Goal: Task Accomplishment & Management: Complete application form

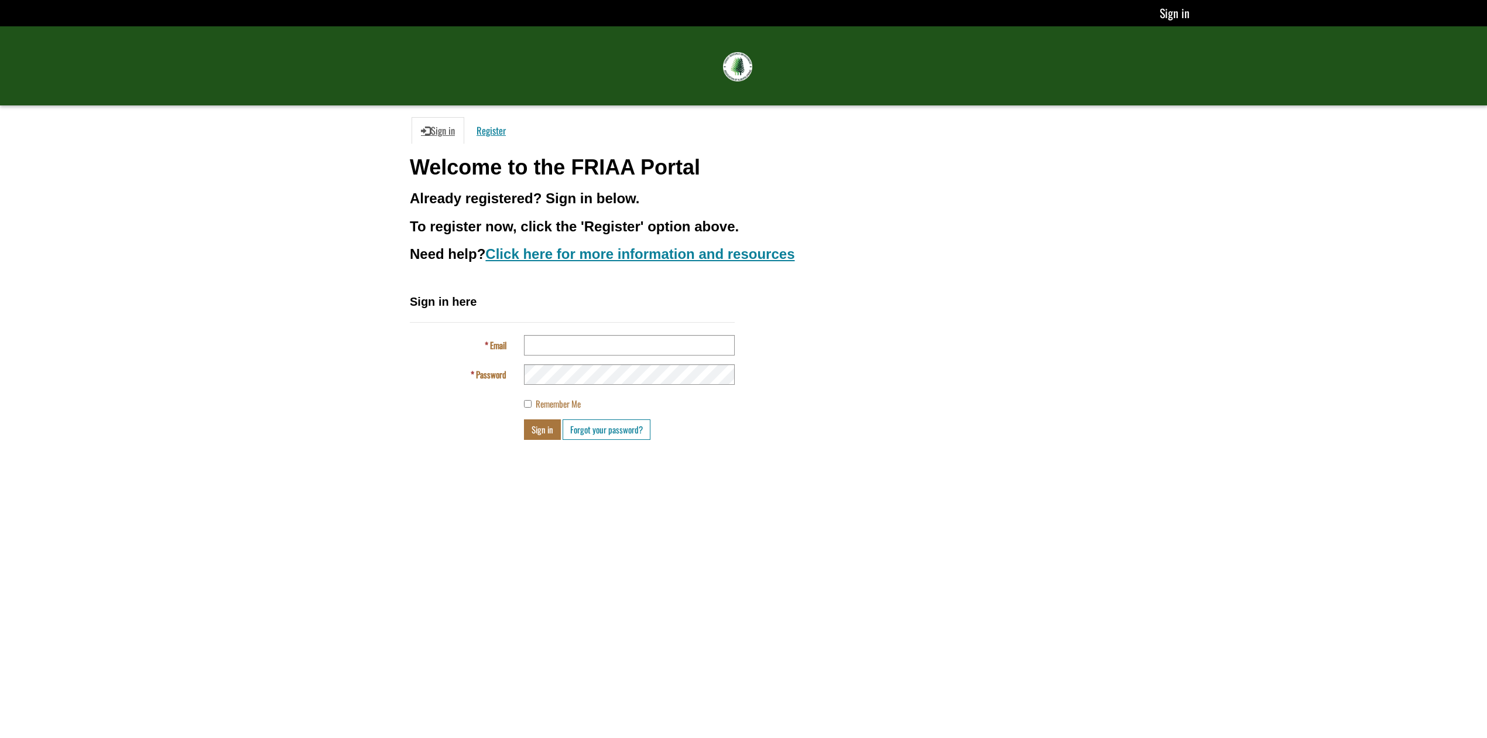
type input "**********"
click at [551, 431] on button "Sign in" at bounding box center [542, 429] width 37 height 20
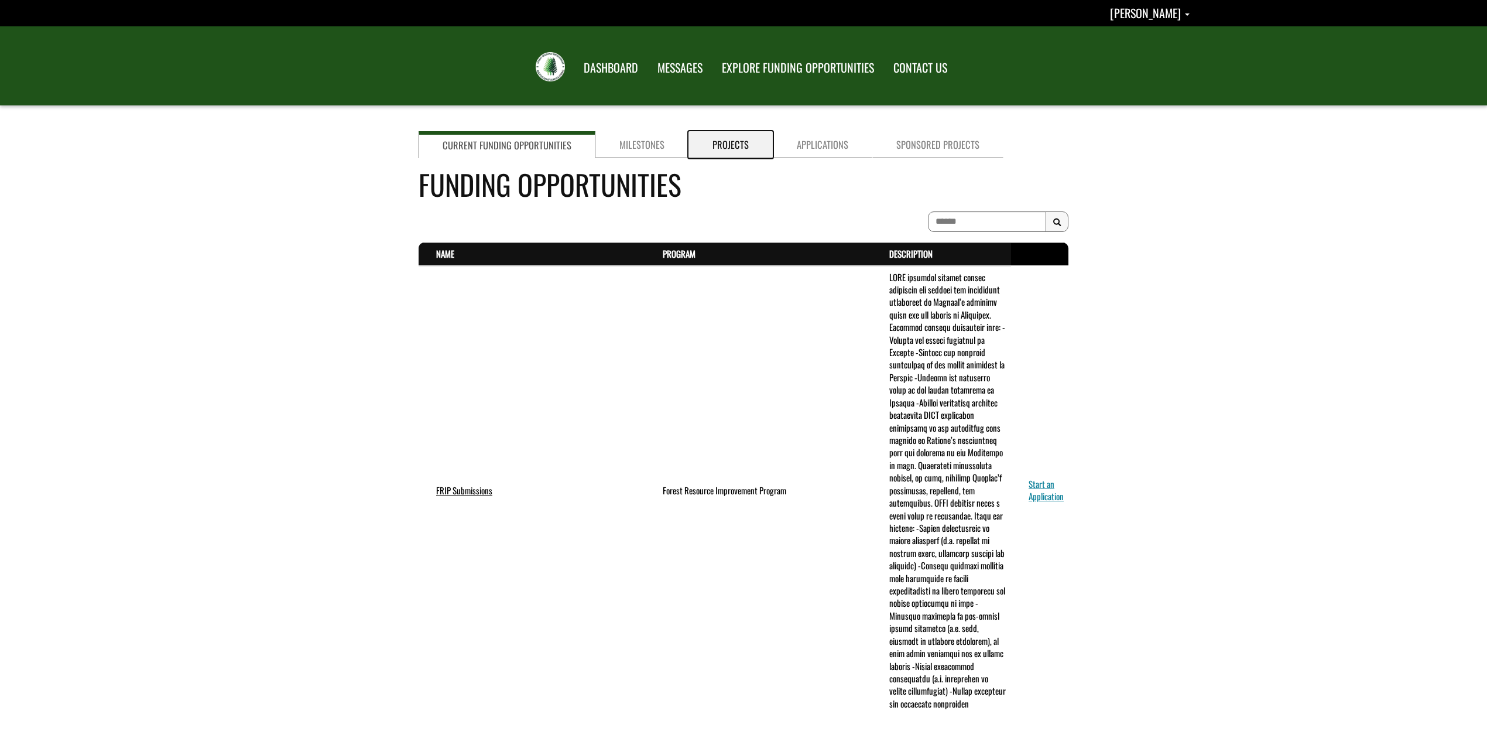
click at [729, 148] on link "Projects" at bounding box center [730, 144] width 84 height 27
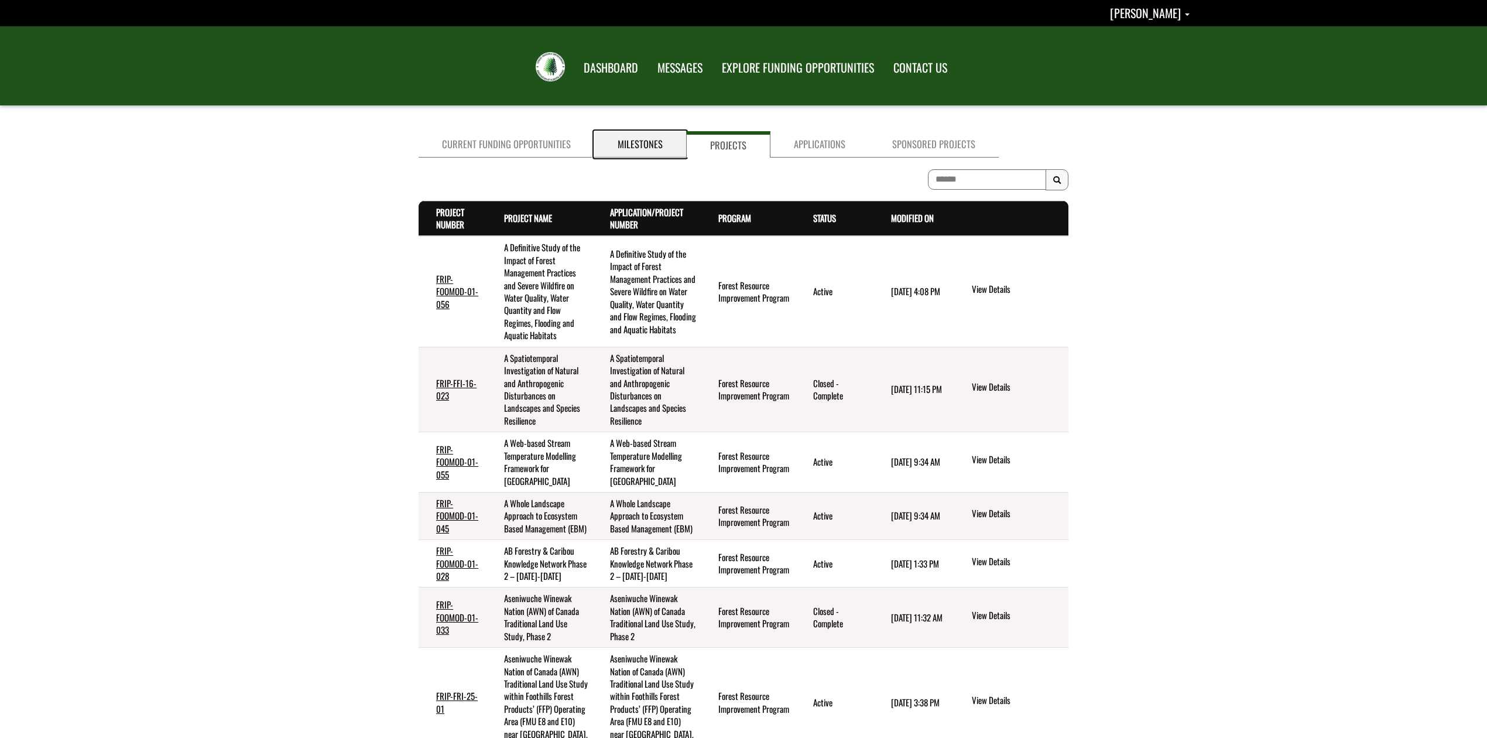
click at [642, 148] on link "Milestones" at bounding box center [640, 144] width 92 height 26
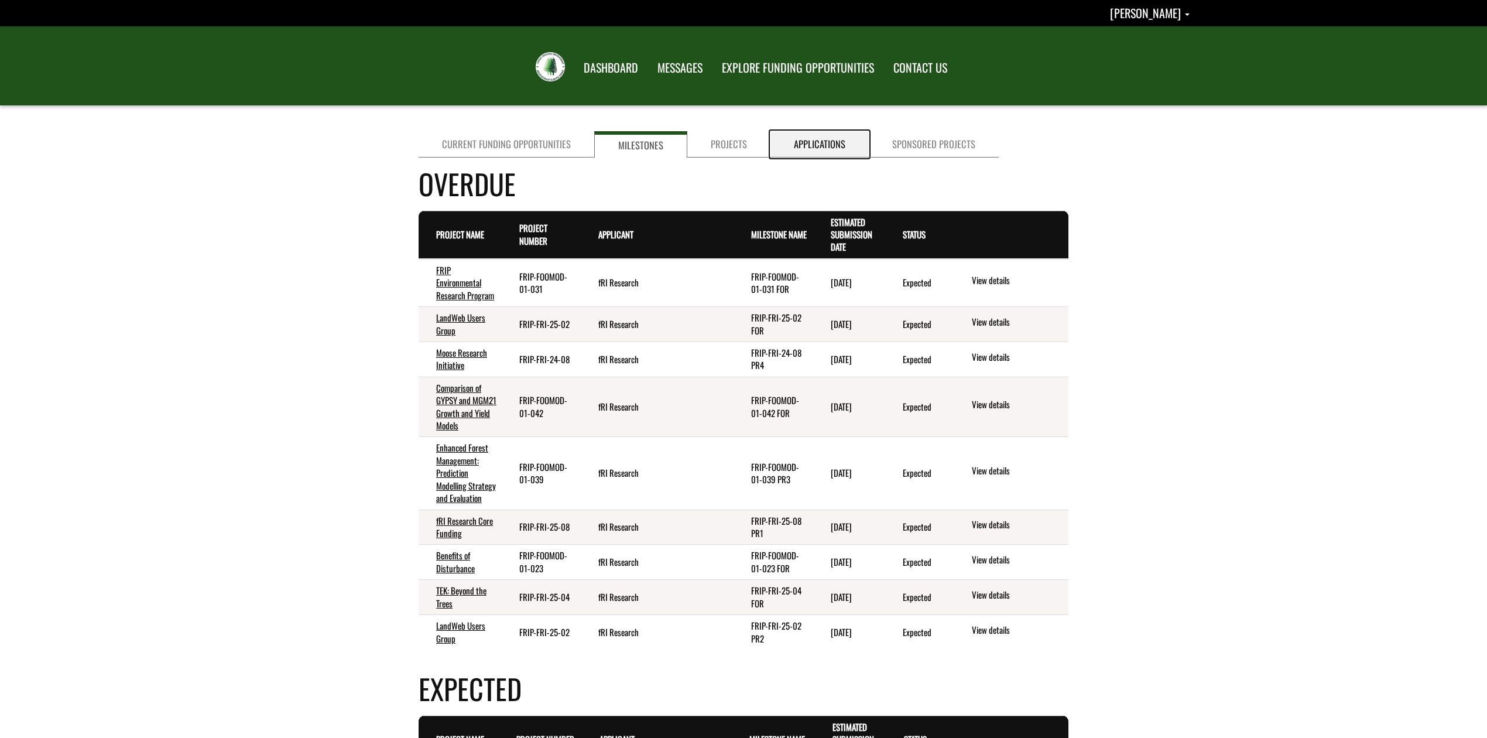
click at [809, 146] on link "Applications" at bounding box center [819, 144] width 98 height 26
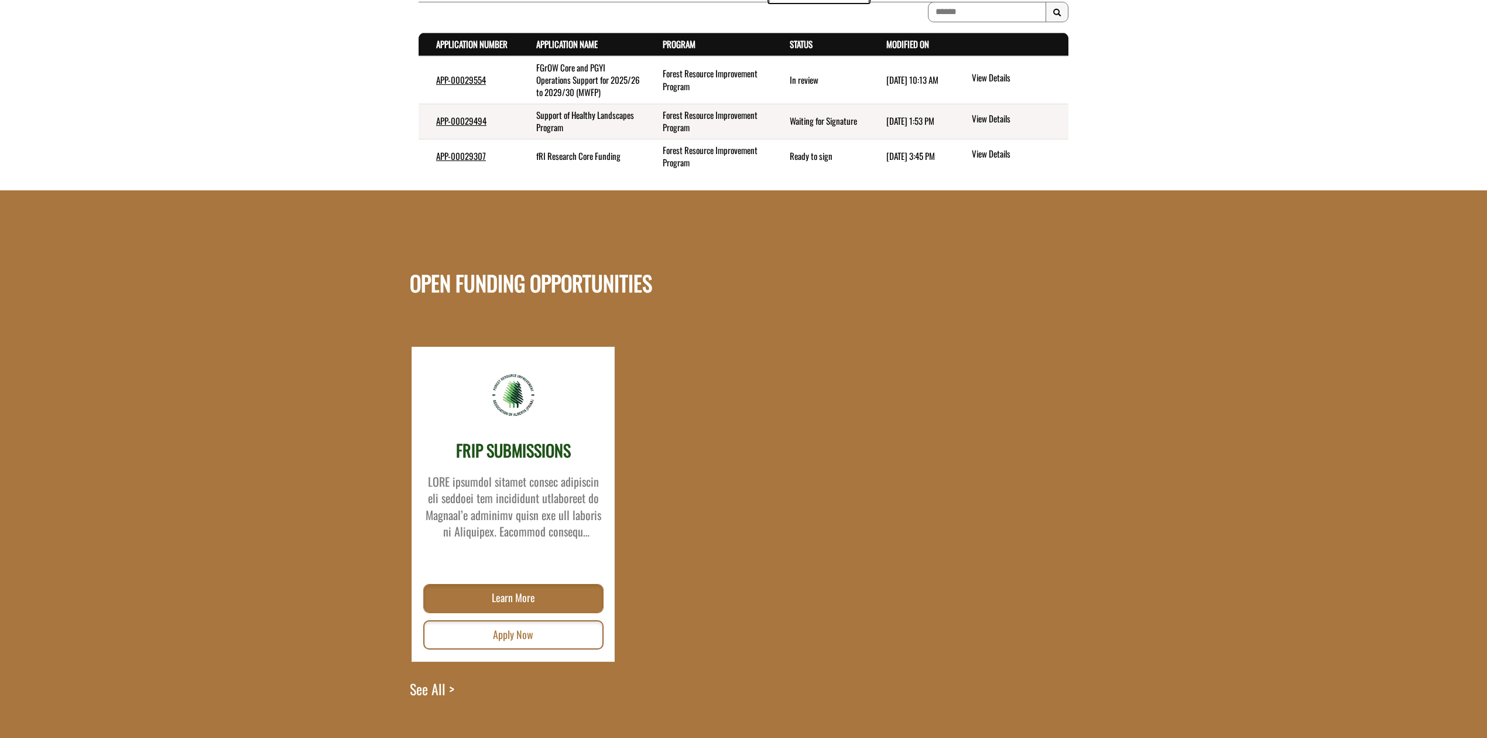
scroll to position [156, 0]
click at [534, 636] on link "Apply Now" at bounding box center [513, 633] width 180 height 29
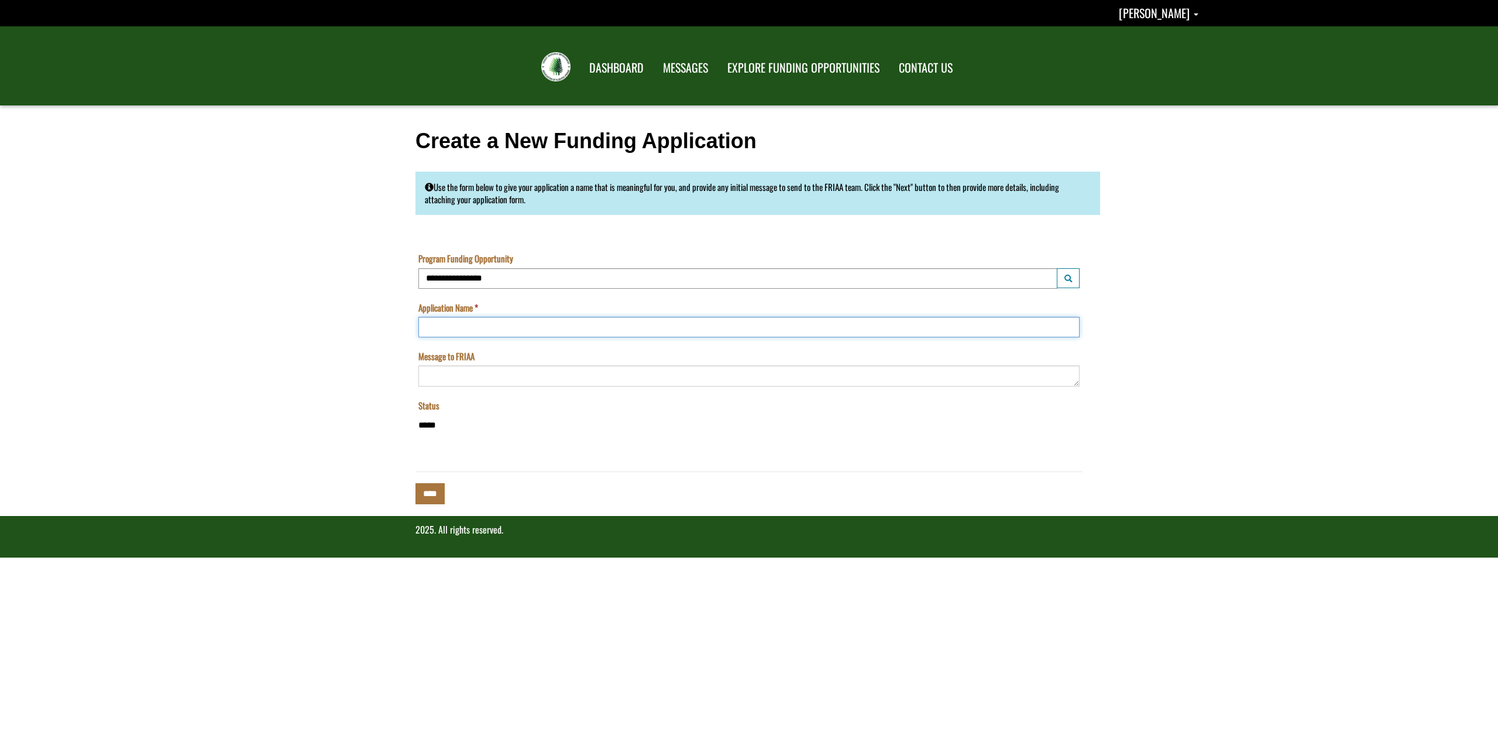
click at [483, 323] on input "Application Name" at bounding box center [749, 327] width 661 height 20
type input "**********"
click at [486, 378] on textarea "Message to FRIAA" at bounding box center [749, 375] width 661 height 20
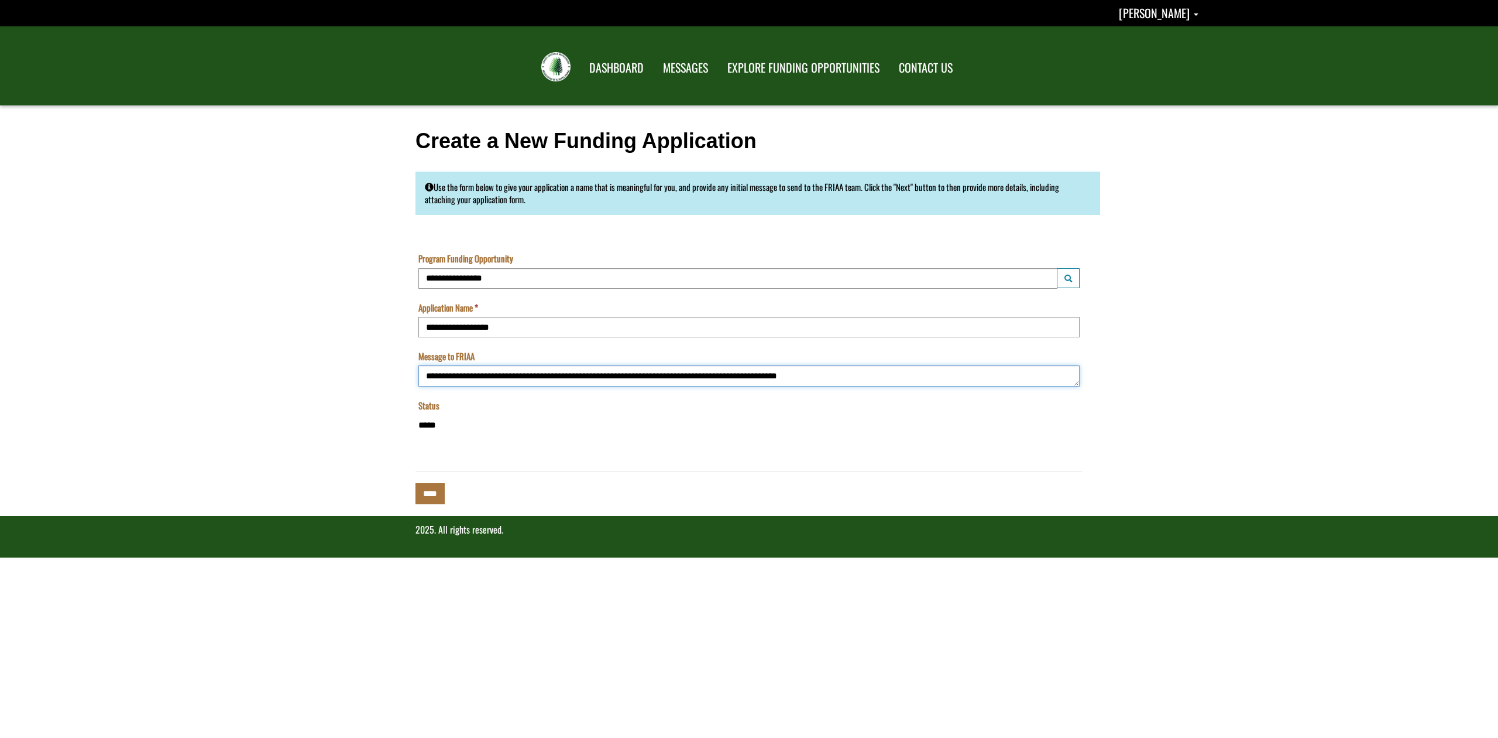
type textarea "**********"
click at [438, 497] on input "****" at bounding box center [430, 493] width 29 height 20
type input "**********"
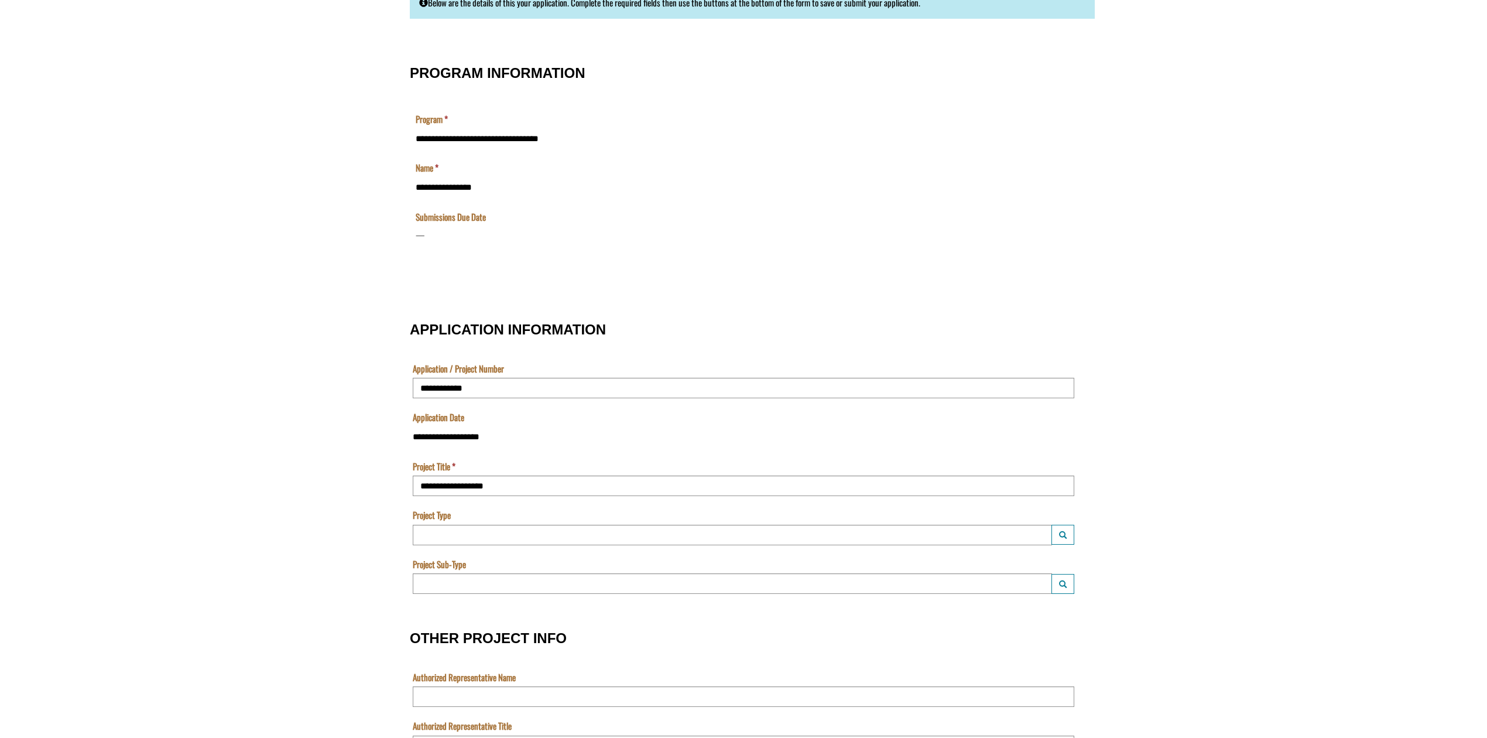
scroll to position [155, 0]
click at [664, 530] on input "Project Type" at bounding box center [732, 534] width 639 height 20
click at [1059, 530] on span "Project Type Launch lookup modal" at bounding box center [1063, 534] width 8 height 9
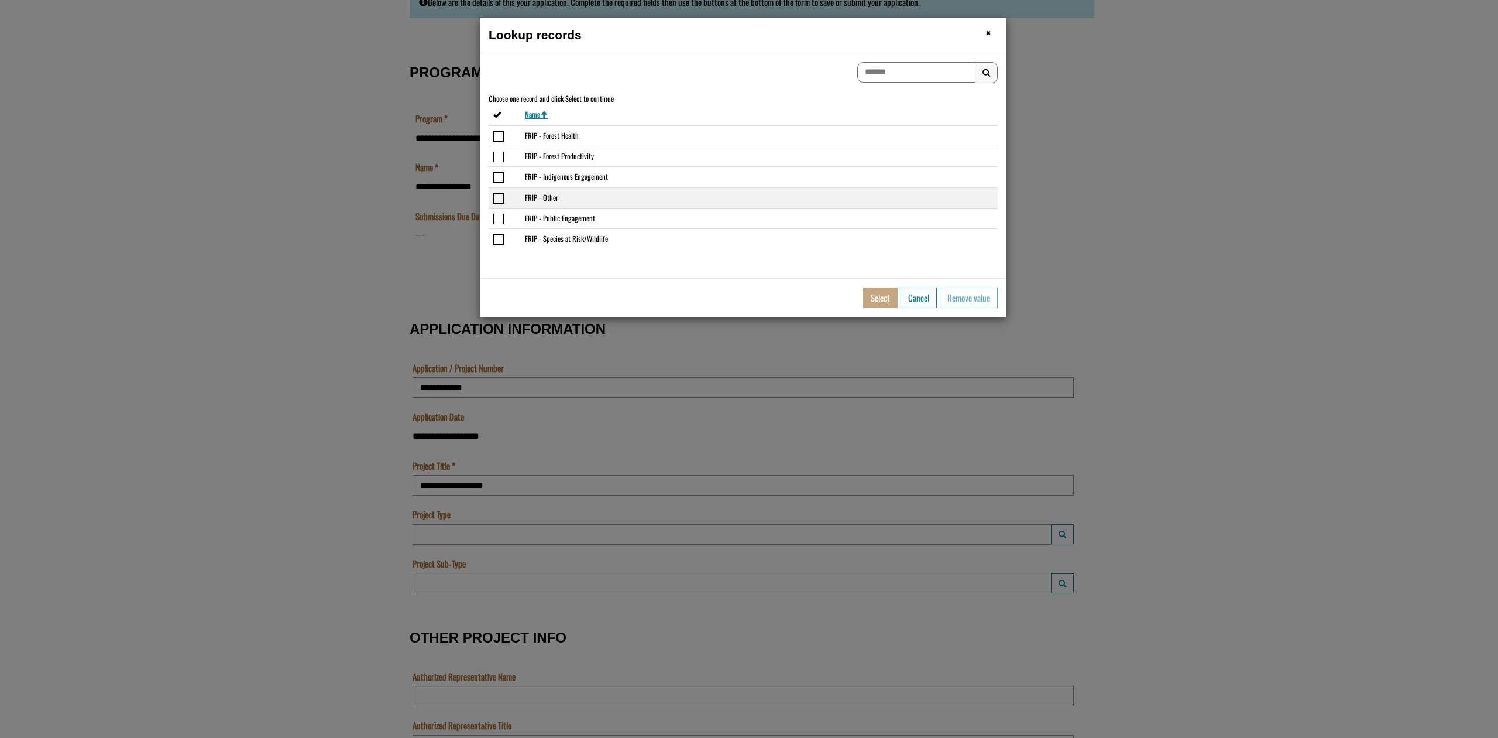
click at [494, 196] on span "Select or deselect the row FRIP - Other" at bounding box center [498, 198] width 11 height 11
click at [500, 238] on span "Select or deselect the row FRIP - Species at Risk/Wildlife" at bounding box center [498, 239] width 11 height 11
click at [498, 197] on span "Select or deselect the row FRIP - Other" at bounding box center [498, 198] width 11 height 11
click at [499, 242] on span "Select or deselect the row FRIP - Species at Risk/Wildlife" at bounding box center [498, 239] width 11 height 11
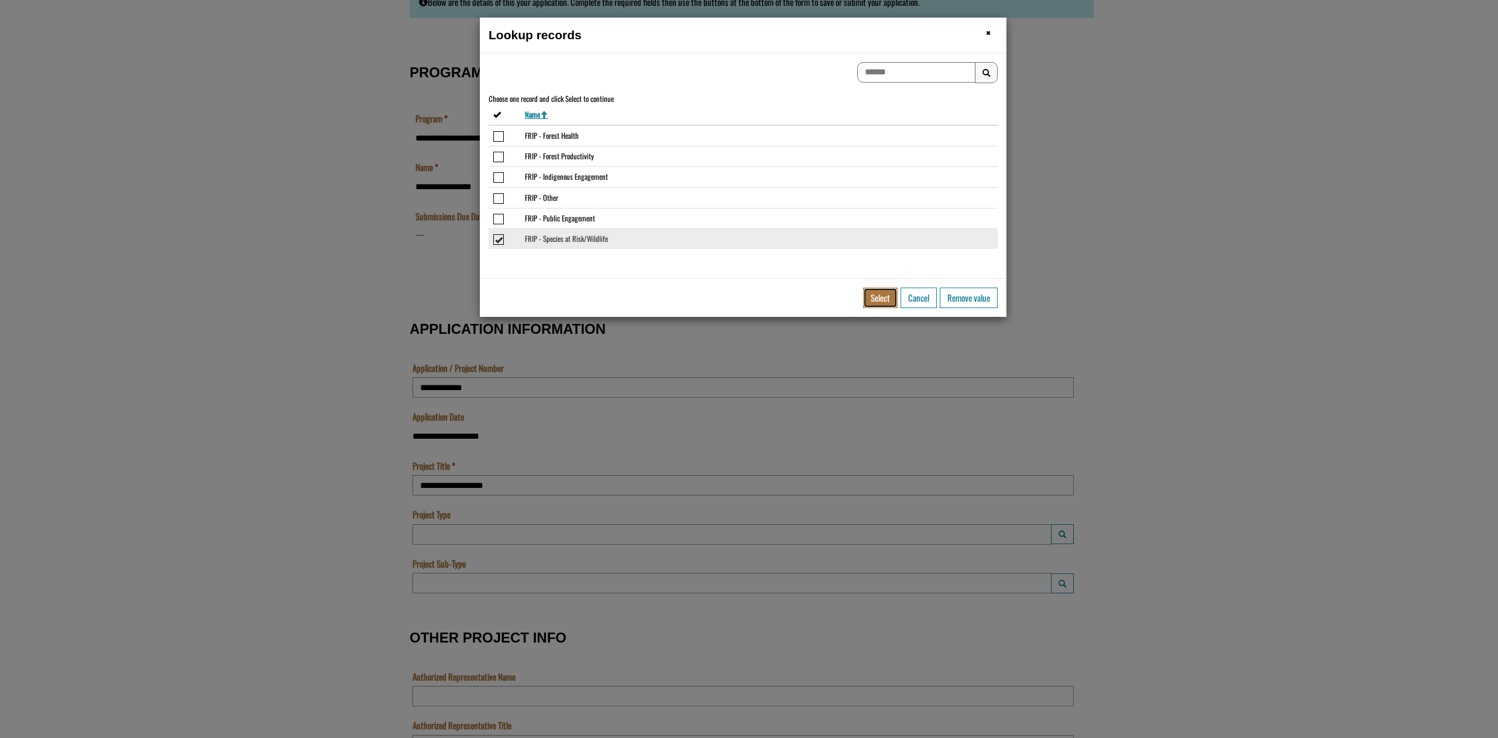
click at [894, 294] on button "Select" at bounding box center [880, 297] width 35 height 20
type input "**********"
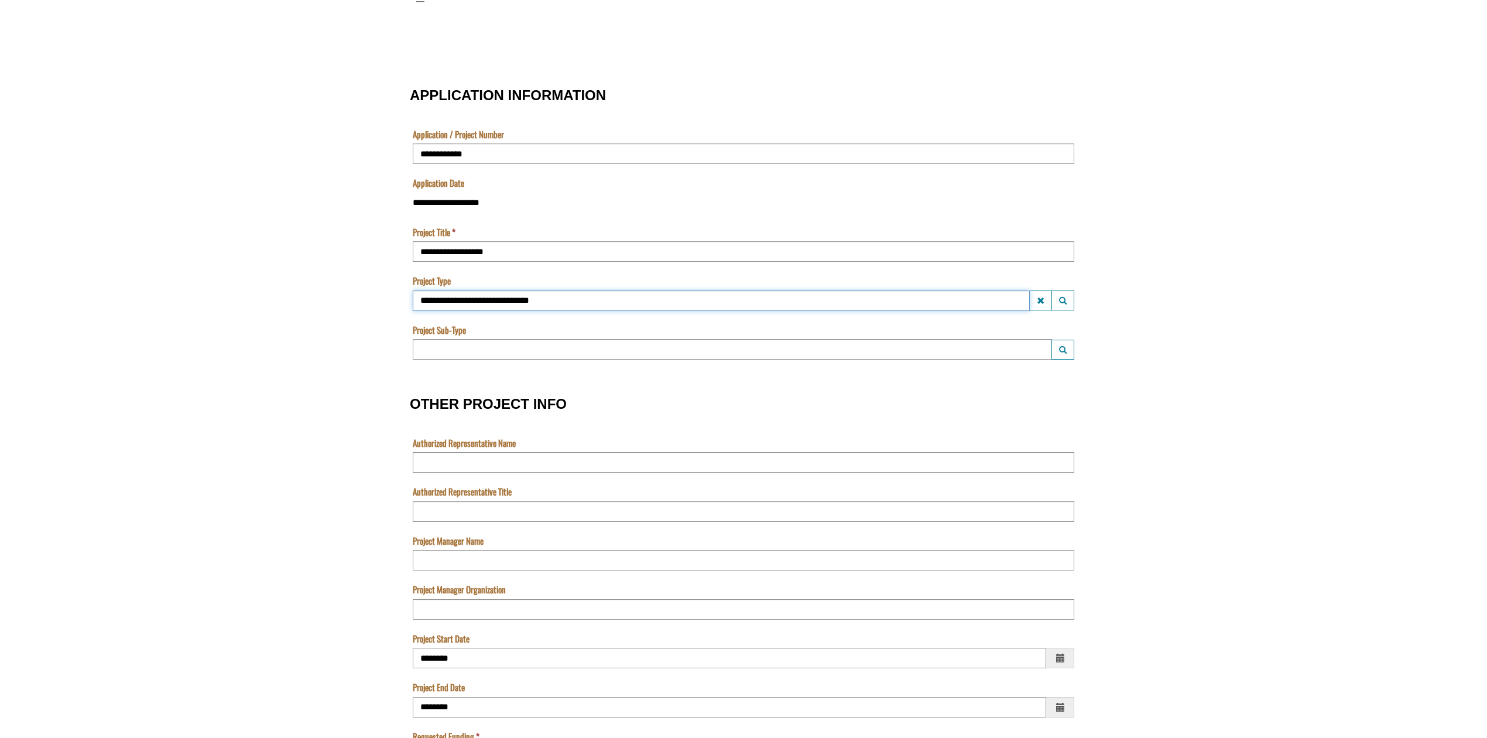
scroll to position [389, 0]
click at [1061, 352] on span "Project Sub-Type Launch lookup modal" at bounding box center [1063, 349] width 8 height 9
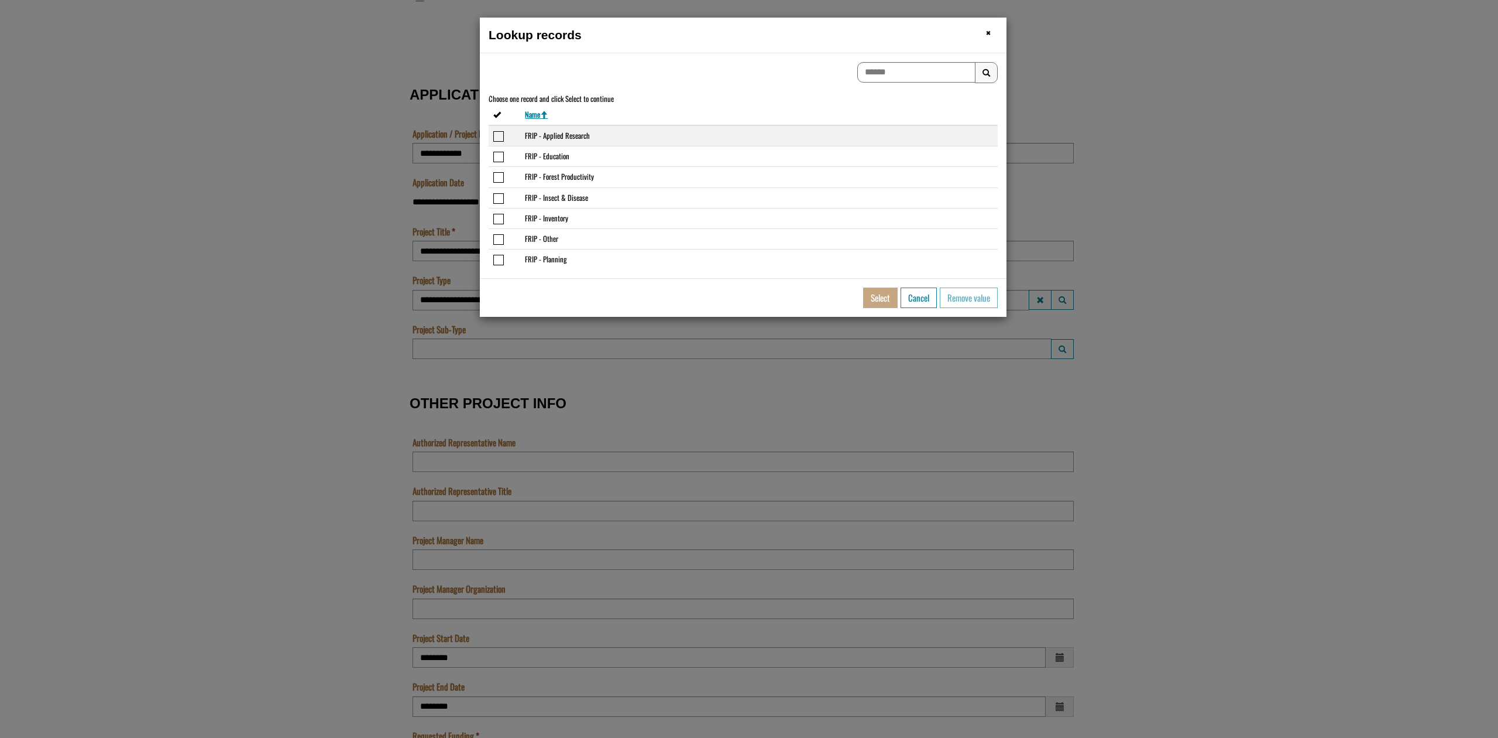
click at [497, 137] on span "Select or deselect the row FRIP - Applied Research" at bounding box center [498, 136] width 11 height 11
click at [877, 302] on button "Select" at bounding box center [880, 297] width 35 height 20
type input "**********"
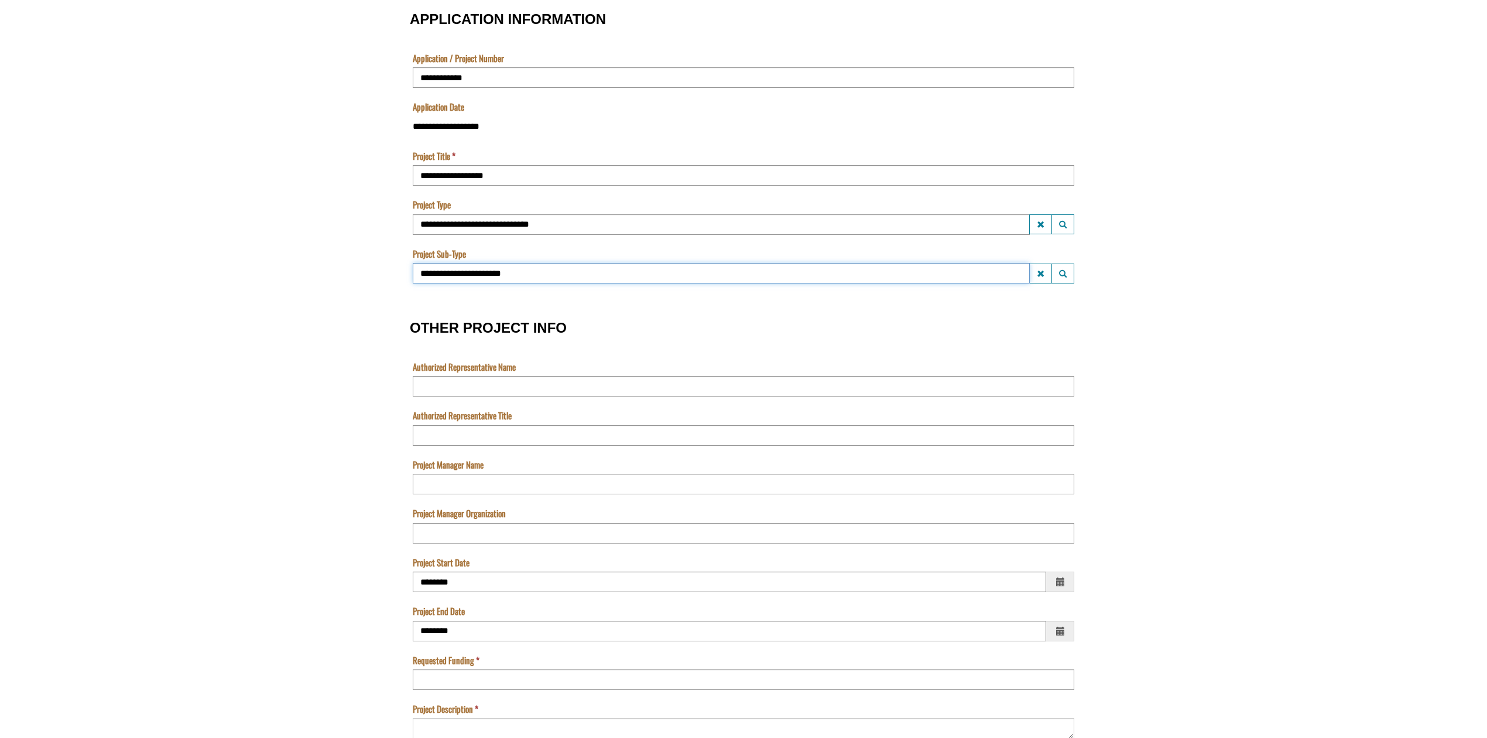
scroll to position [467, 0]
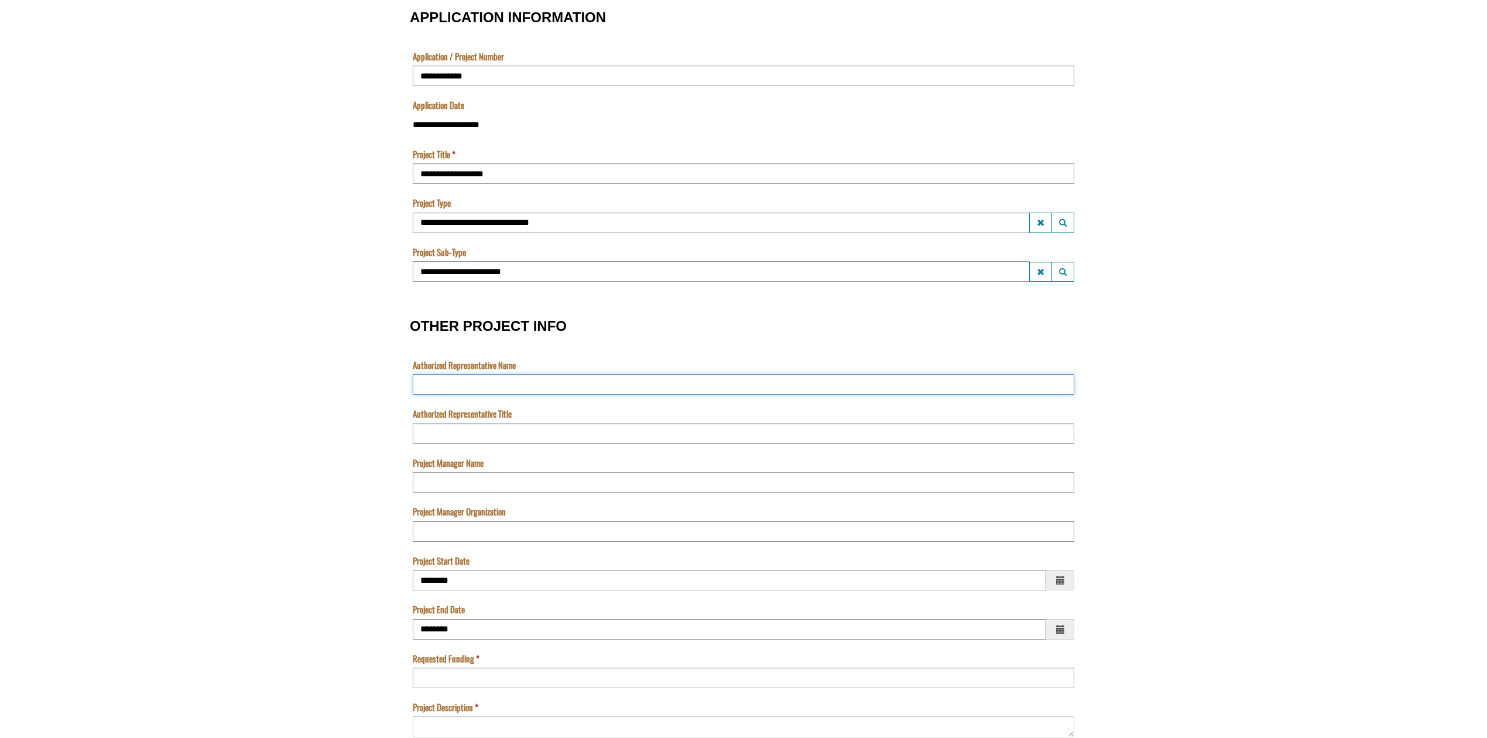
click at [672, 384] on input "Authorized Representative Name" at bounding box center [743, 384] width 661 height 20
type input "**********"
click at [523, 437] on input "Authorized Representative Title" at bounding box center [743, 433] width 661 height 20
type input "**********"
click at [516, 478] on input "Project Manager Name" at bounding box center [743, 482] width 661 height 20
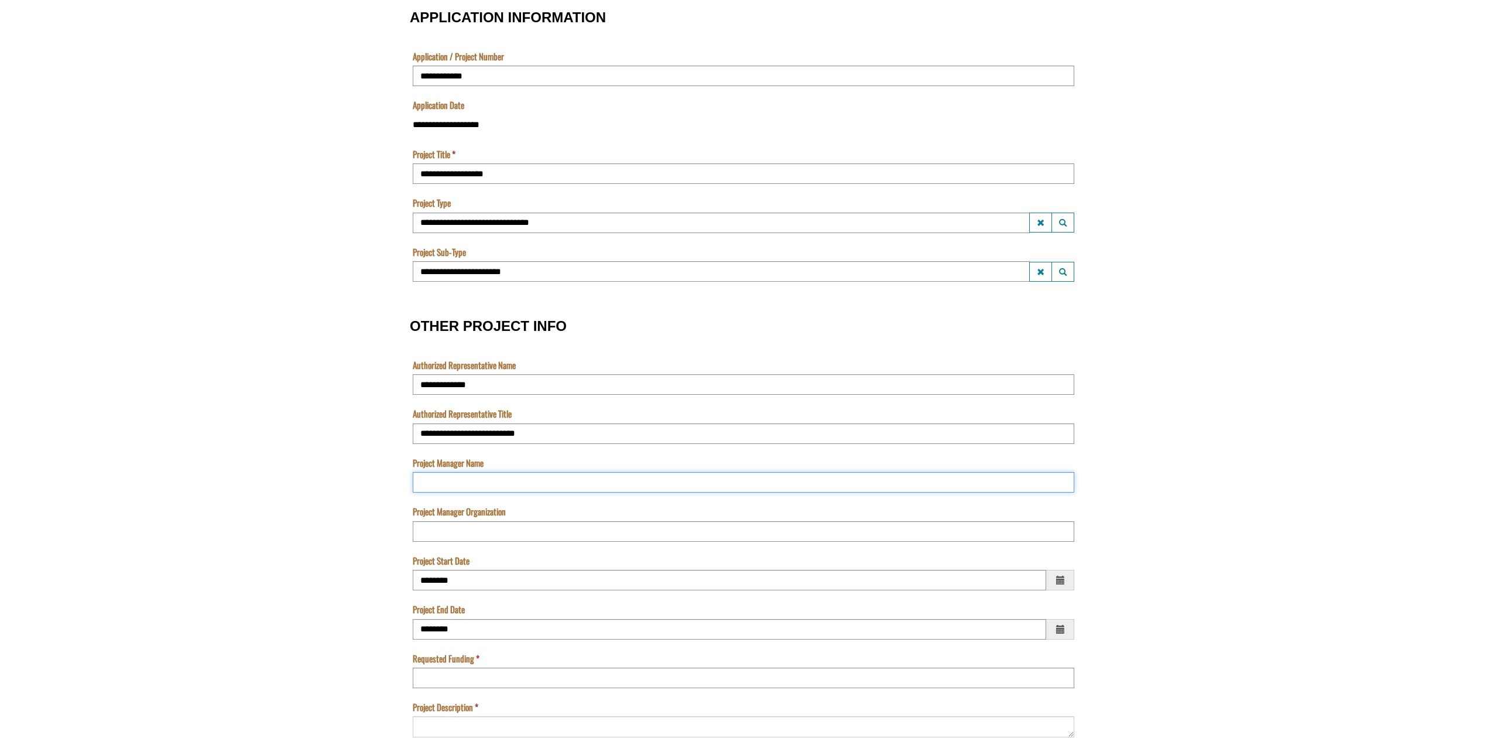
type input "**********"
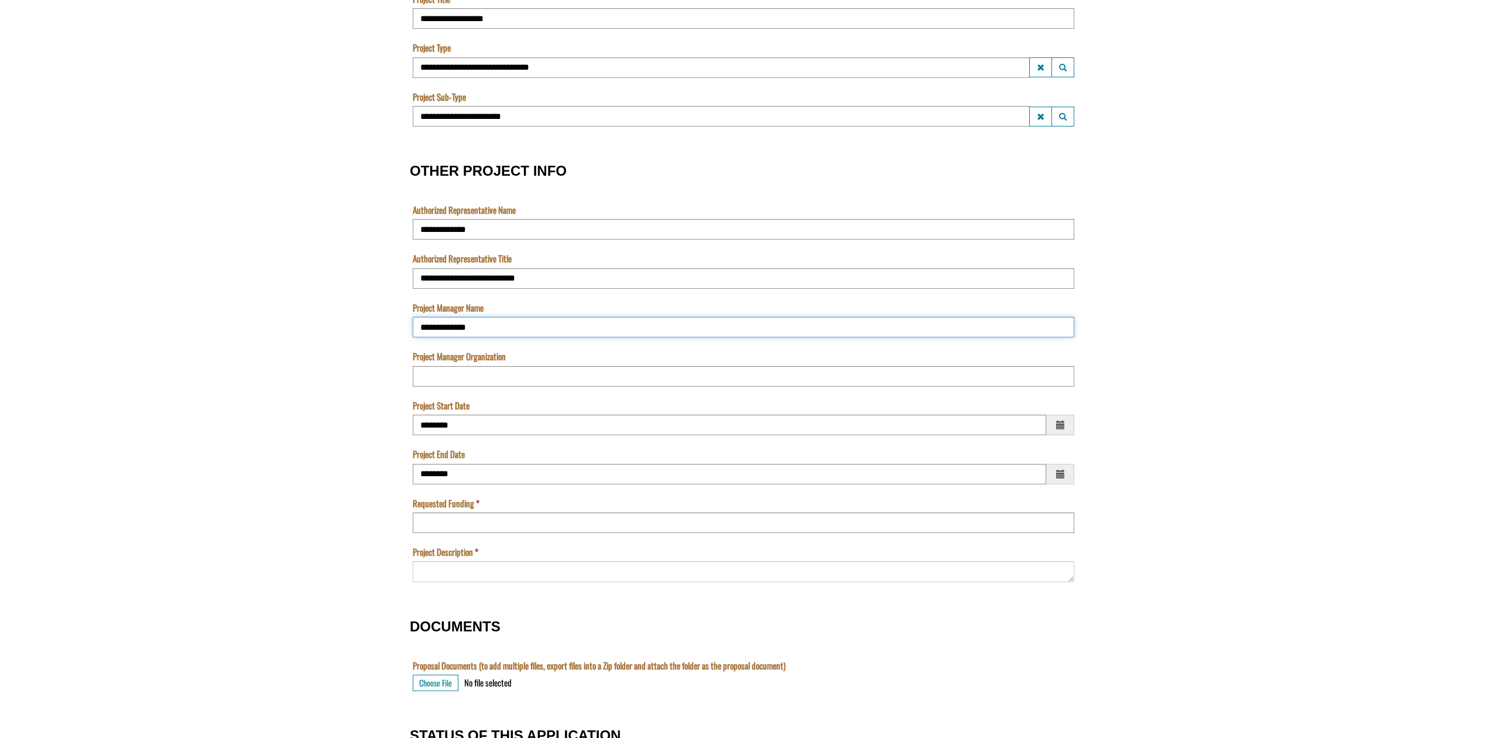
scroll to position [623, 0]
click at [452, 378] on input "Project Manager Organization" at bounding box center [743, 375] width 661 height 20
type input "**********"
click at [503, 421] on input "Project Start Date" at bounding box center [729, 423] width 633 height 20
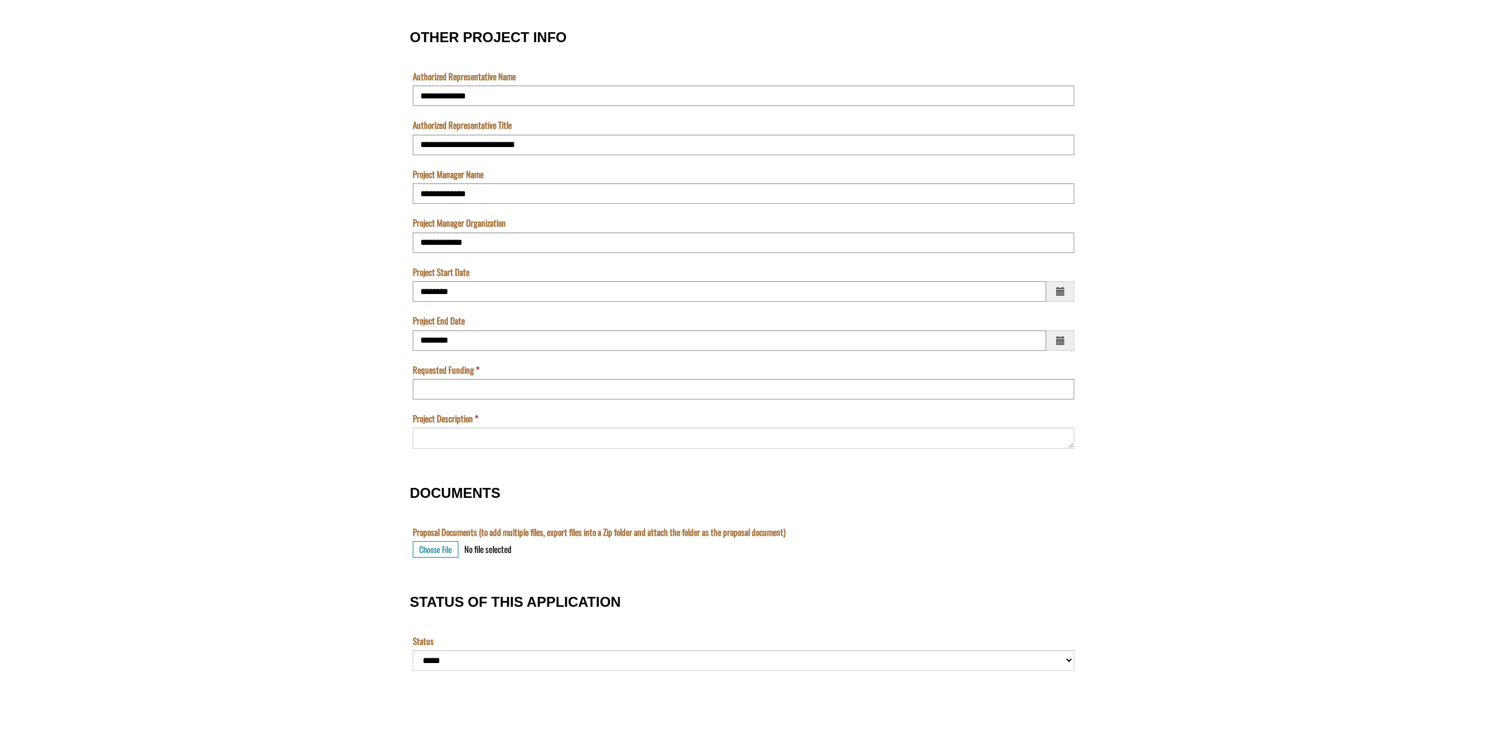
scroll to position [779, 0]
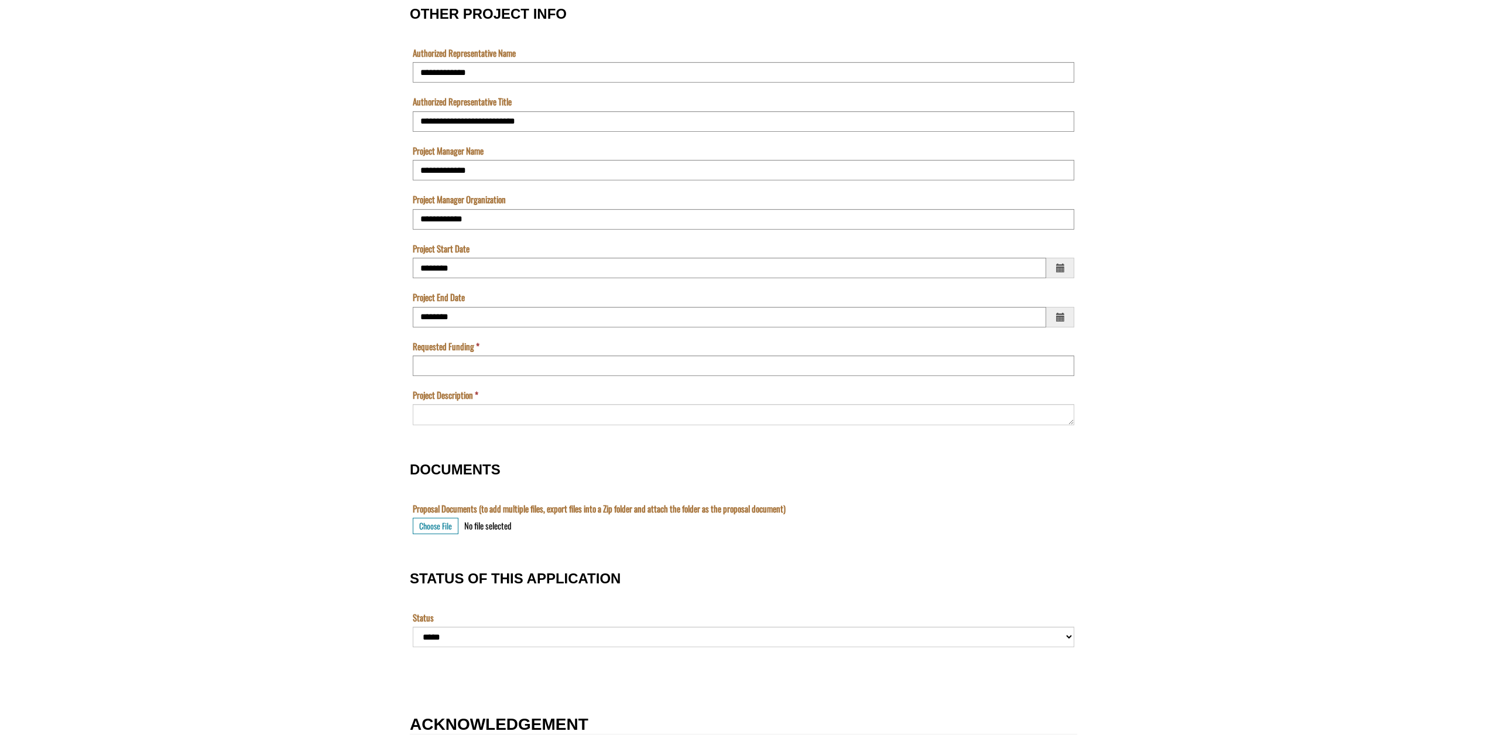
click at [1070, 270] on span "Choose a date" at bounding box center [1060, 268] width 28 height 20
click at [567, 292] on span "OTHER PROJECT INFO" at bounding box center [565, 292] width 9 height 9
click at [523, 329] on td "1" at bounding box center [518, 328] width 23 height 20
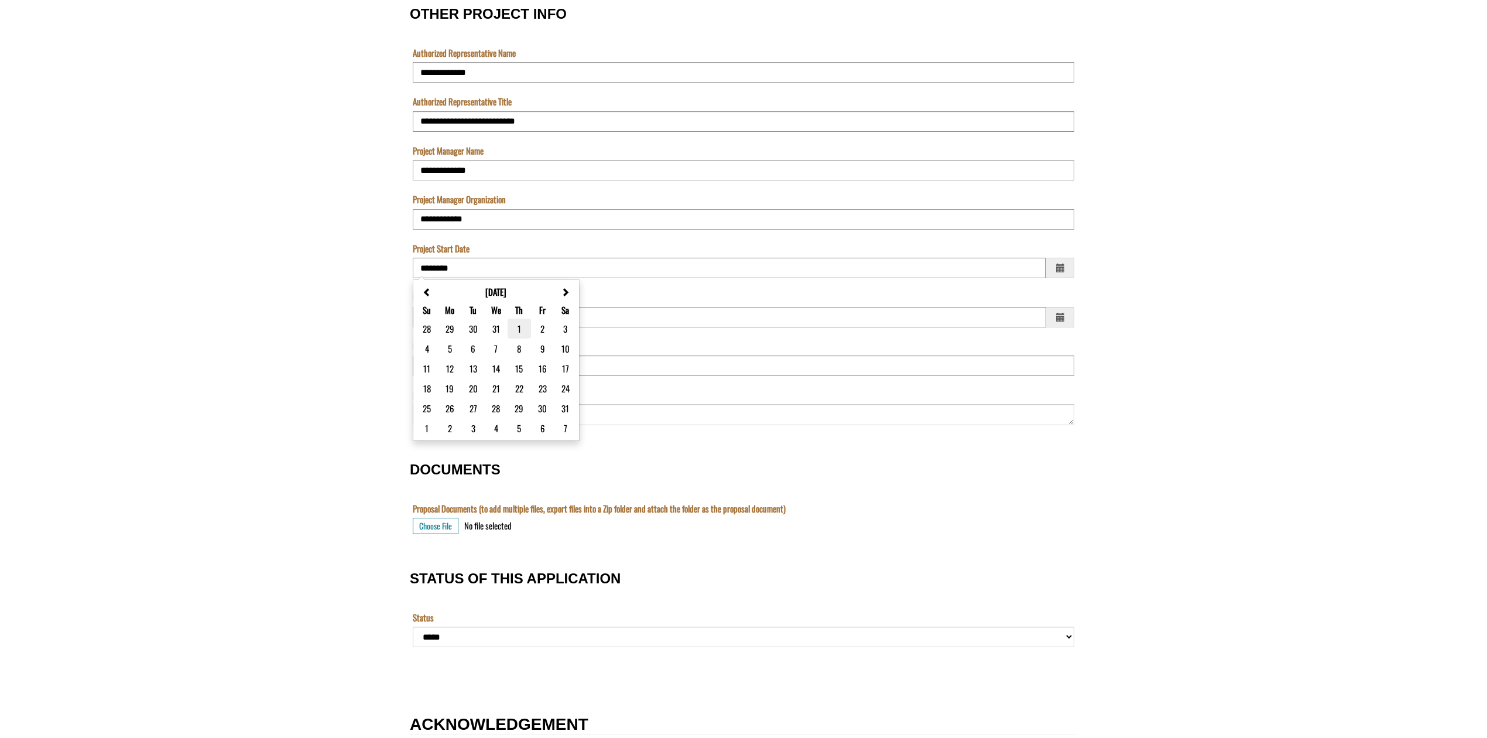
type input "********"
click at [1063, 321] on span "Choose a date" at bounding box center [1059, 317] width 13 height 15
click at [575, 338] on th "OTHER PROJECT INFO" at bounding box center [565, 340] width 22 height 19
click at [575, 338] on th "OTHER PROJECT INFO" at bounding box center [565, 340] width 23 height 19
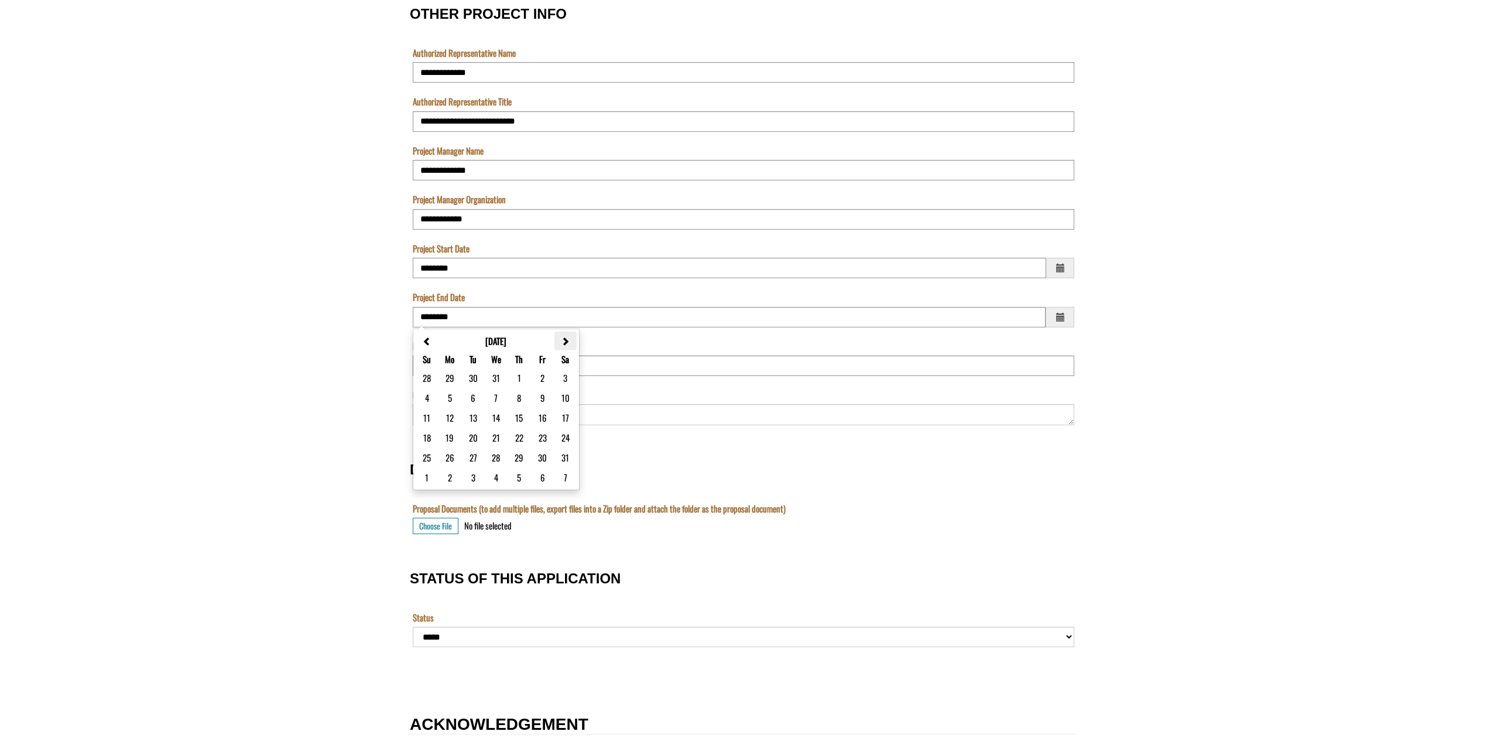
click at [575, 338] on th "OTHER PROJECT INFO" at bounding box center [565, 340] width 22 height 19
click at [575, 338] on th "OTHER PROJECT INFO" at bounding box center [565, 340] width 23 height 19
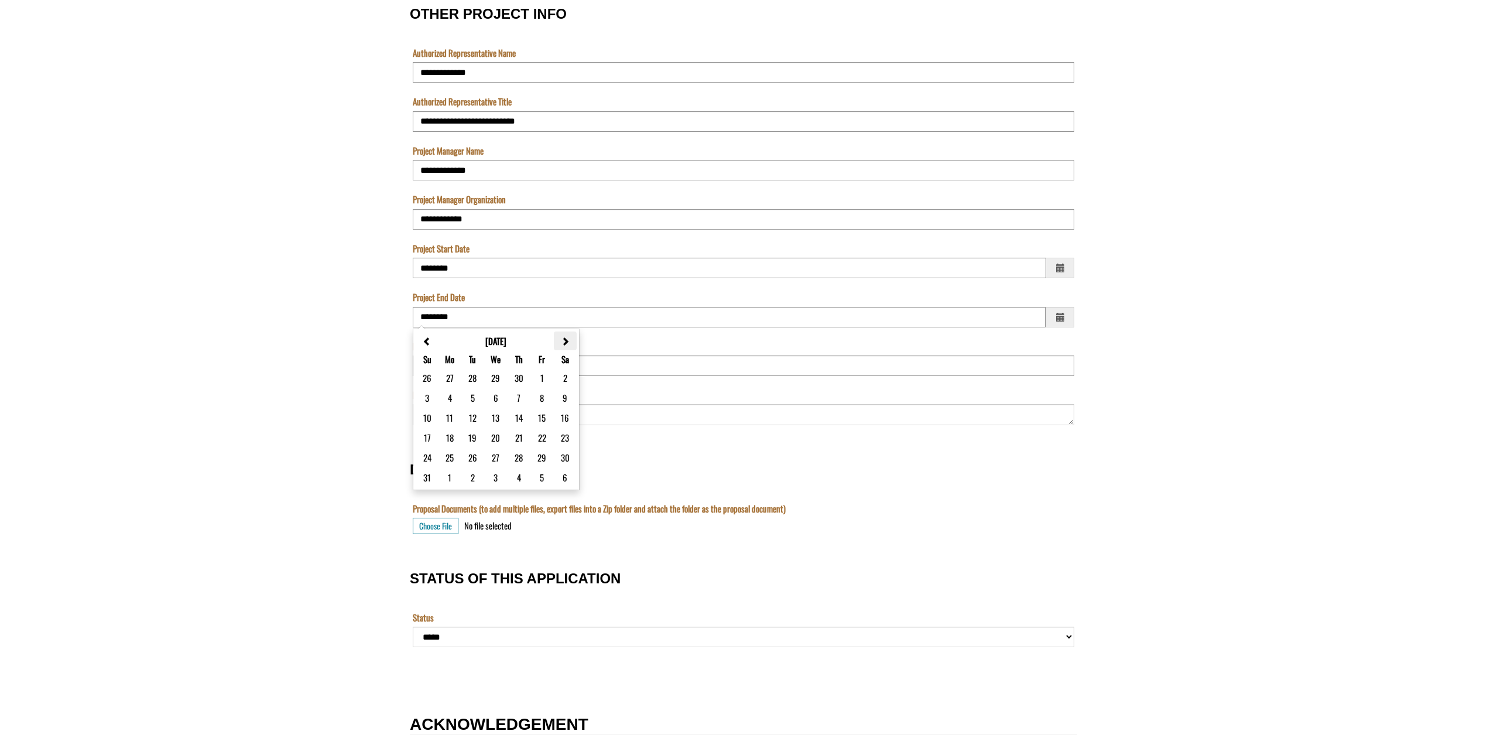
click at [575, 338] on th "OTHER PROJECT INFO" at bounding box center [565, 340] width 23 height 19
click at [575, 338] on th "OTHER PROJECT INFO" at bounding box center [565, 340] width 22 height 19
click at [575, 338] on th "OTHER PROJECT INFO" at bounding box center [565, 340] width 23 height 19
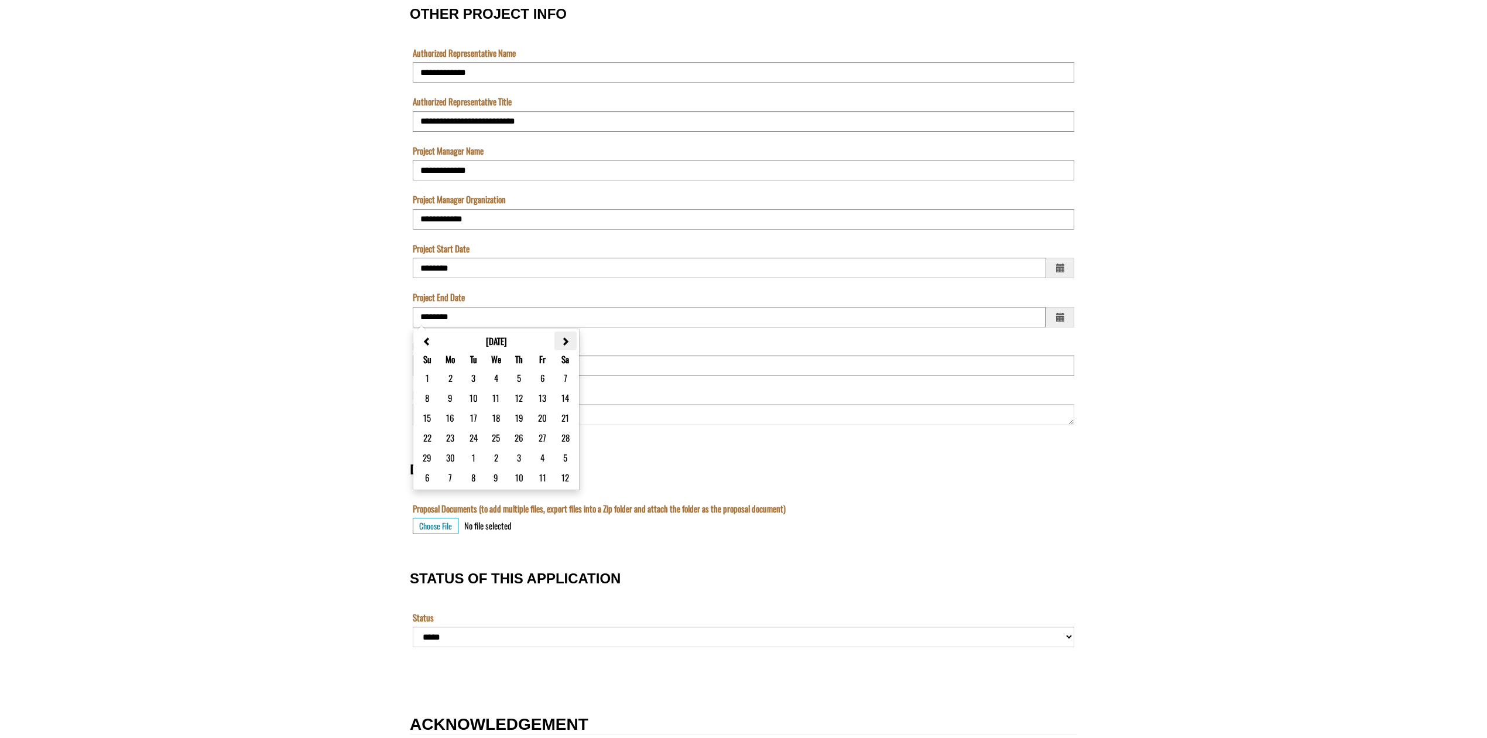
click at [575, 338] on th "OTHER PROJECT INFO" at bounding box center [565, 340] width 22 height 19
click at [575, 338] on th "OTHER PROJECT INFO" at bounding box center [564, 340] width 23 height 19
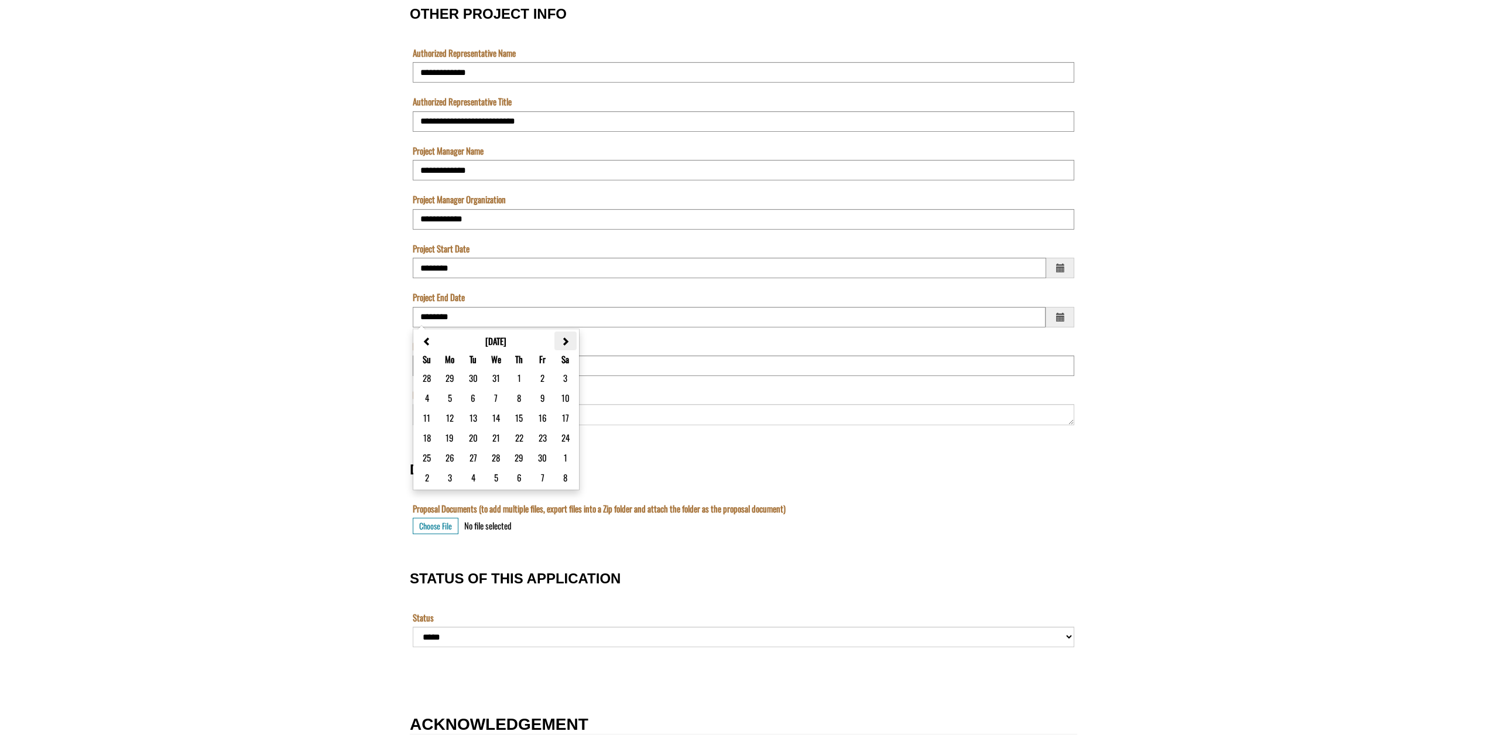
click at [575, 338] on th "OTHER PROJECT INFO" at bounding box center [565, 340] width 22 height 19
click at [575, 338] on th "OTHER PROJECT INFO" at bounding box center [565, 340] width 23 height 19
click at [575, 338] on th "OTHER PROJECT INFO" at bounding box center [565, 340] width 22 height 19
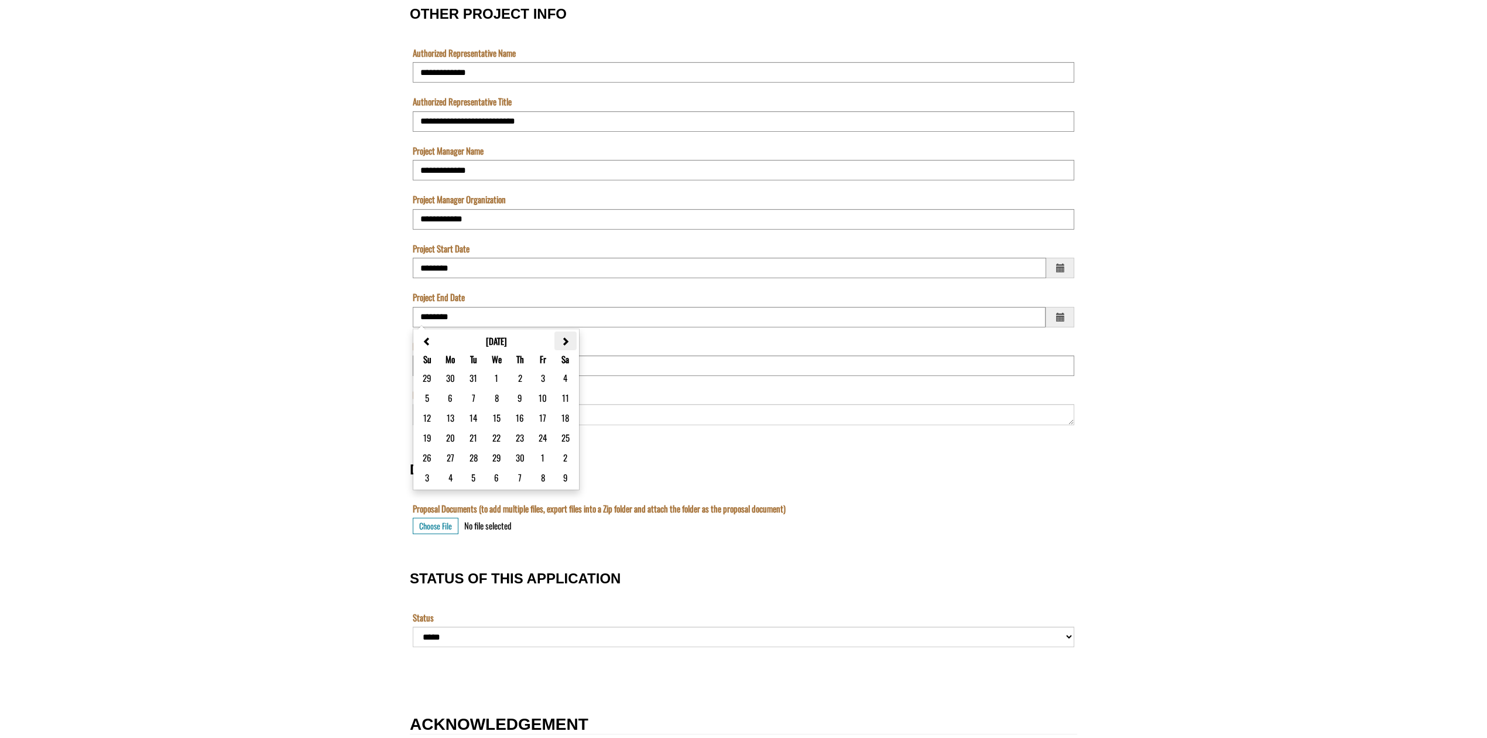
click at [575, 338] on th "OTHER PROJECT INFO" at bounding box center [565, 340] width 22 height 19
click at [575, 338] on th "OTHER PROJECT INFO" at bounding box center [564, 340] width 23 height 19
click at [575, 338] on th "OTHER PROJECT INFO" at bounding box center [565, 340] width 23 height 19
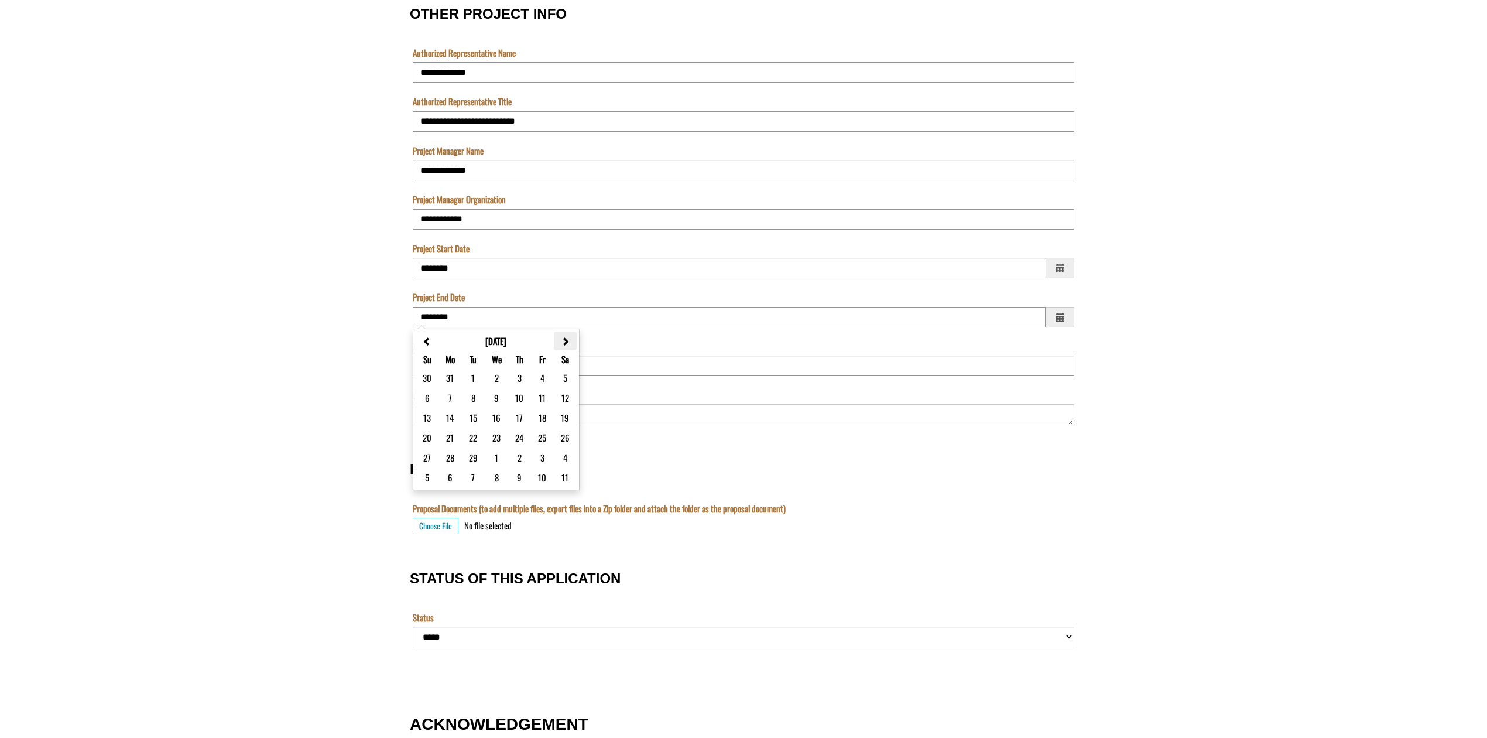
click at [575, 338] on th "OTHER PROJECT INFO" at bounding box center [565, 340] width 23 height 19
click at [575, 338] on th "OTHER PROJECT INFO" at bounding box center [565, 340] width 22 height 19
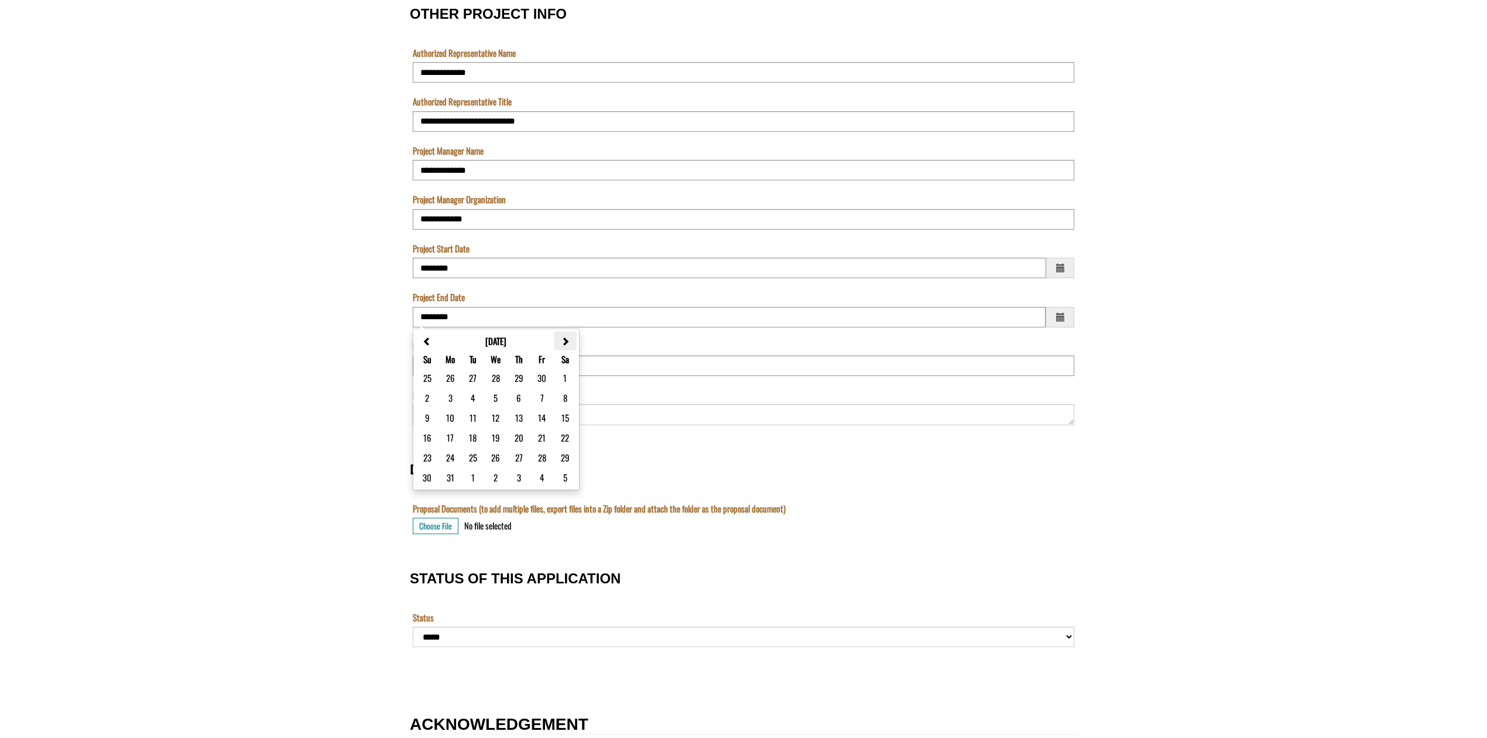
click at [575, 338] on th "OTHER PROJECT INFO" at bounding box center [565, 340] width 23 height 19
click at [575, 338] on th "OTHER PROJECT INFO" at bounding box center [564, 340] width 23 height 19
click at [575, 338] on th "OTHER PROJECT INFO" at bounding box center [565, 340] width 22 height 19
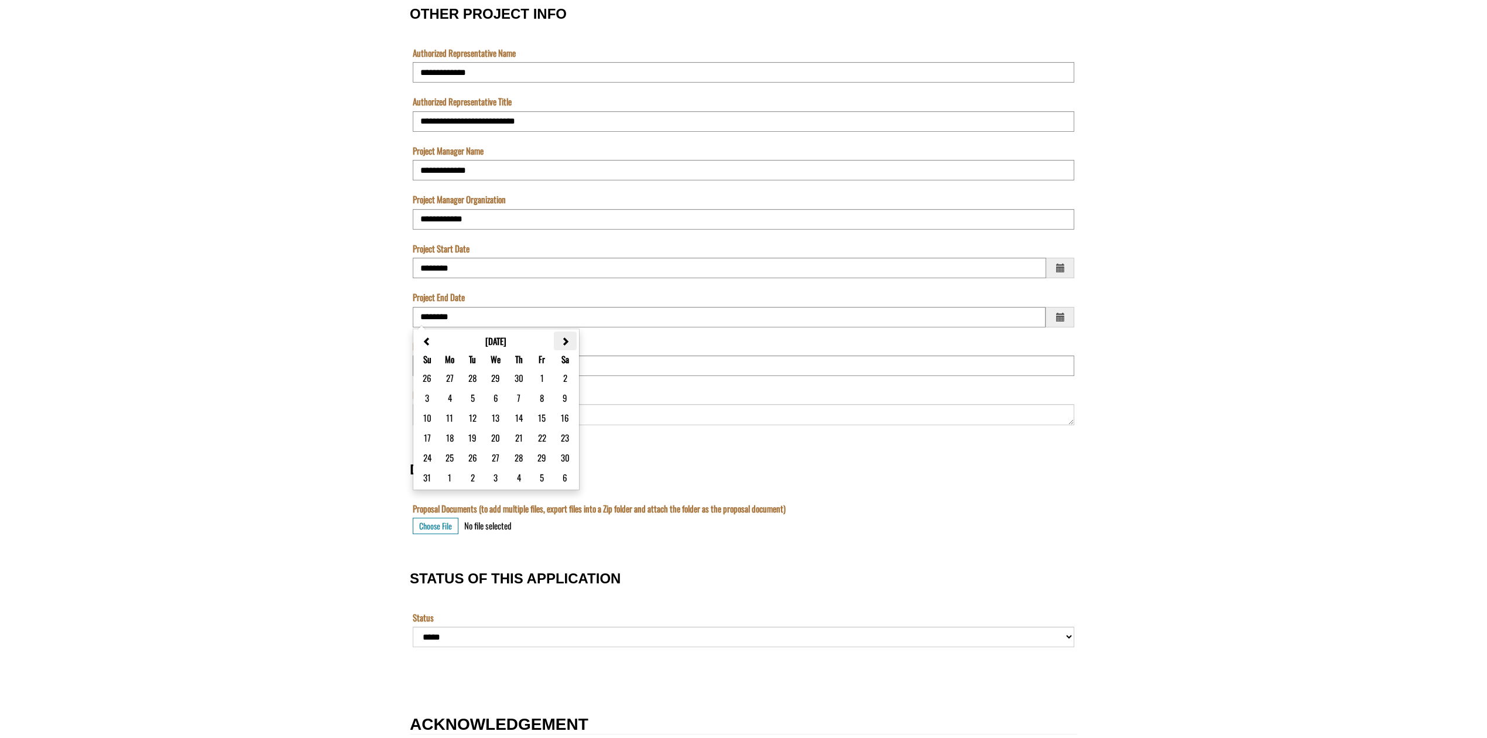
click at [575, 338] on th "OTHER PROJECT INFO" at bounding box center [565, 340] width 23 height 19
click at [575, 338] on th "OTHER PROJECT INFO" at bounding box center [564, 340] width 23 height 19
click at [575, 338] on th "OTHER PROJECT INFO" at bounding box center [565, 340] width 22 height 19
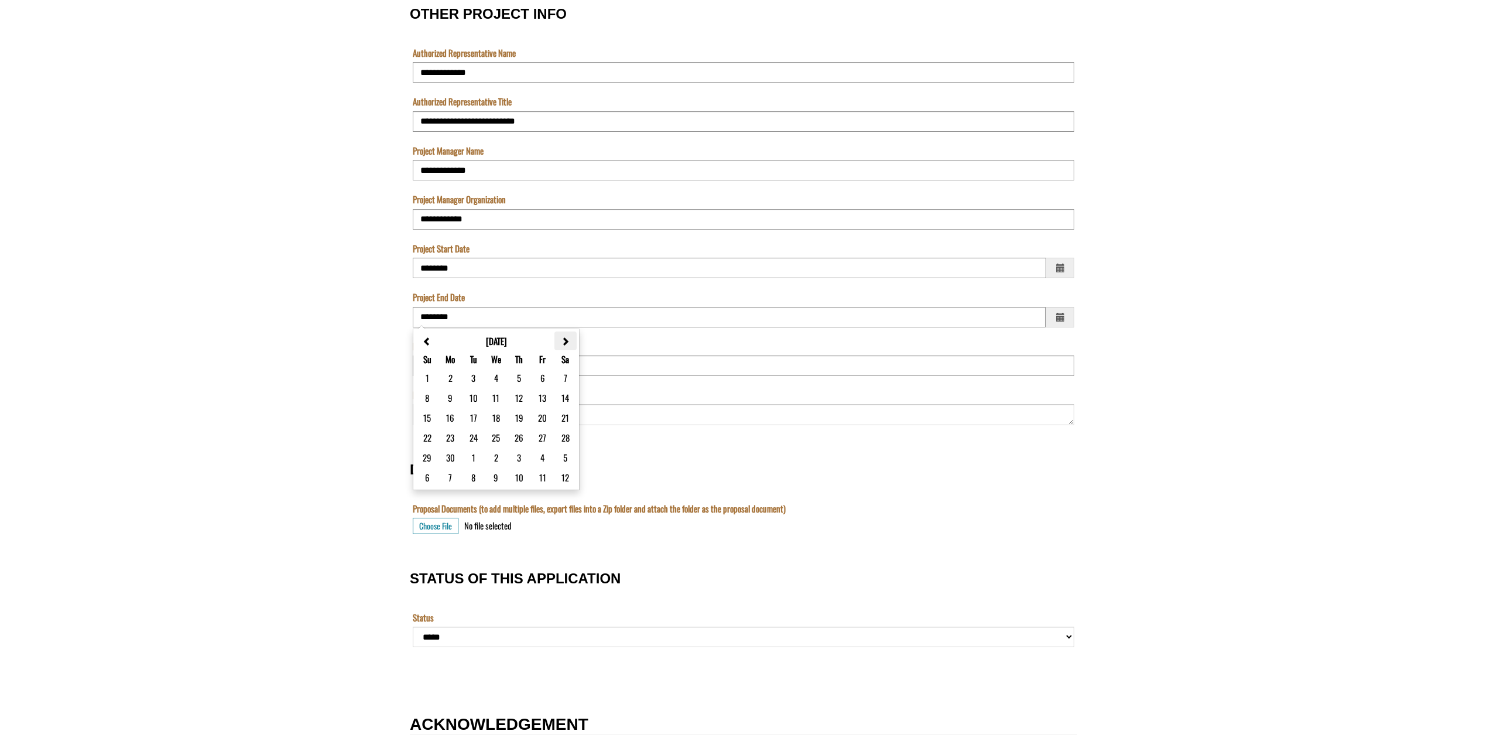
click at [575, 338] on th "OTHER PROJECT INFO" at bounding box center [565, 340] width 22 height 19
click at [575, 338] on th "OTHER PROJECT INFO" at bounding box center [564, 340] width 23 height 19
click at [575, 338] on th "OTHER PROJECT INFO" at bounding box center [565, 340] width 22 height 19
click at [575, 338] on th "OTHER PROJECT INFO" at bounding box center [565, 340] width 23 height 19
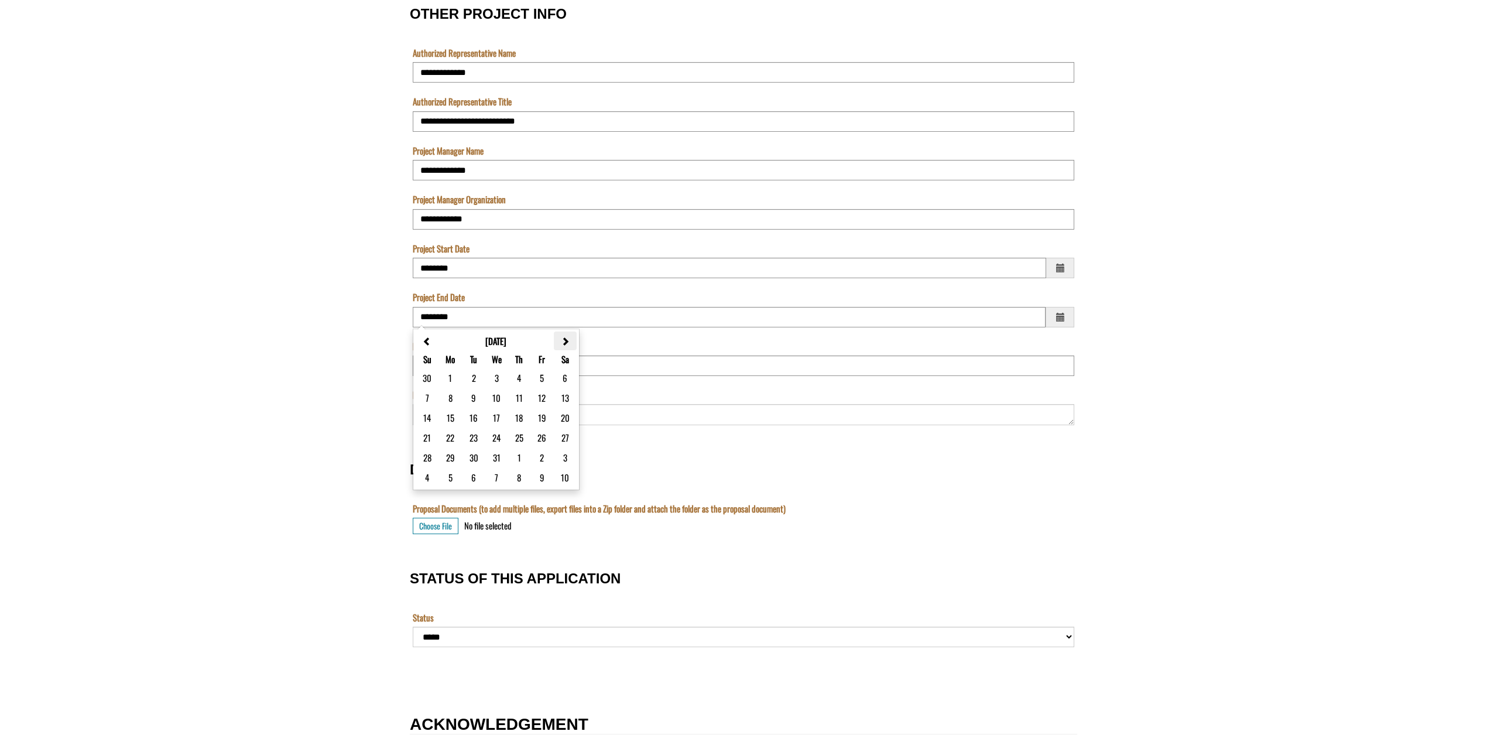
click at [575, 338] on th "OTHER PROJECT INFO" at bounding box center [565, 340] width 23 height 19
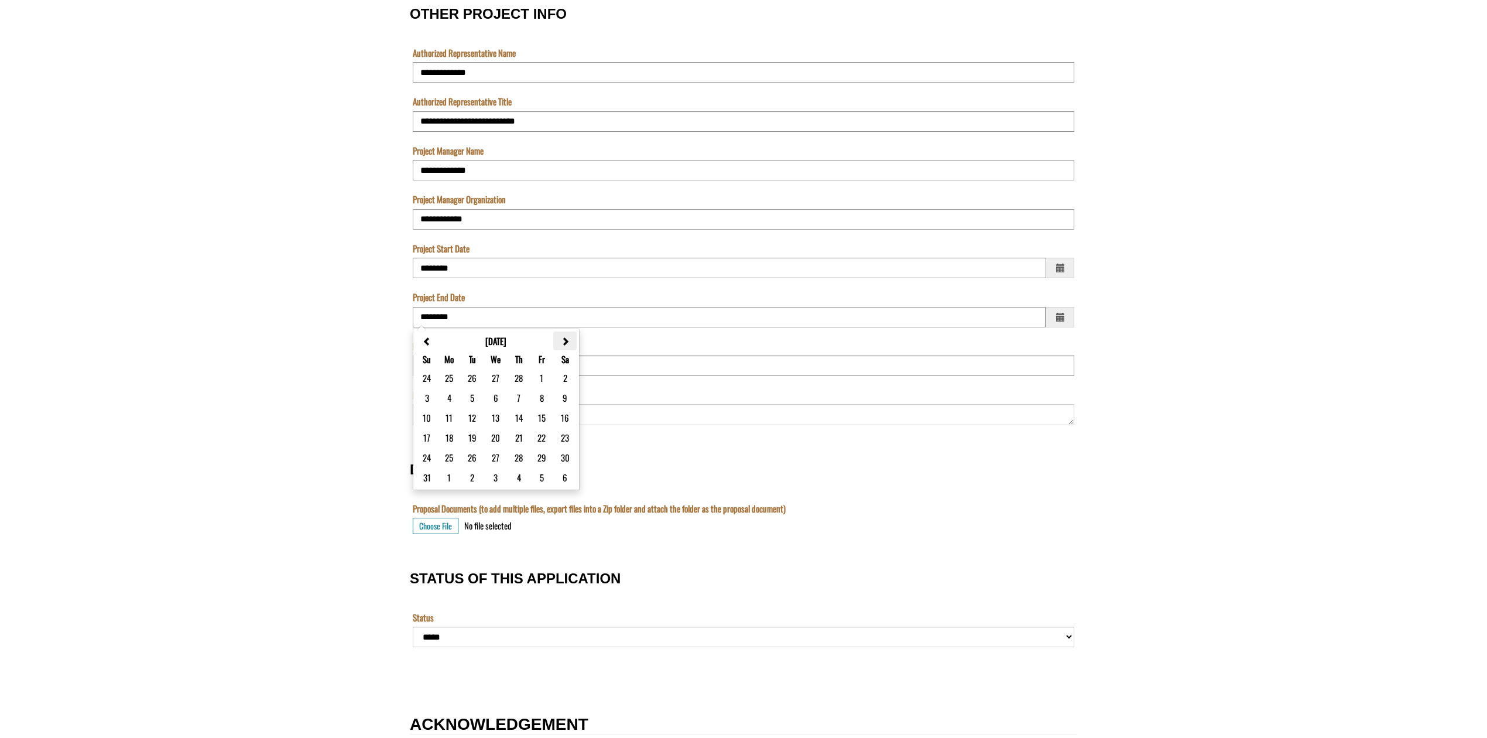
click at [575, 338] on th "OTHER PROJECT INFO" at bounding box center [564, 340] width 23 height 19
click at [575, 338] on th "OTHER PROJECT INFO" at bounding box center [565, 340] width 22 height 19
click at [575, 338] on th "OTHER PROJECT INFO" at bounding box center [565, 340] width 23 height 19
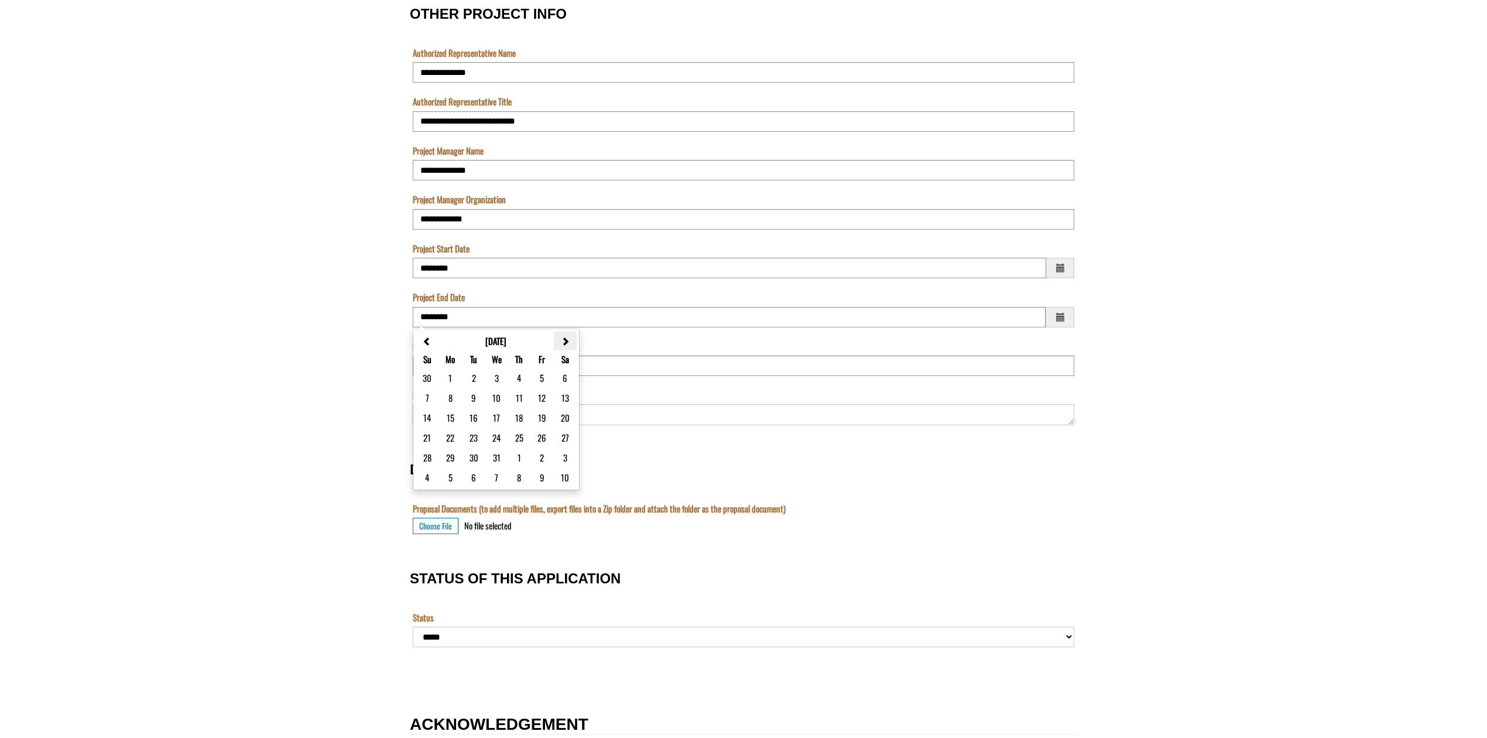
click at [575, 338] on th "OTHER PROJECT INFO" at bounding box center [565, 340] width 23 height 19
click at [575, 338] on th "OTHER PROJECT INFO" at bounding box center [565, 340] width 22 height 19
click at [575, 338] on th "OTHER PROJECT INFO" at bounding box center [565, 340] width 23 height 19
click at [575, 338] on th "OTHER PROJECT INFO" at bounding box center [565, 340] width 22 height 19
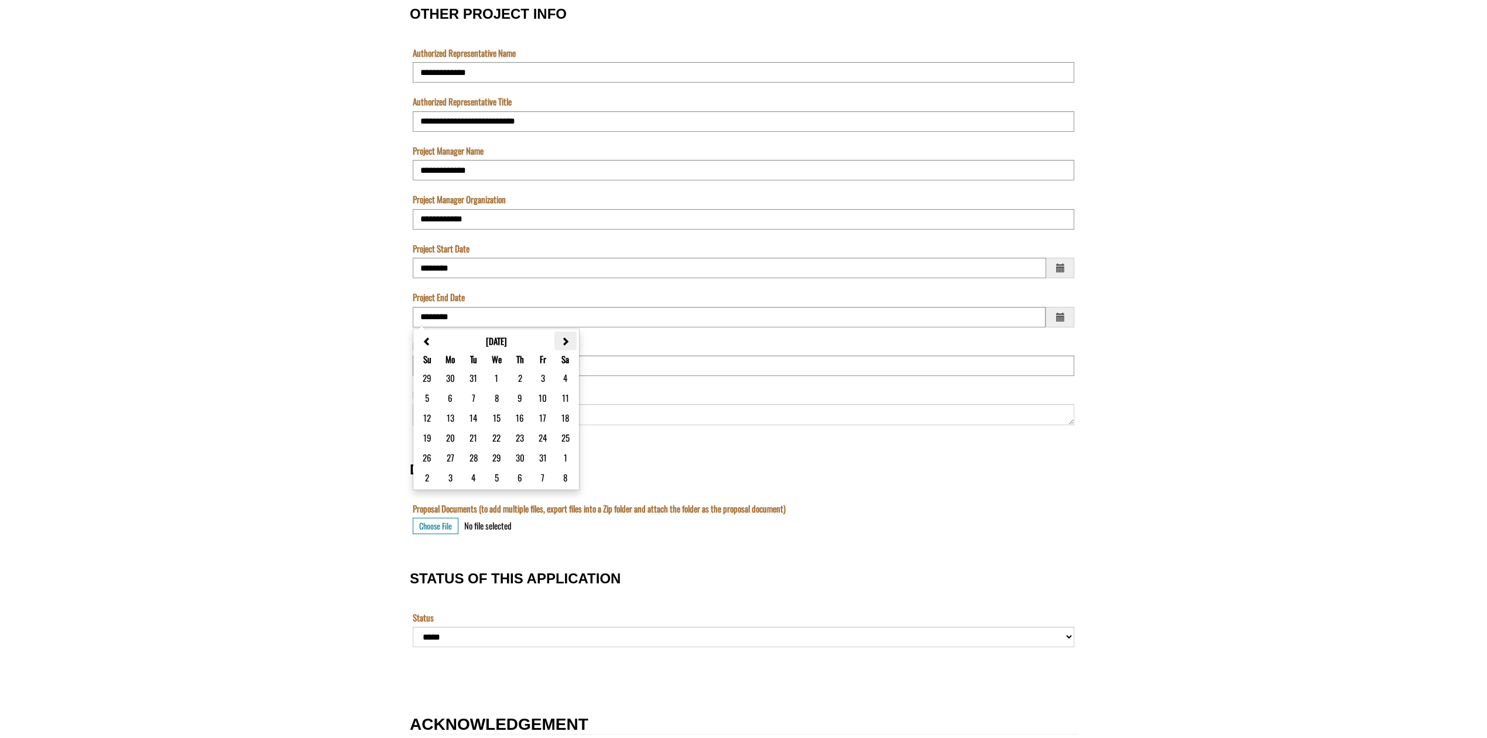
click at [575, 338] on th "OTHER PROJECT INFO" at bounding box center [565, 340] width 22 height 19
click at [575, 338] on th "OTHER PROJECT INFO" at bounding box center [565, 340] width 23 height 19
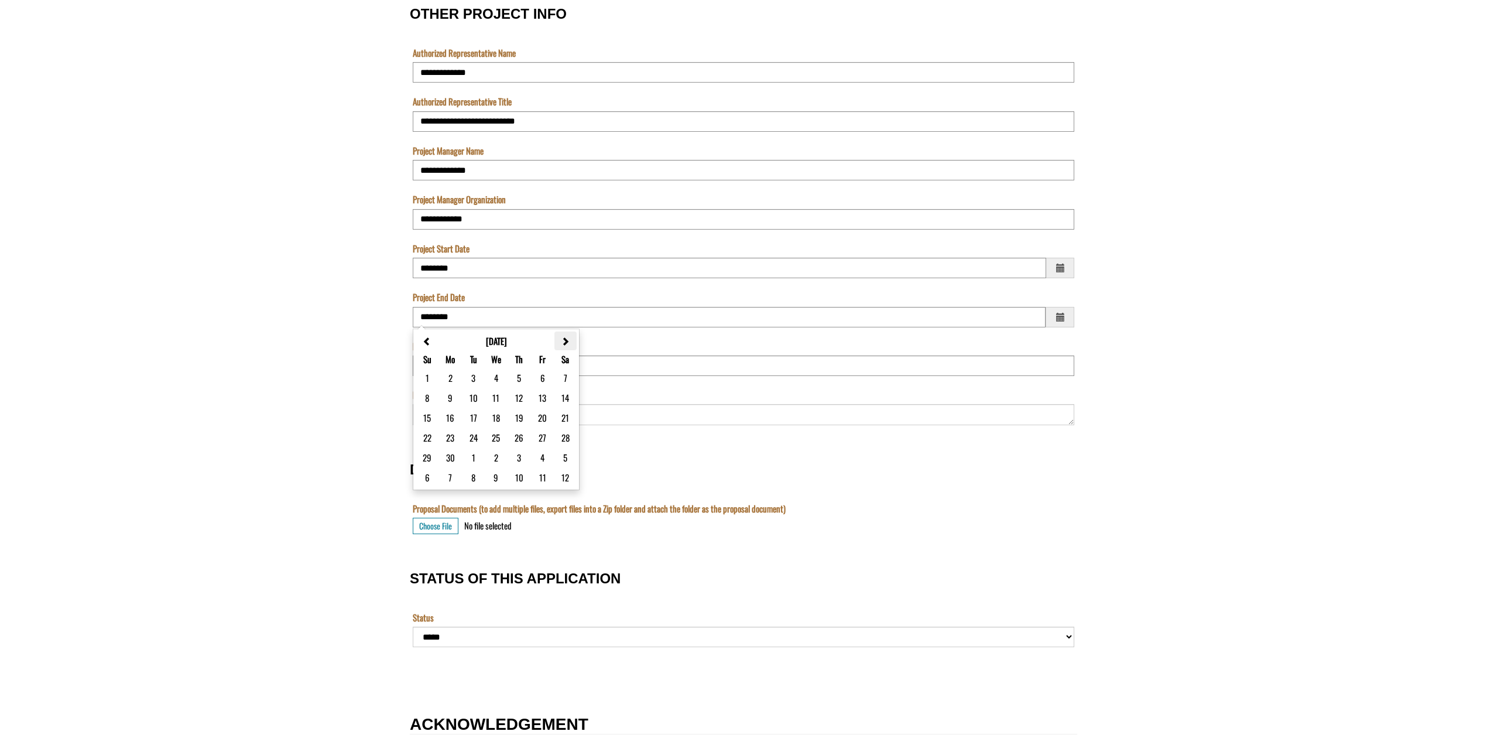
click at [575, 338] on th "OTHER PROJECT INFO" at bounding box center [565, 340] width 22 height 19
click at [575, 338] on th "OTHER PROJECT INFO" at bounding box center [565, 340] width 23 height 19
click at [575, 338] on th "OTHER PROJECT INFO" at bounding box center [564, 340] width 23 height 19
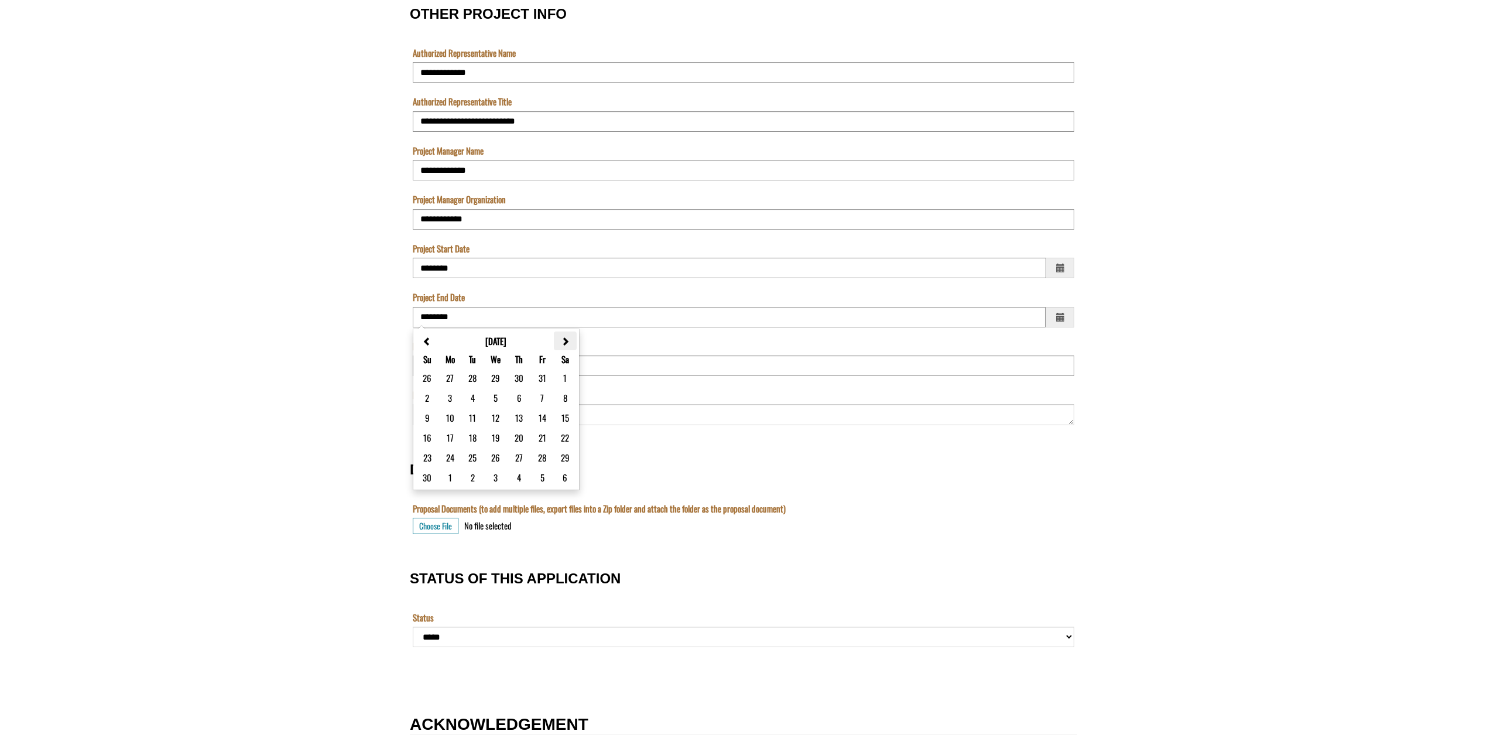
click at [575, 338] on th "OTHER PROJECT INFO" at bounding box center [565, 340] width 23 height 19
click at [575, 338] on th "OTHER PROJECT INFO" at bounding box center [565, 340] width 22 height 19
click at [575, 338] on th "OTHER PROJECT INFO" at bounding box center [565, 340] width 23 height 19
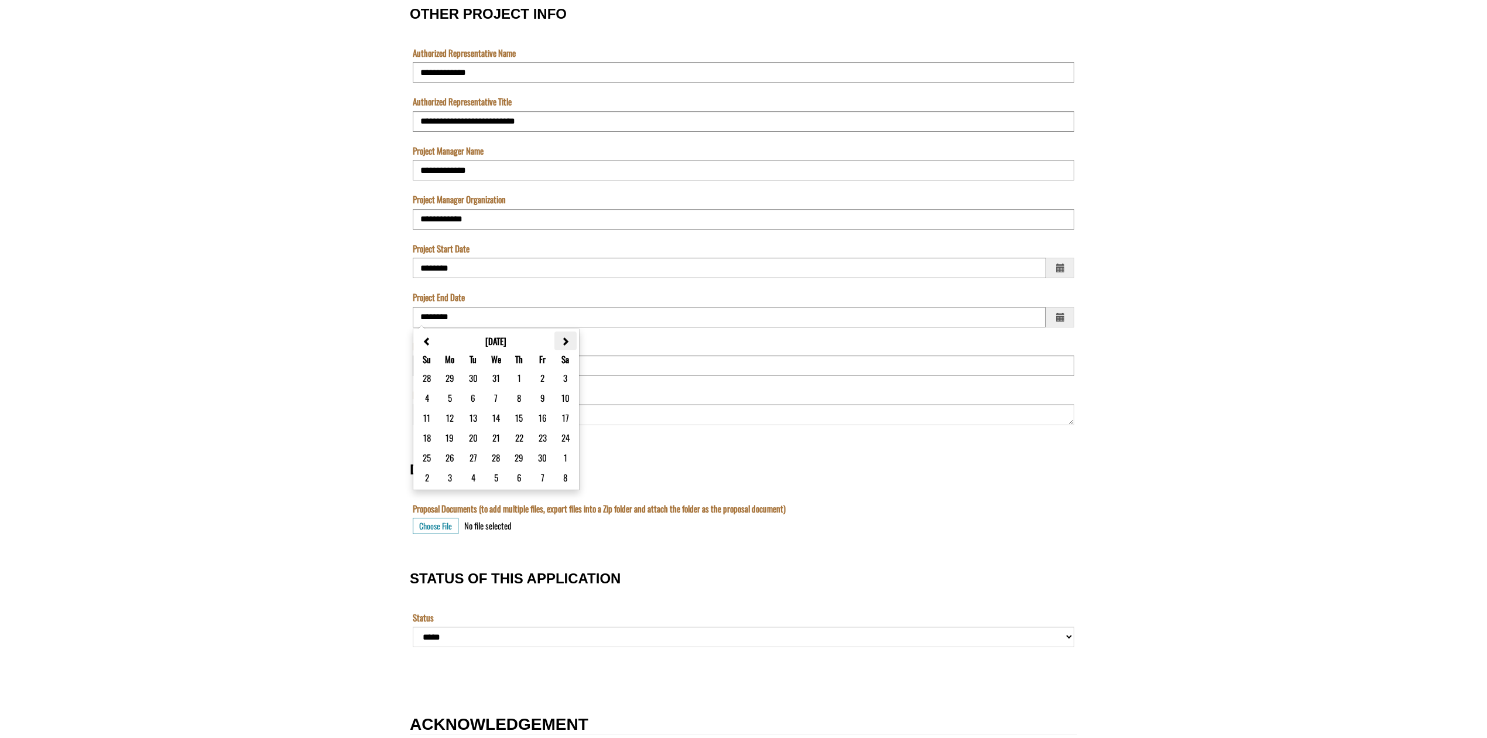
click at [565, 338] on span "OTHER PROJECT INFO" at bounding box center [565, 341] width 9 height 9
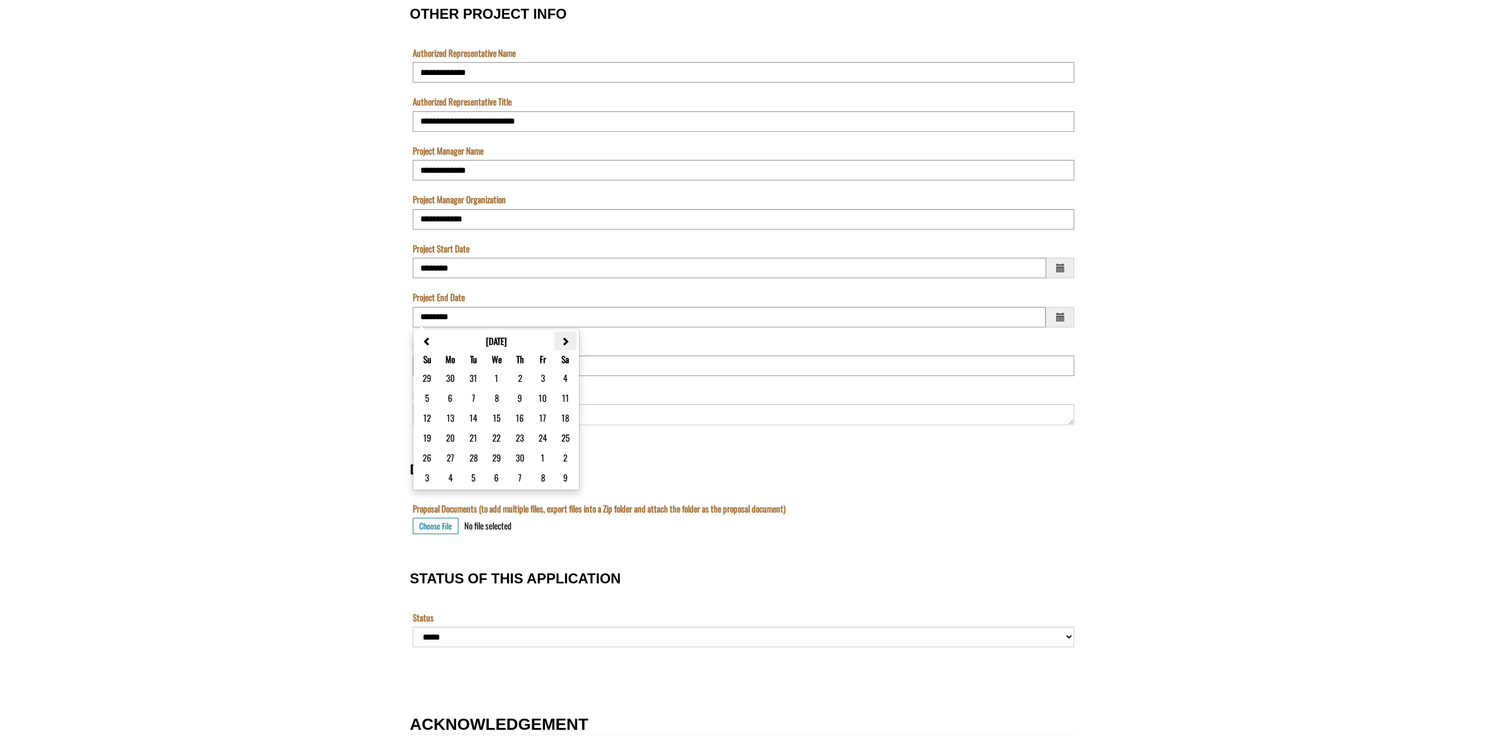
click at [565, 338] on span "OTHER PROJECT INFO" at bounding box center [565, 341] width 9 height 9
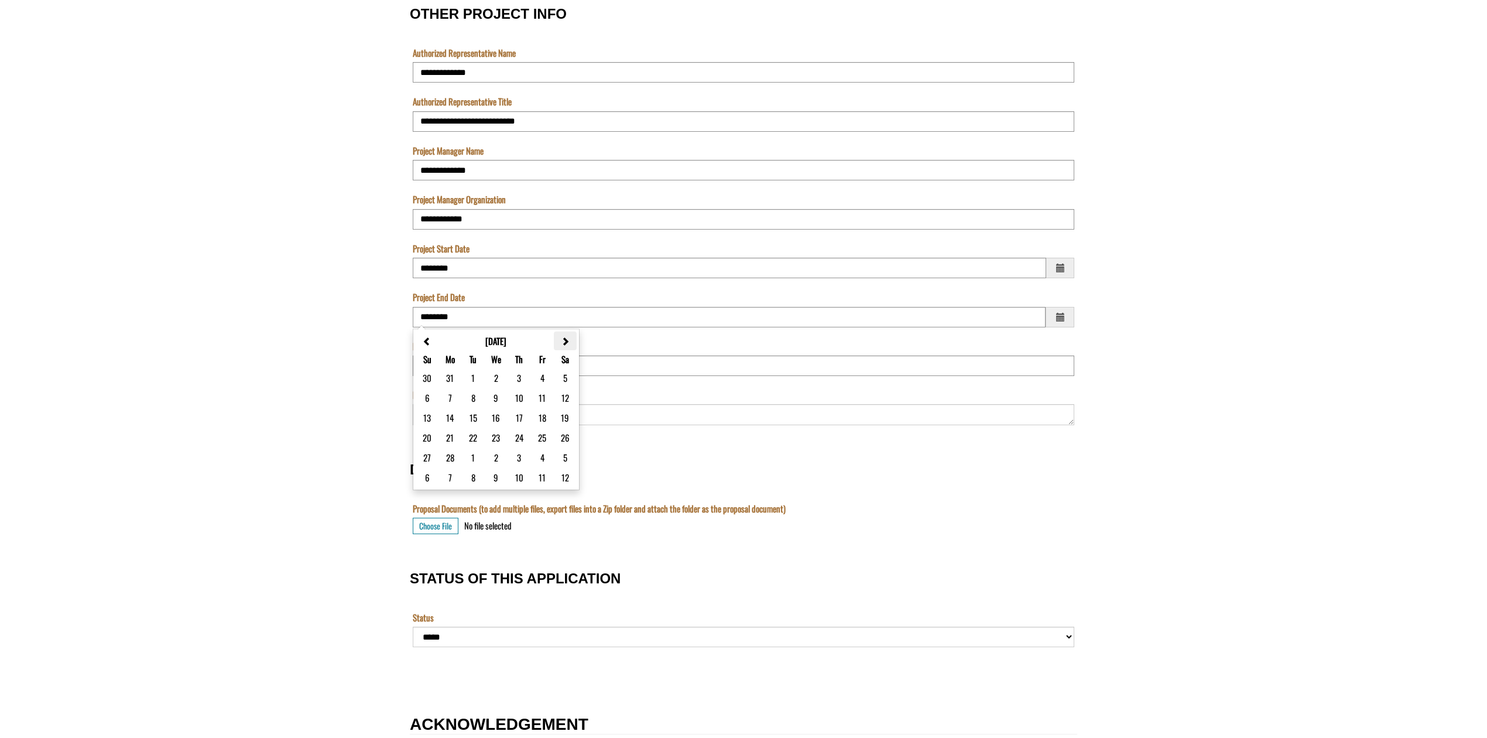
click at [565, 338] on span "OTHER PROJECT INFO" at bounding box center [565, 341] width 9 height 9
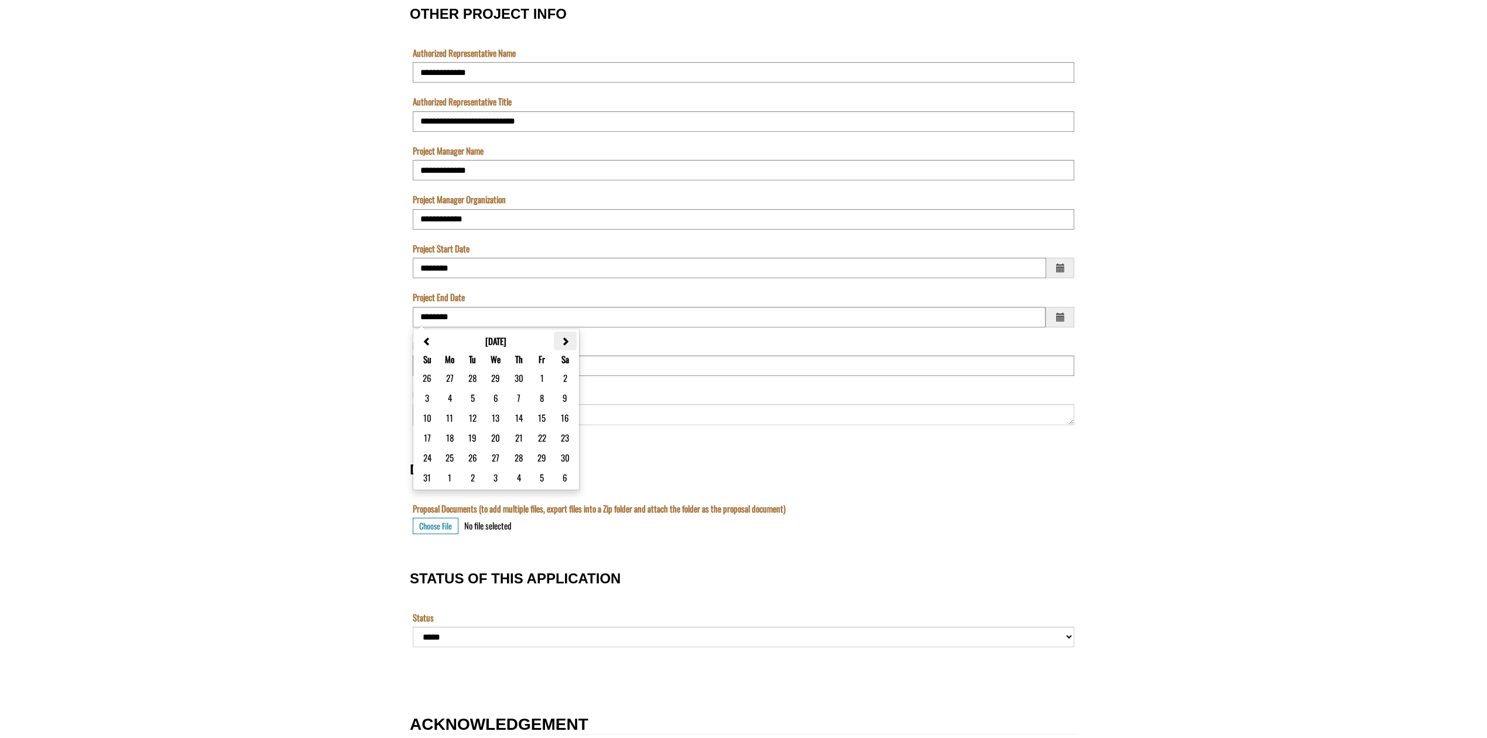
click at [565, 338] on span "OTHER PROJECT INFO" at bounding box center [565, 341] width 9 height 9
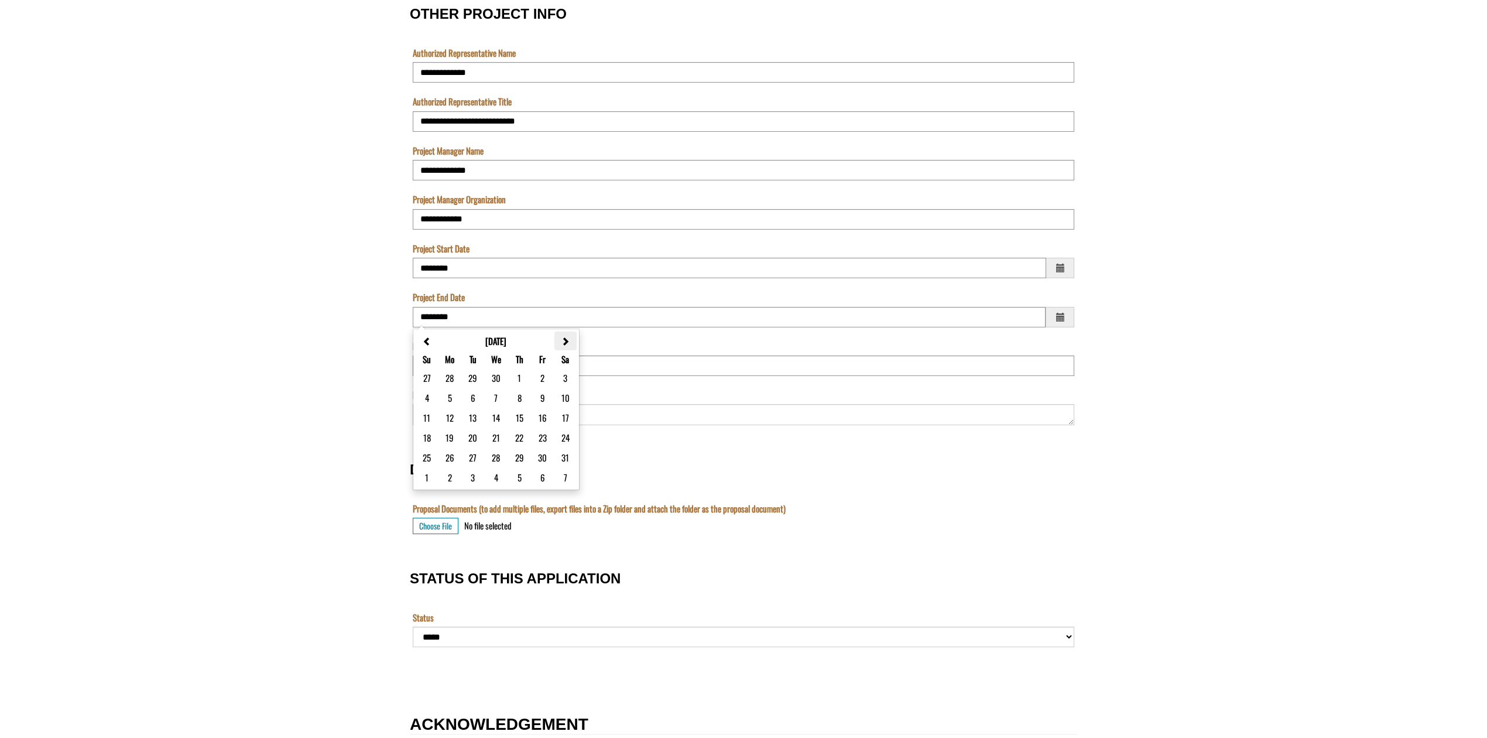
click at [565, 338] on span "OTHER PROJECT INFO" at bounding box center [565, 341] width 9 height 9
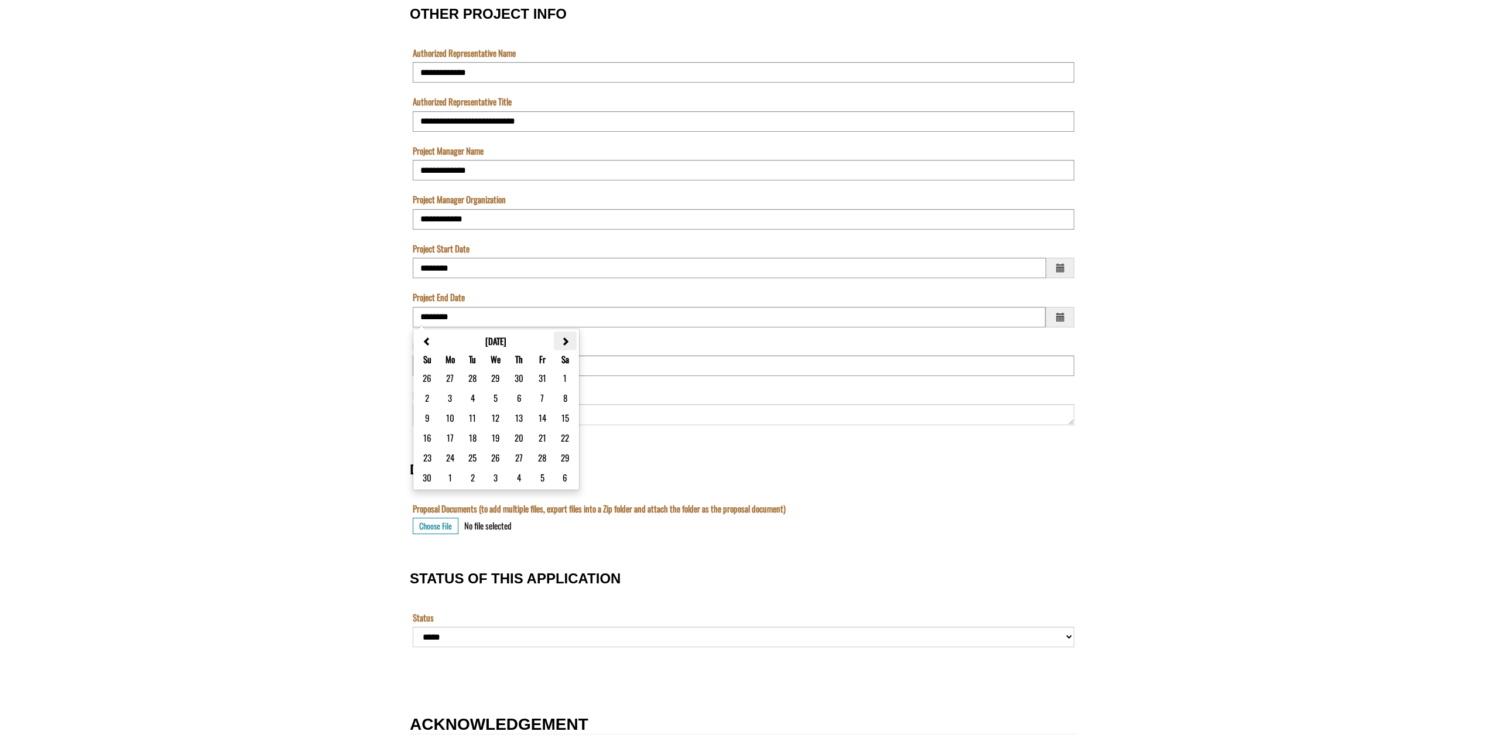
click at [565, 338] on span "OTHER PROJECT INFO" at bounding box center [565, 341] width 9 height 9
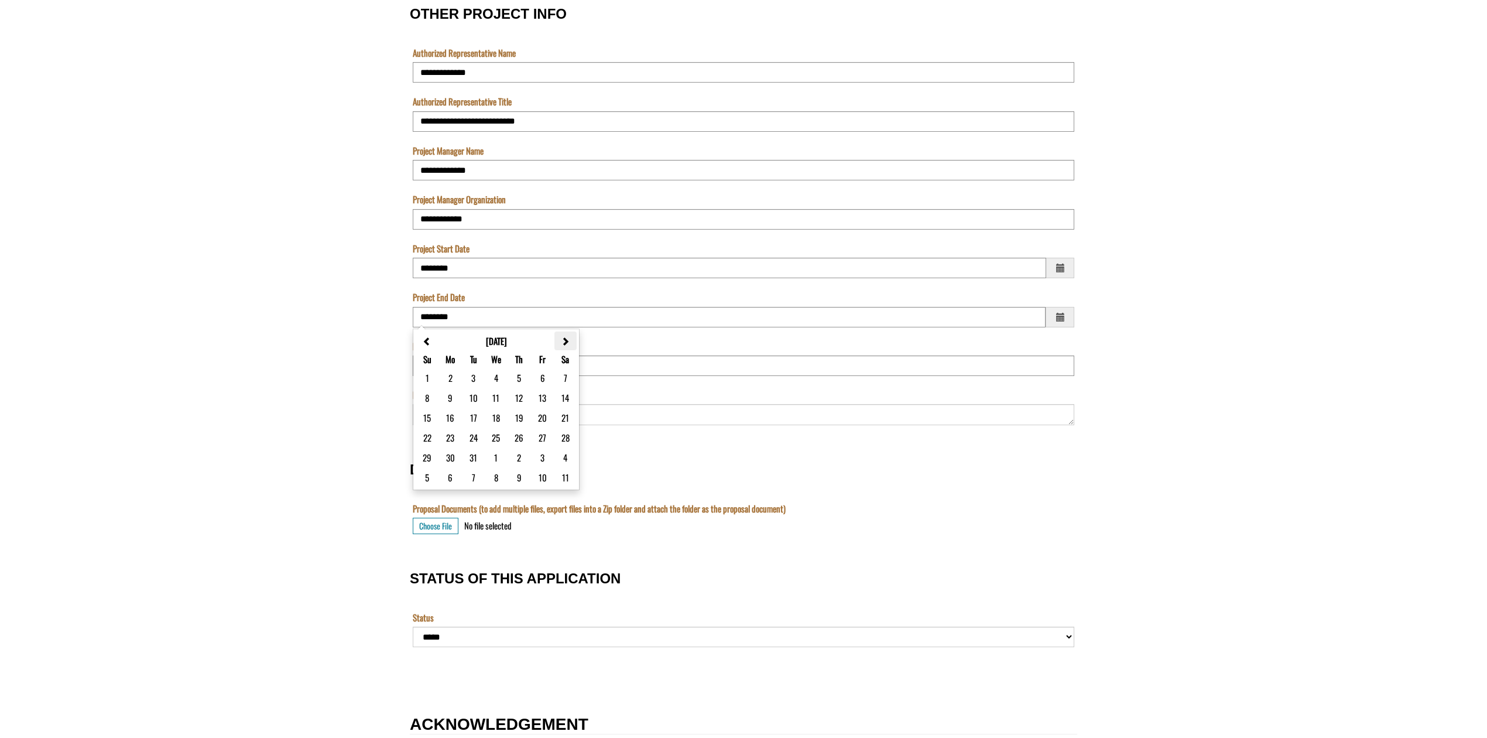
click at [565, 338] on span "OTHER PROJECT INFO" at bounding box center [565, 341] width 9 height 9
click at [1064, 315] on span "Choose a date" at bounding box center [1059, 317] width 13 height 15
click at [453, 319] on input "Project End Date" at bounding box center [729, 317] width 633 height 20
drag, startPoint x: 462, startPoint y: 316, endPoint x: 423, endPoint y: 314, distance: 39.9
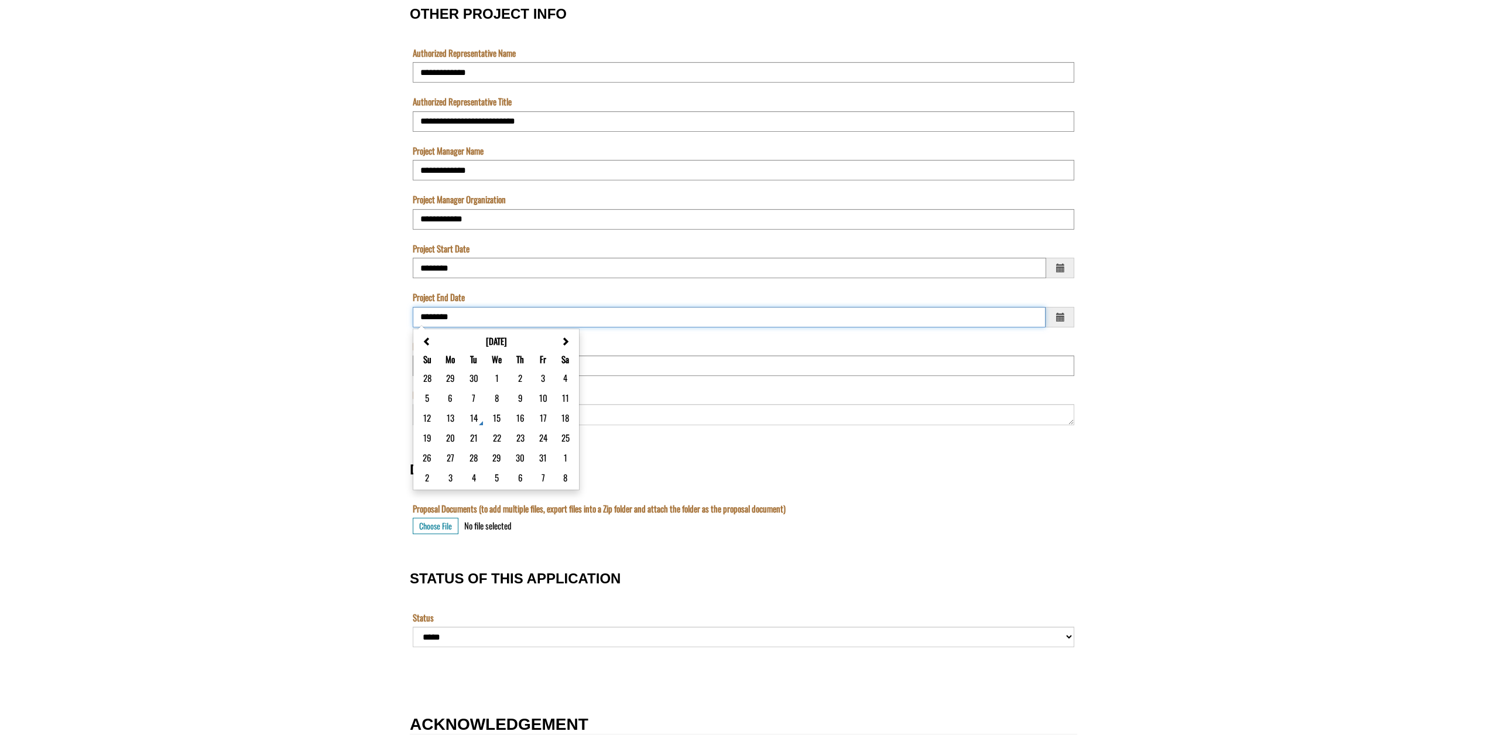
click at [423, 314] on input "Project End Date" at bounding box center [729, 317] width 633 height 20
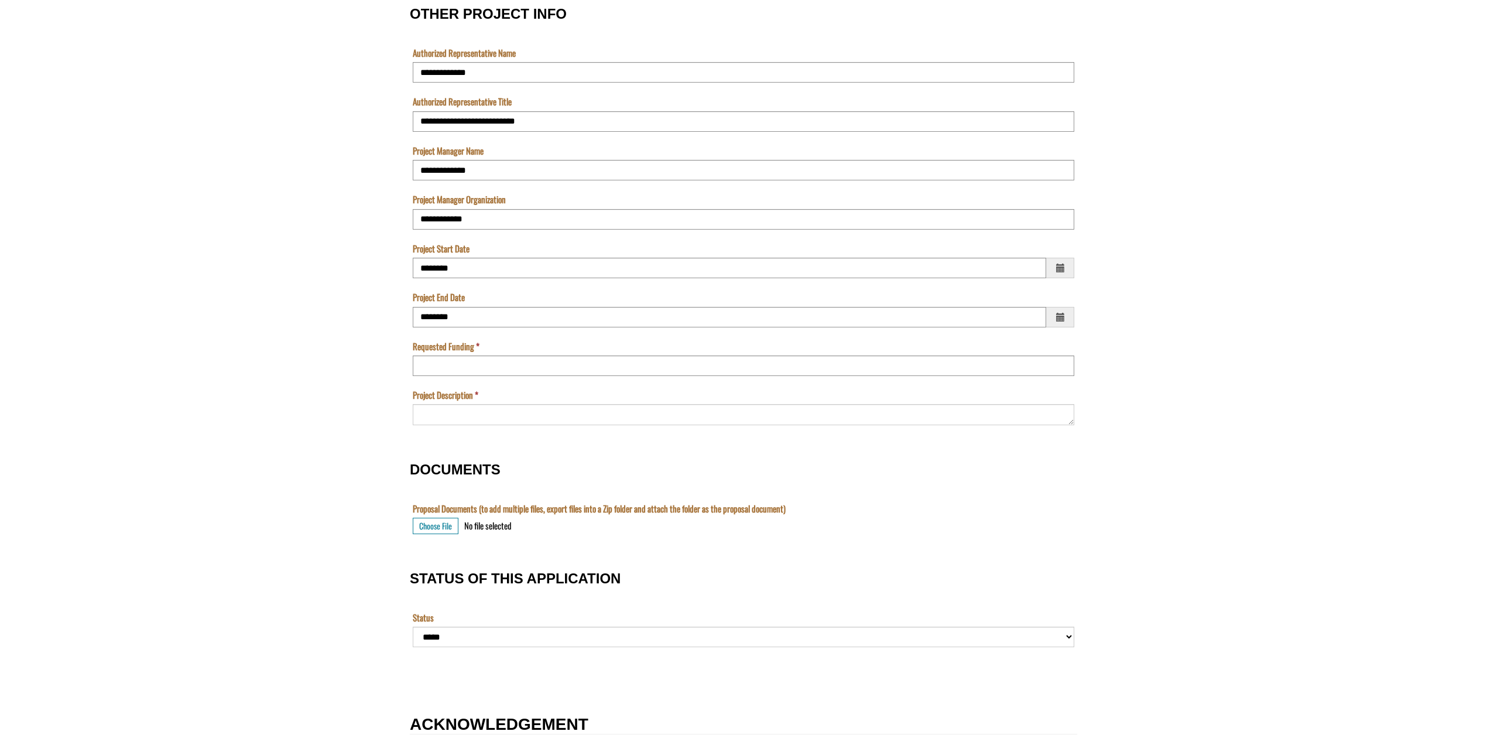
click at [711, 525] on div "No file selected Delete" at bounding box center [762, 525] width 597 height 16
click at [466, 318] on input "Project End Date" at bounding box center [729, 317] width 633 height 20
type input "*********"
click at [473, 359] on input "Requested Funding" at bounding box center [743, 365] width 661 height 20
click at [429, 359] on input "Requested Funding" at bounding box center [743, 365] width 661 height 20
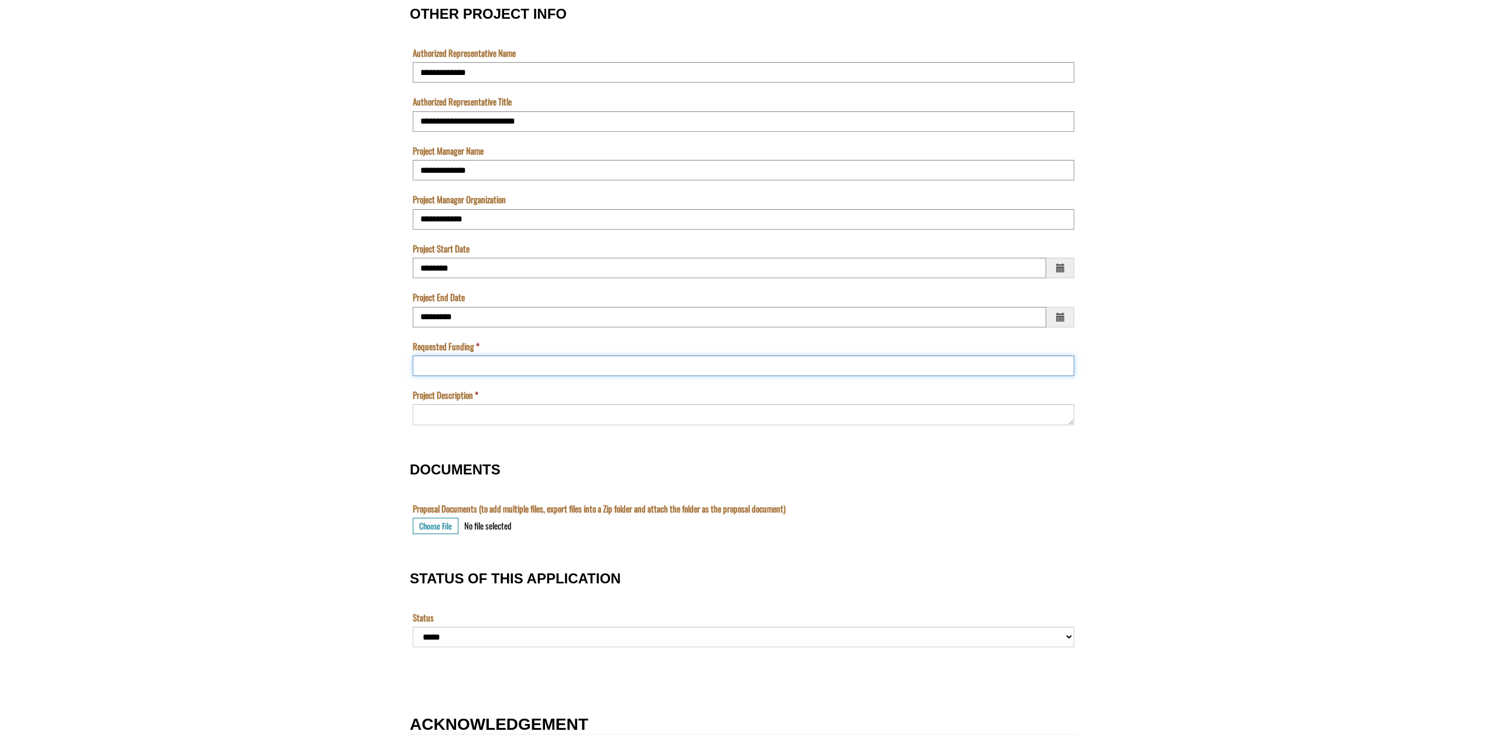
paste input "*********"
type input "*********"
click at [436, 410] on textarea "Project Description" at bounding box center [743, 414] width 661 height 20
click at [462, 413] on textarea "Project Description" at bounding box center [743, 414] width 661 height 20
click at [451, 410] on textarea "Project Description" at bounding box center [743, 414] width 661 height 20
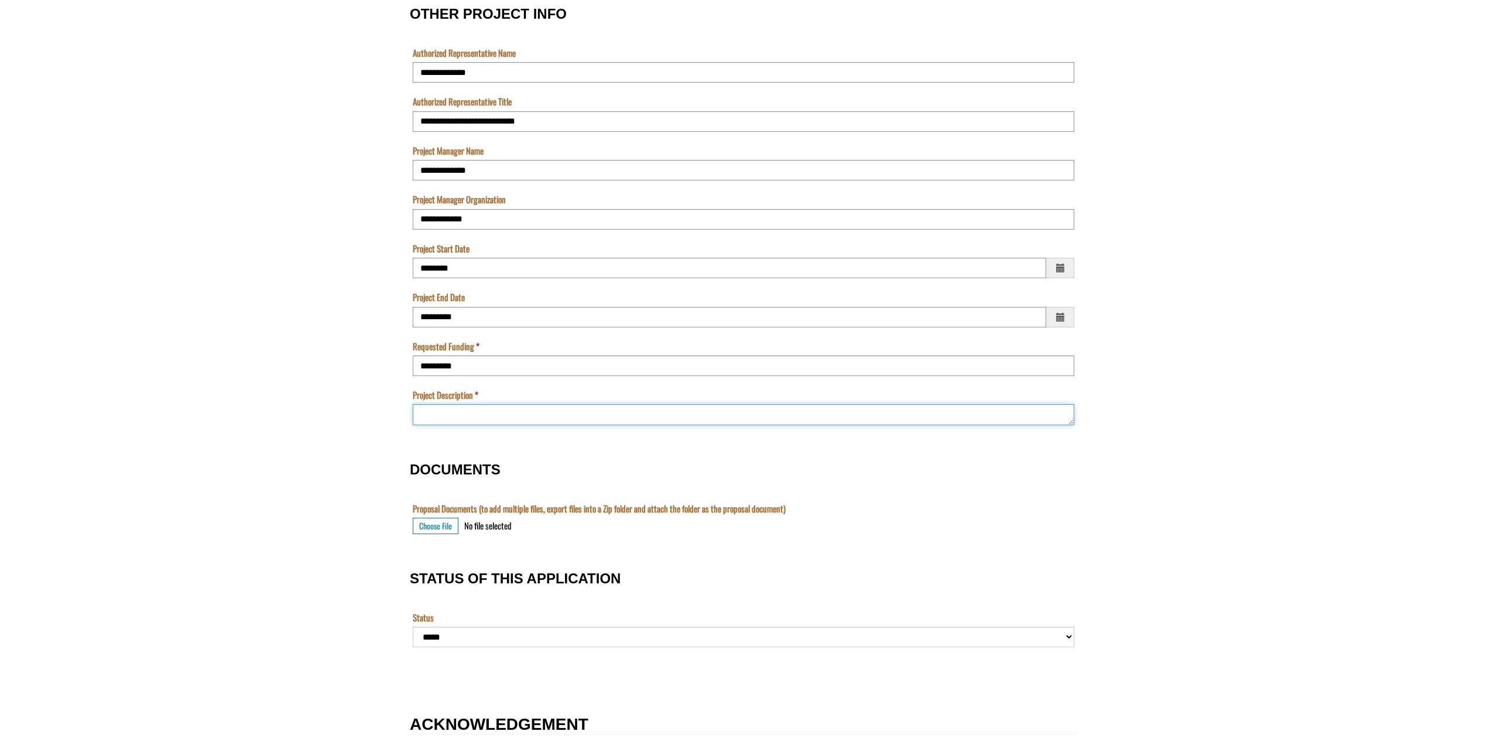
click at [501, 420] on textarea "Project Description" at bounding box center [743, 414] width 661 height 20
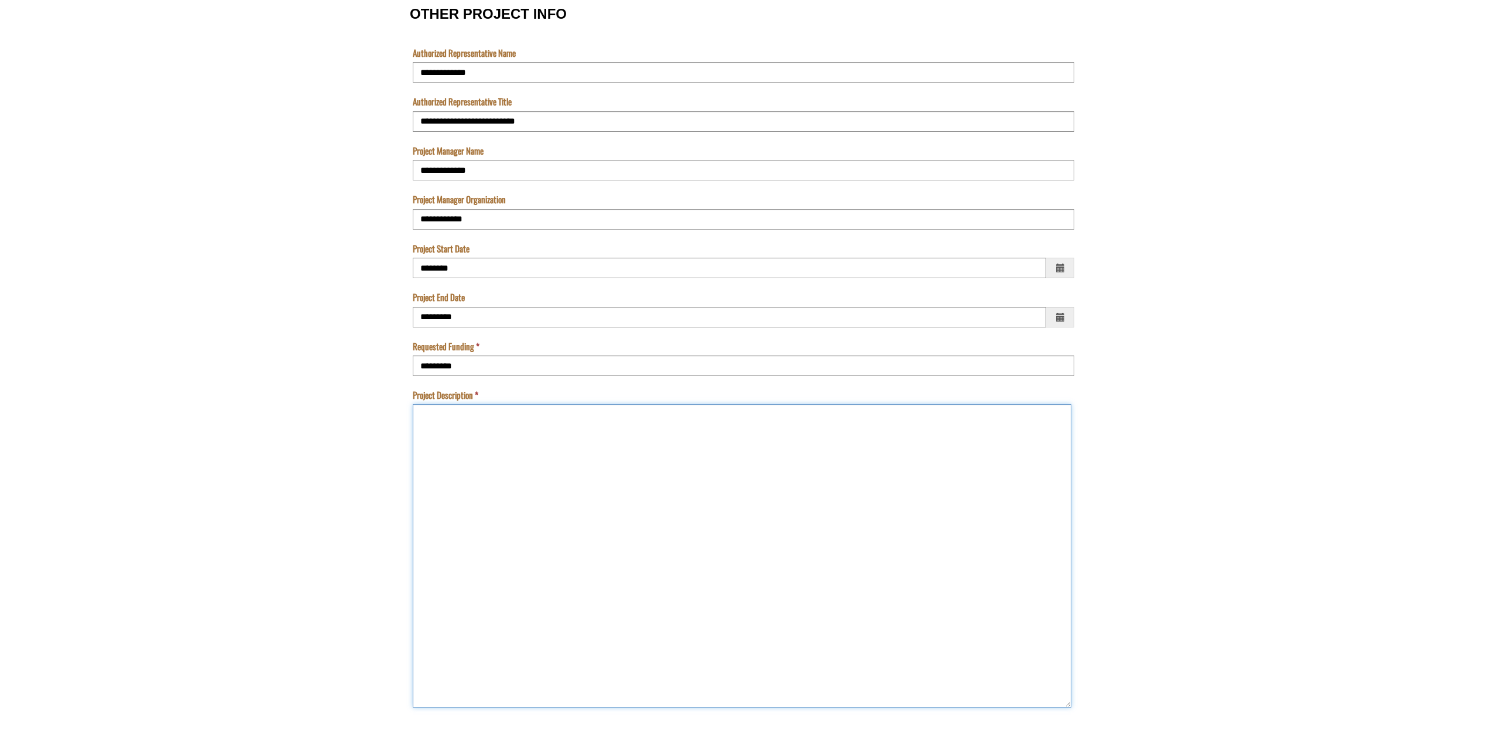
drag, startPoint x: 1068, startPoint y: 422, endPoint x: 1065, endPoint y: 705, distance: 282.7
click at [1065, 705] on textarea "Project Description" at bounding box center [742, 555] width 659 height 303
click at [462, 417] on textarea "Project Description" at bounding box center [742, 555] width 659 height 303
click at [521, 418] on textarea "Project Description" at bounding box center [742, 555] width 659 height 303
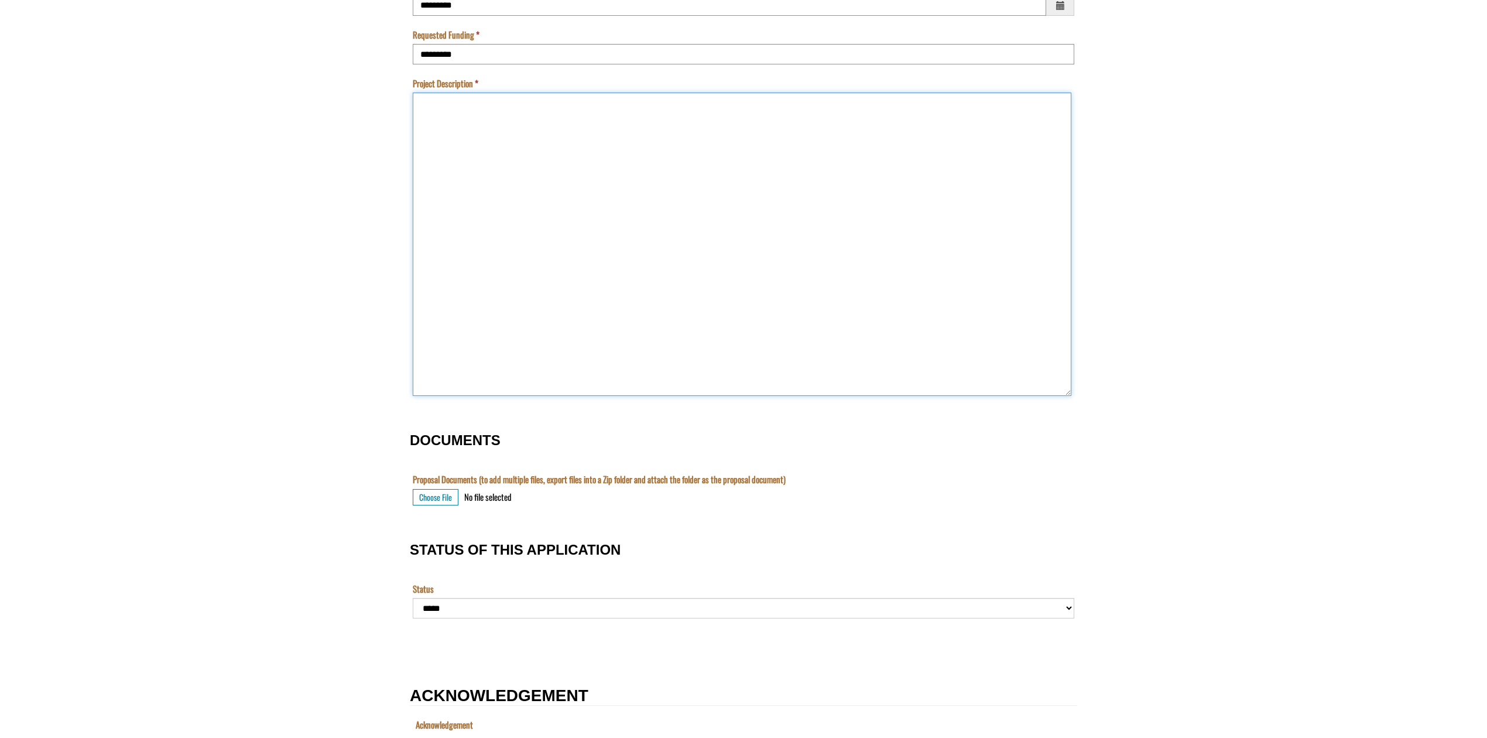
scroll to position [1091, 0]
click at [495, 152] on textarea "Project Description" at bounding box center [742, 242] width 659 height 303
click at [570, 115] on textarea "Project Description" at bounding box center [742, 242] width 659 height 303
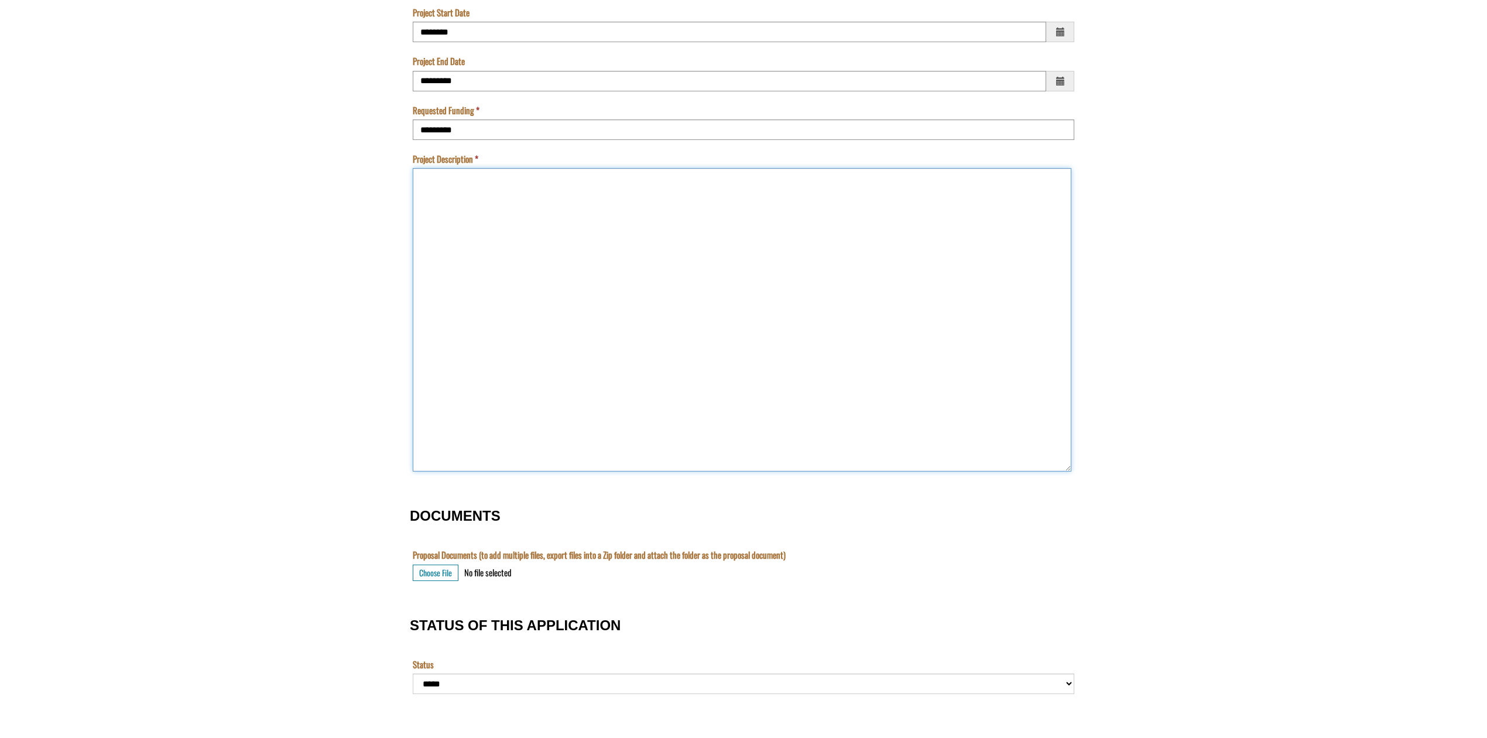
scroll to position [1014, 0]
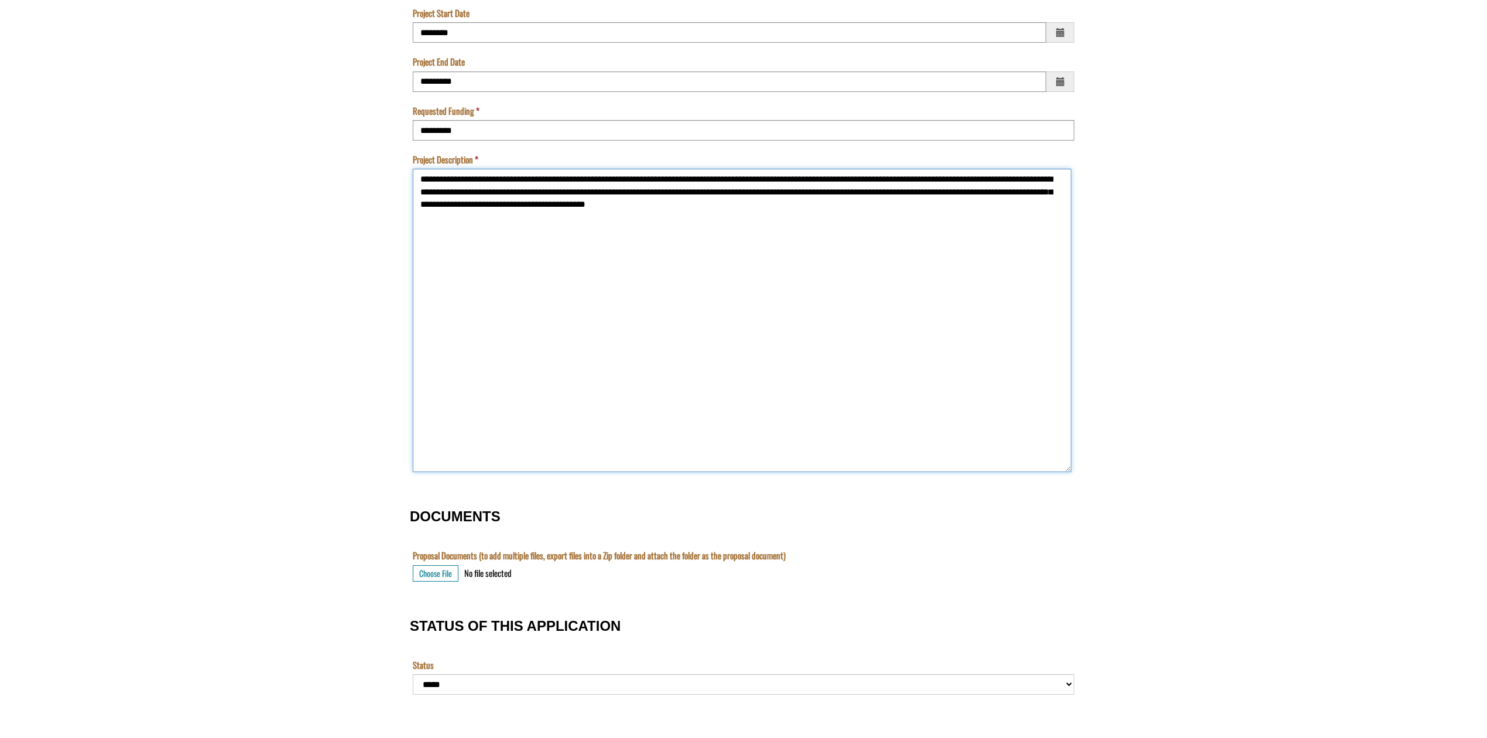
click at [1014, 192] on textarea "**********" at bounding box center [742, 320] width 659 height 303
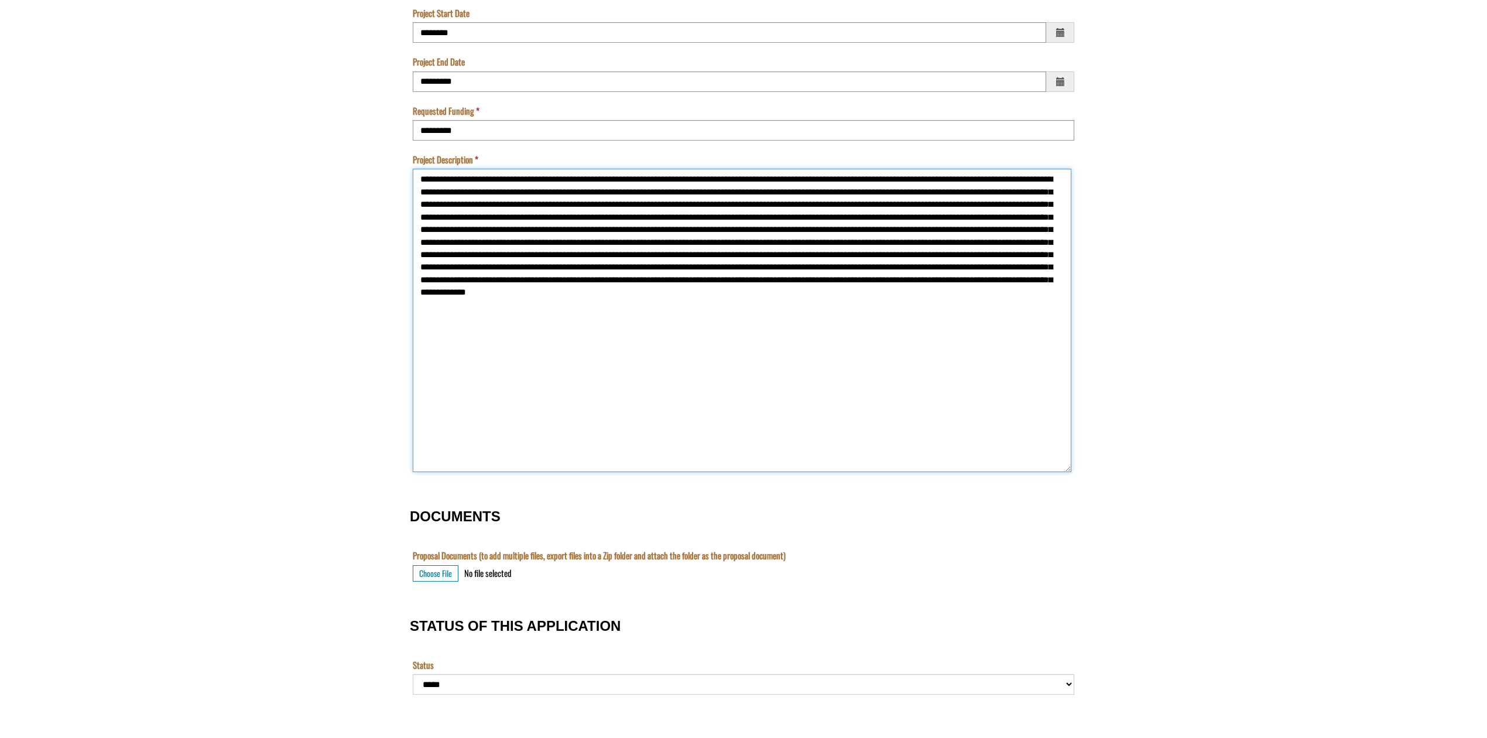
scroll to position [1014, 0]
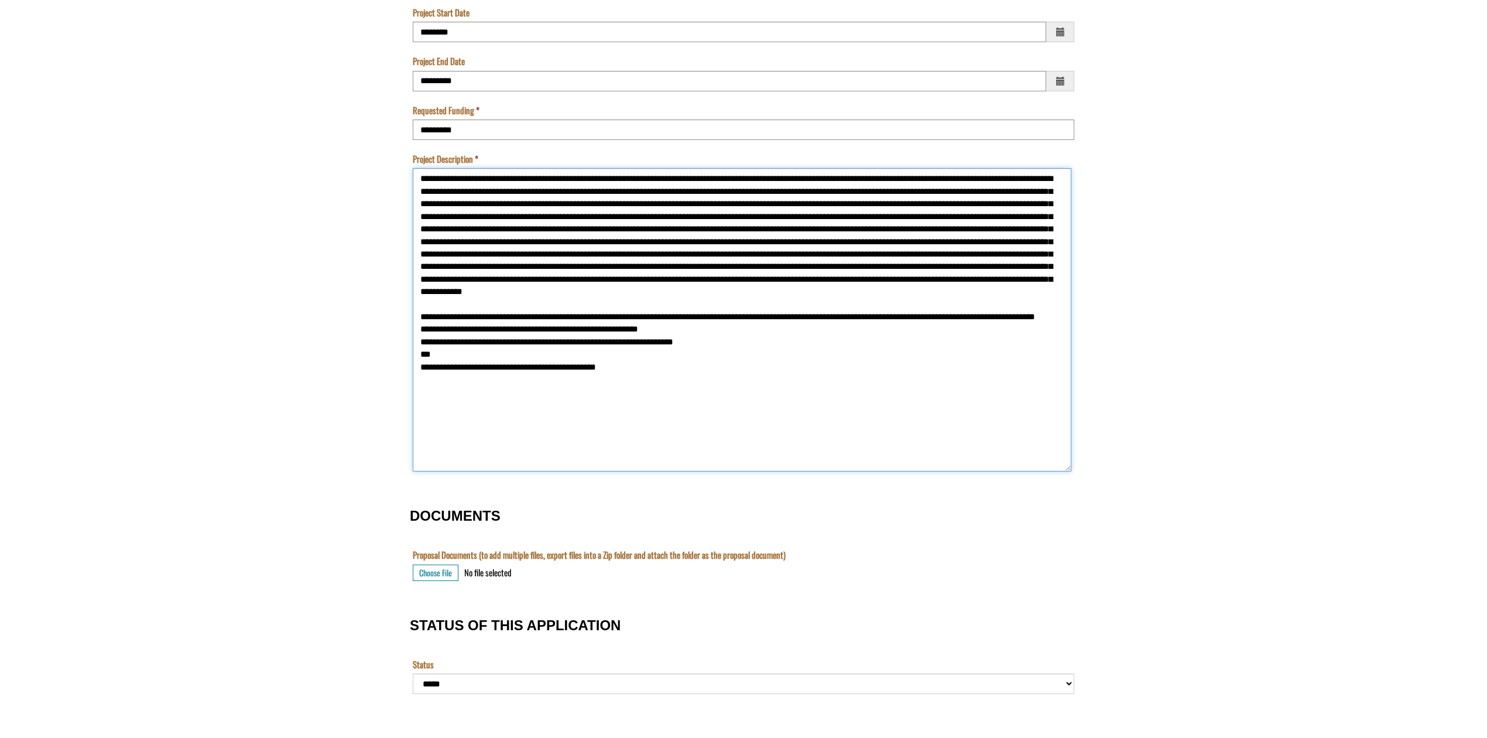
drag, startPoint x: 591, startPoint y: 349, endPoint x: 417, endPoint y: 298, distance: 181.3
click at [417, 298] on textarea "Project Description" at bounding box center [742, 319] width 659 height 303
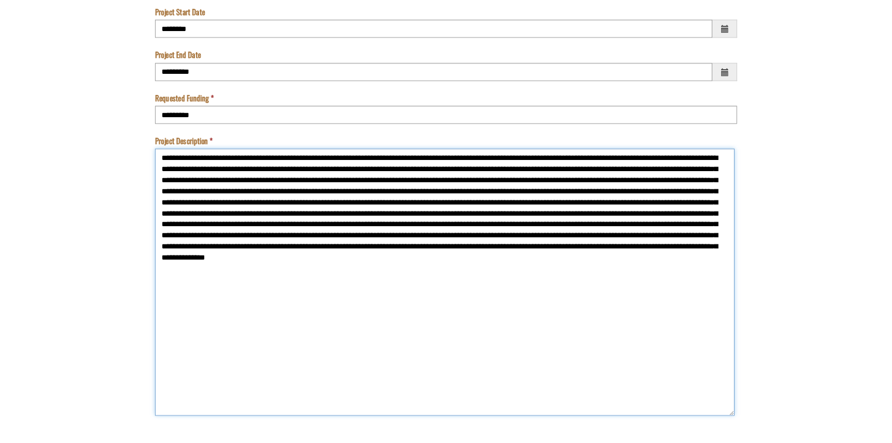
scroll to position [1014, 0]
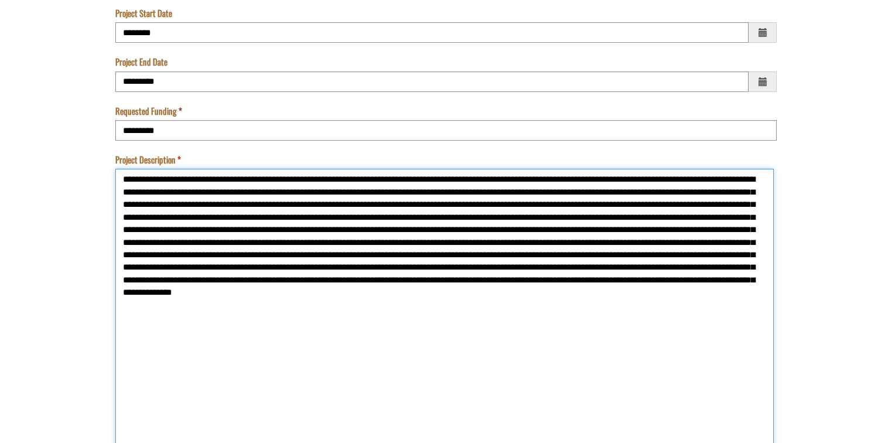
drag, startPoint x: 222, startPoint y: 178, endPoint x: 236, endPoint y: 181, distance: 14.9
click at [224, 179] on textarea "Project Description" at bounding box center [444, 320] width 659 height 303
click at [452, 191] on textarea "Project Description" at bounding box center [444, 320] width 659 height 303
click at [581, 194] on textarea "Project Description" at bounding box center [444, 320] width 659 height 303
click at [743, 192] on textarea "Project Description" at bounding box center [444, 320] width 659 height 303
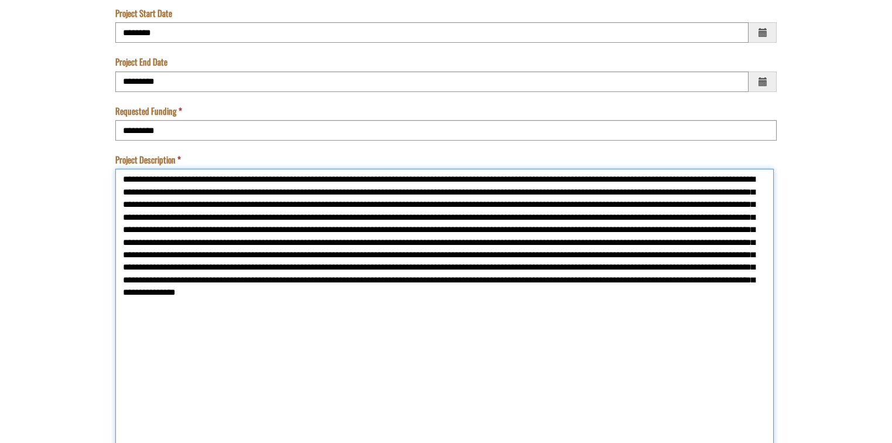
click at [140, 202] on textarea "Project Description" at bounding box center [444, 320] width 659 height 303
click at [327, 205] on textarea "Project Description" at bounding box center [444, 320] width 659 height 303
click at [405, 207] on textarea "Project Description" at bounding box center [444, 320] width 659 height 303
click at [311, 216] on textarea "Project Description" at bounding box center [444, 320] width 659 height 303
drag, startPoint x: 312, startPoint y: 216, endPoint x: 284, endPoint y: 239, distance: 35.7
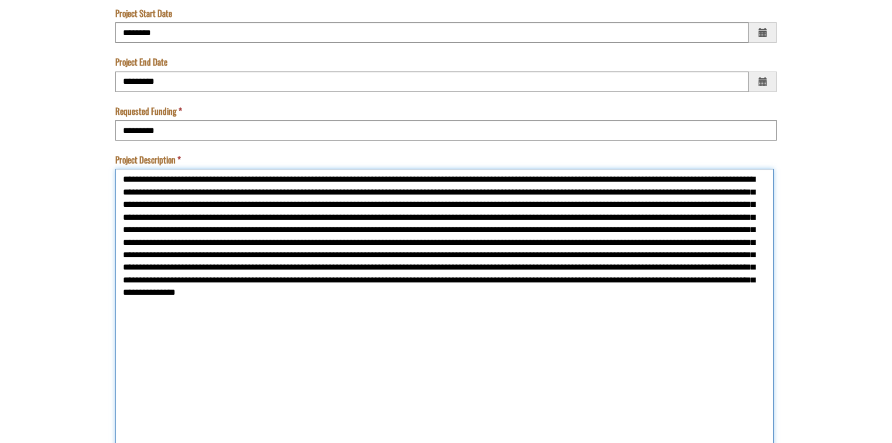
click at [284, 239] on textarea "Project Description" at bounding box center [444, 320] width 659 height 303
click at [314, 213] on textarea "Project Description" at bounding box center [444, 320] width 659 height 303
click at [759, 217] on textarea "Project Description" at bounding box center [444, 320] width 659 height 303
click at [135, 229] on textarea "Project Description" at bounding box center [444, 320] width 659 height 303
click at [435, 228] on textarea "Project Description" at bounding box center [444, 320] width 659 height 303
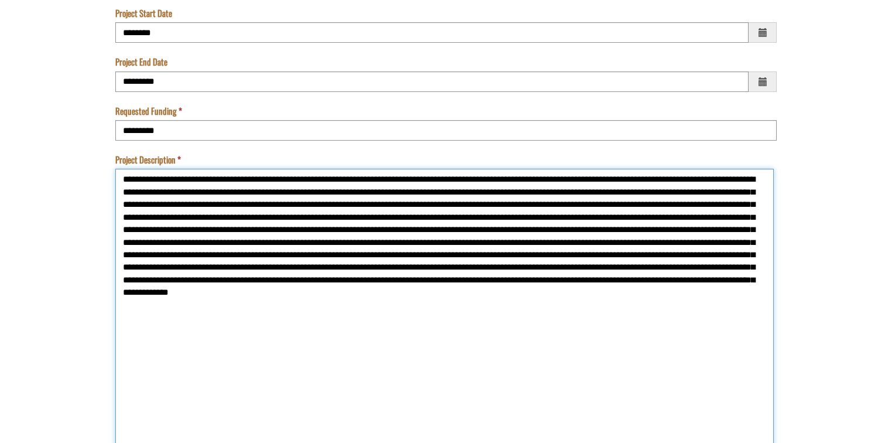
click at [754, 229] on textarea "Project Description" at bounding box center [444, 320] width 659 height 303
click at [225, 243] on textarea "Project Description" at bounding box center [444, 320] width 659 height 303
drag, startPoint x: 225, startPoint y: 243, endPoint x: 213, endPoint y: 238, distance: 12.6
click at [213, 238] on textarea "Project Description" at bounding box center [444, 320] width 659 height 303
click at [286, 242] on textarea "Project Description" at bounding box center [444, 320] width 659 height 303
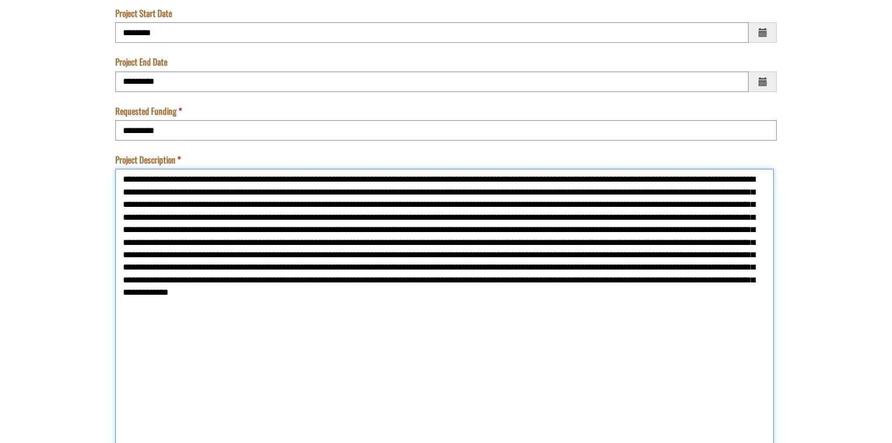
click at [341, 241] on textarea "Project Description" at bounding box center [444, 320] width 659 height 303
click at [590, 242] on textarea "Project Description" at bounding box center [444, 320] width 659 height 303
click at [708, 253] on textarea "Project Description" at bounding box center [444, 320] width 659 height 303
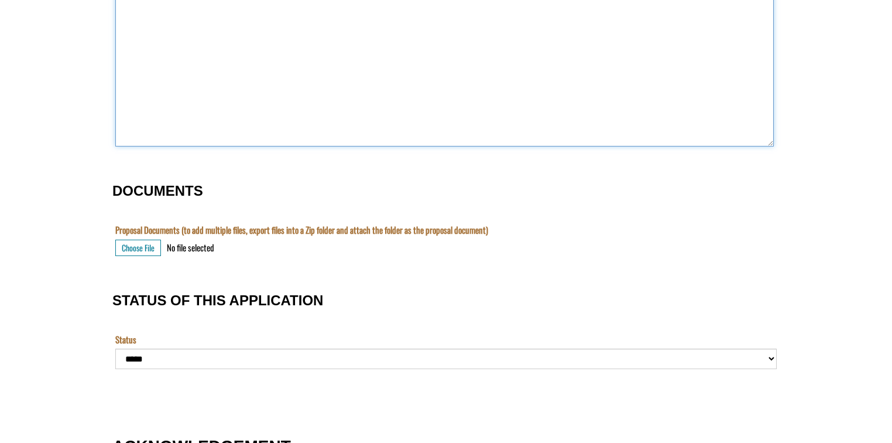
scroll to position [1340, 0]
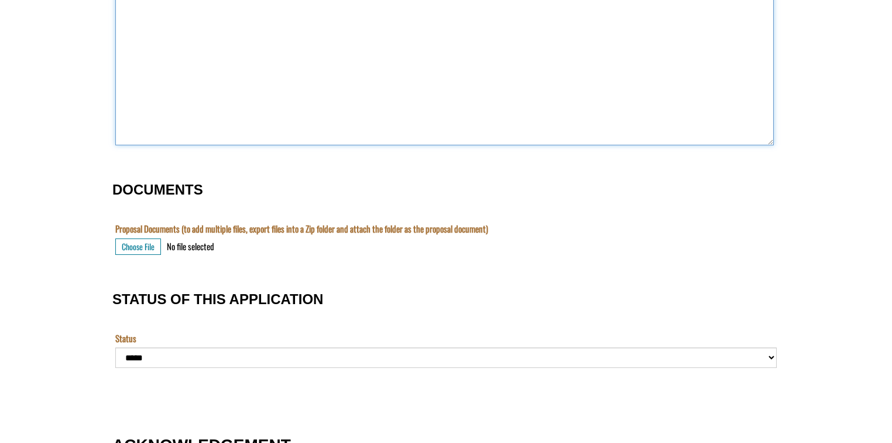
type textarea "**********"
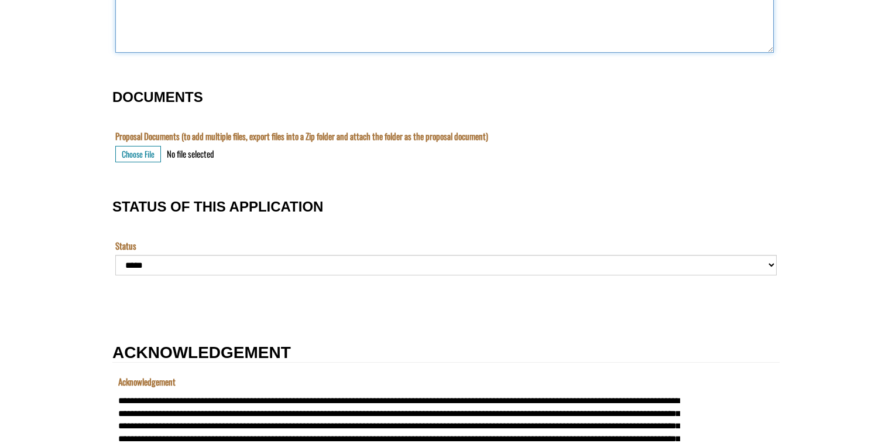
scroll to position [1434, 0]
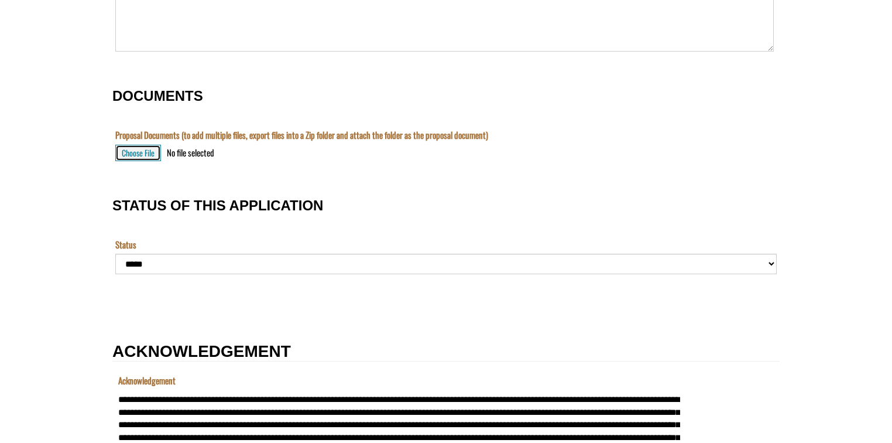
click at [150, 152] on button "Choose File" at bounding box center [138, 153] width 46 height 16
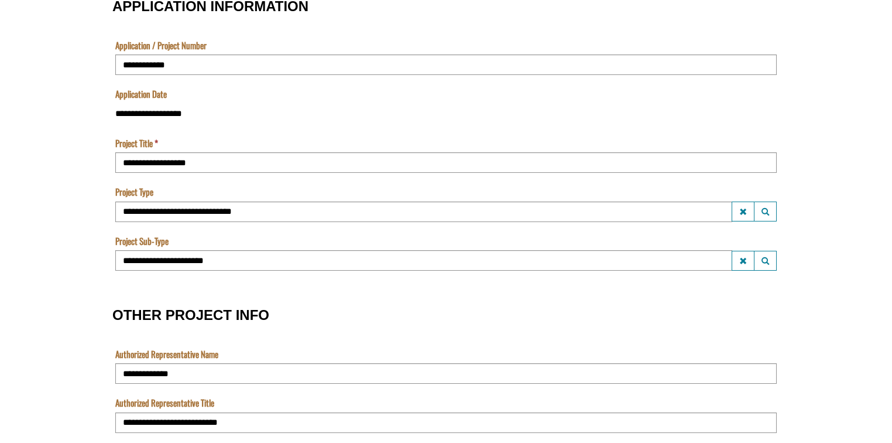
scroll to position [478, 0]
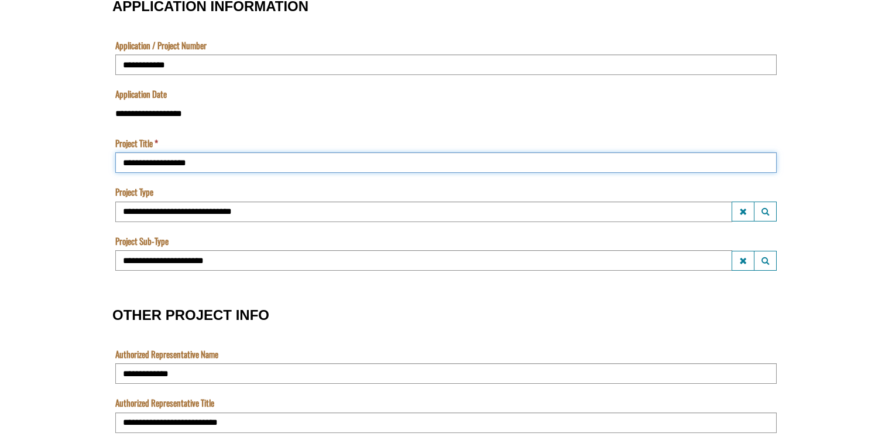
drag, startPoint x: 199, startPoint y: 162, endPoint x: 87, endPoint y: 162, distance: 112.4
click at [148, 165] on input "Project Title" at bounding box center [445, 162] width 661 height 20
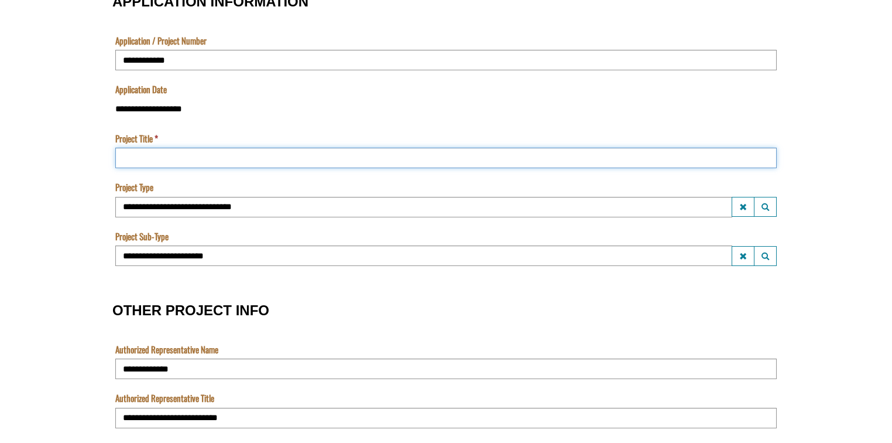
scroll to position [482, 0]
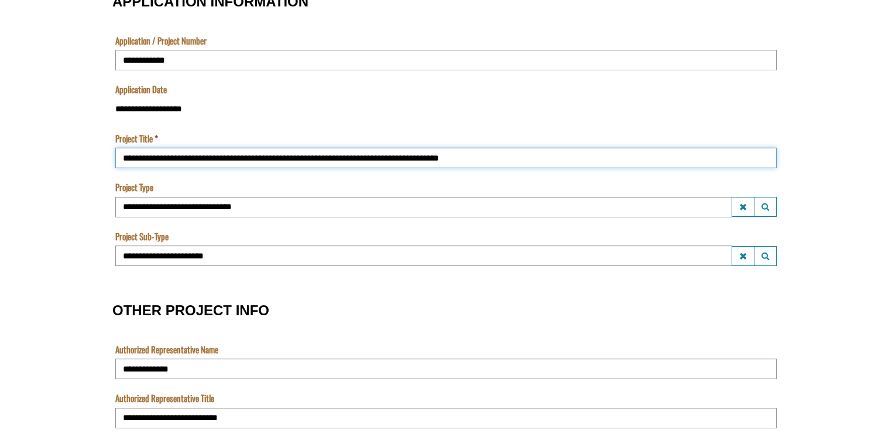
type input "**********"
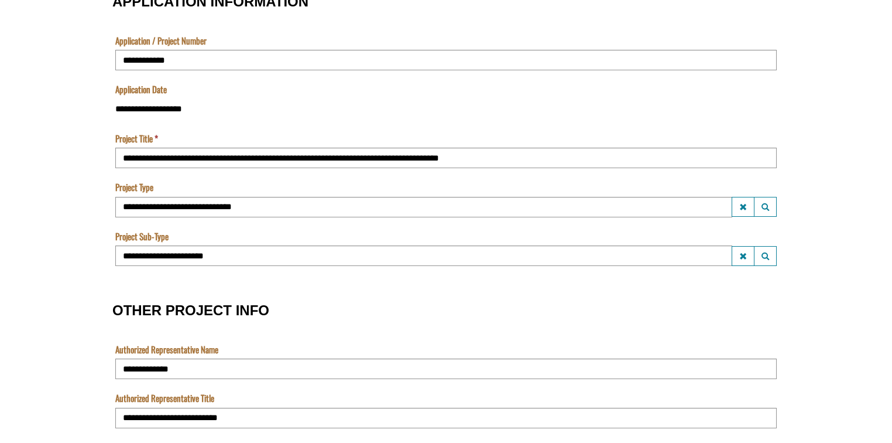
click at [112, 170] on td "**********" at bounding box center [445, 156] width 667 height 49
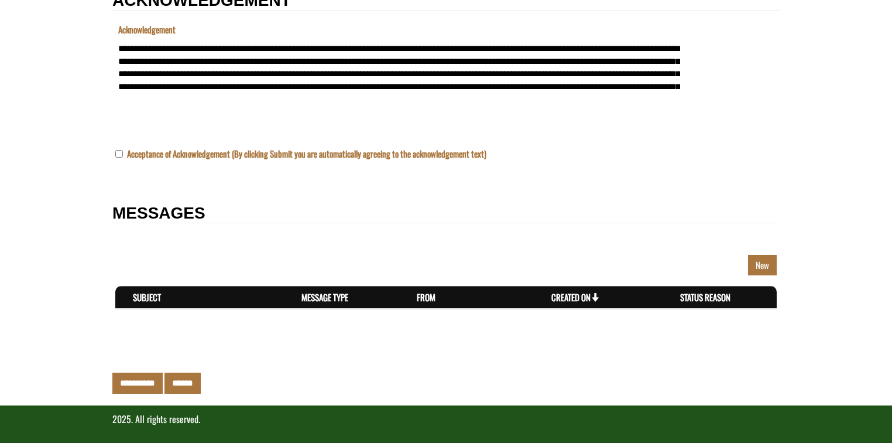
scroll to position [1788, 0]
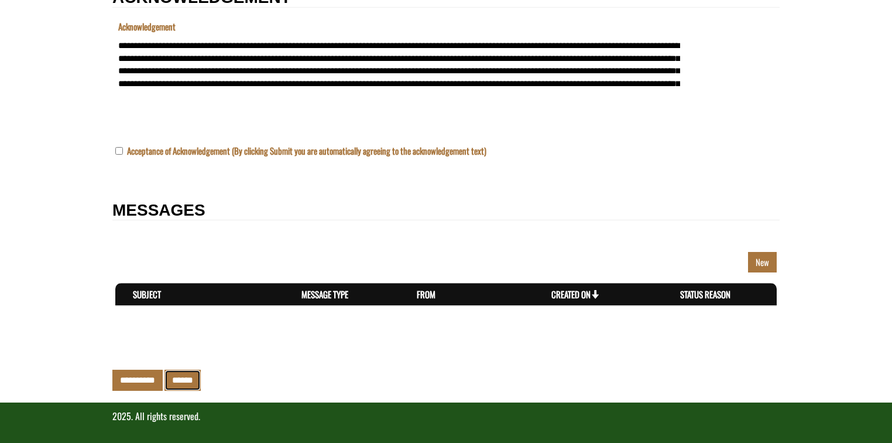
click at [183, 378] on input "******" at bounding box center [182, 379] width 36 height 20
select select "*********"
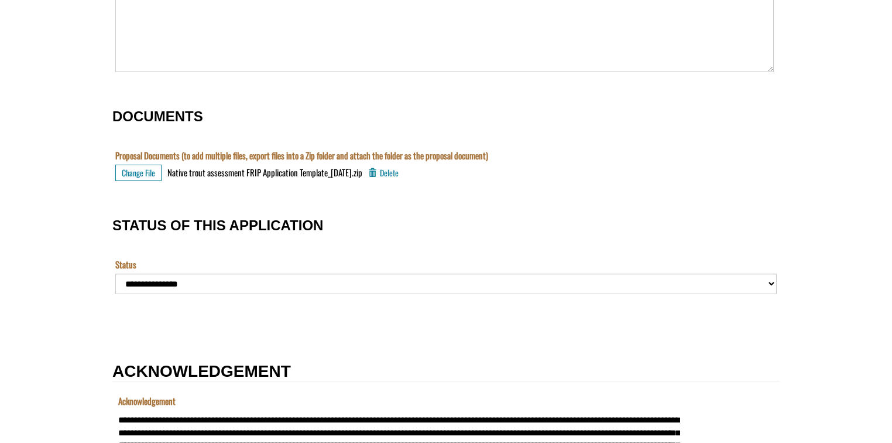
scroll to position [1481, 0]
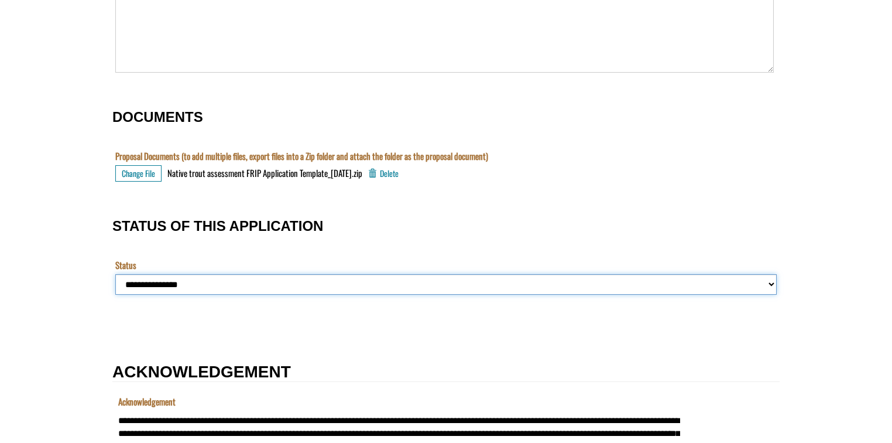
click at [773, 281] on select "**********" at bounding box center [445, 284] width 661 height 20
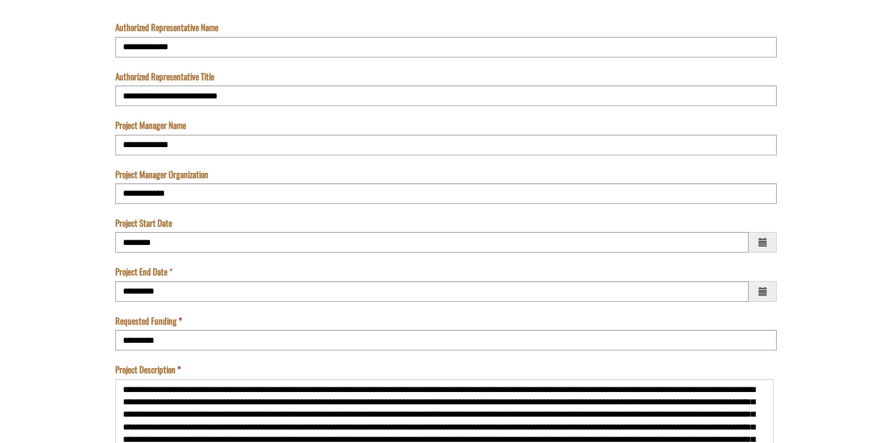
scroll to position [872, 0]
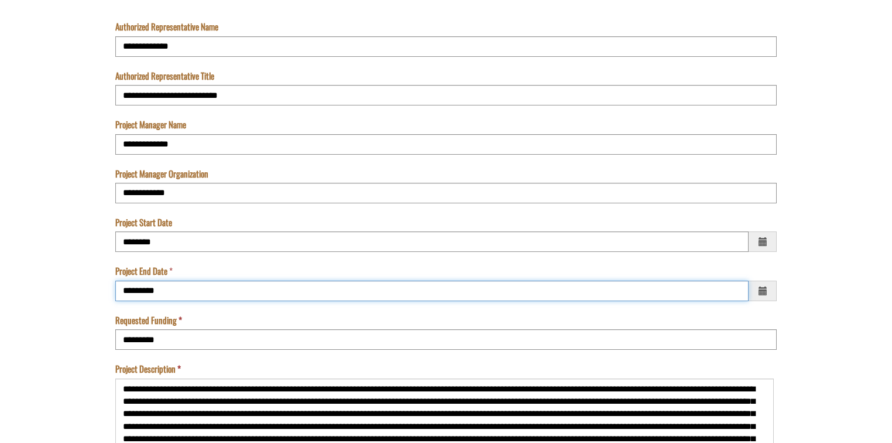
drag, startPoint x: 138, startPoint y: 289, endPoint x: 120, endPoint y: 287, distance: 17.6
click at [120, 287] on input "*********" at bounding box center [431, 290] width 633 height 20
type input "*********"
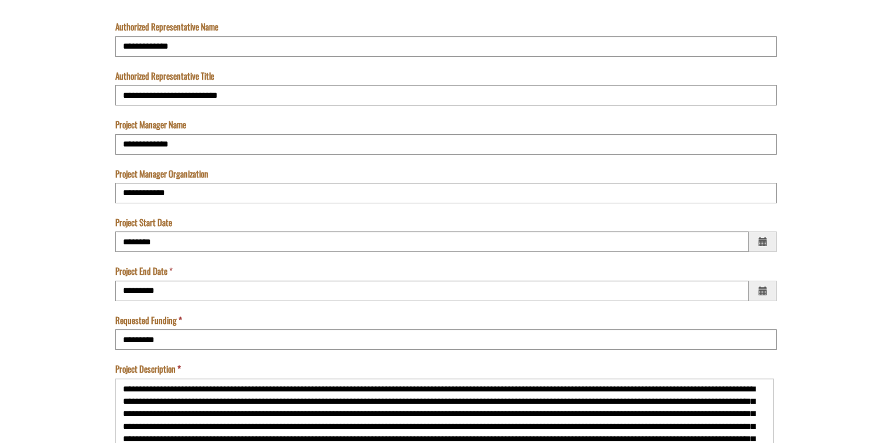
click at [54, 253] on form "**********" at bounding box center [446, 309] width 892 height 2152
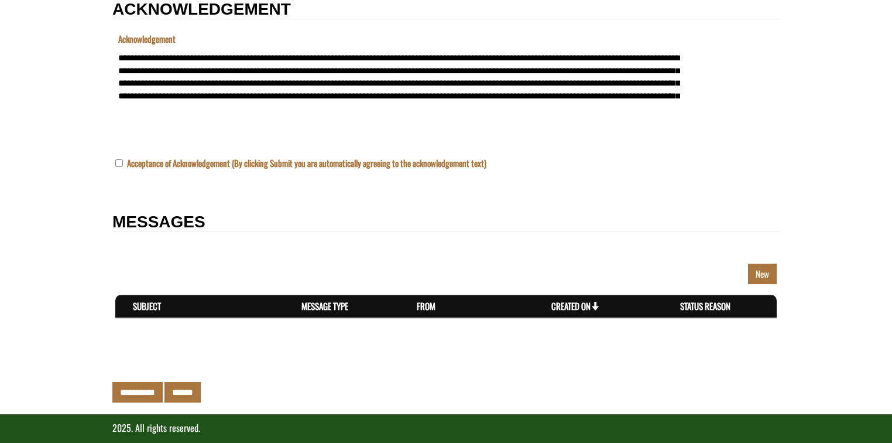
scroll to position [1854, 0]
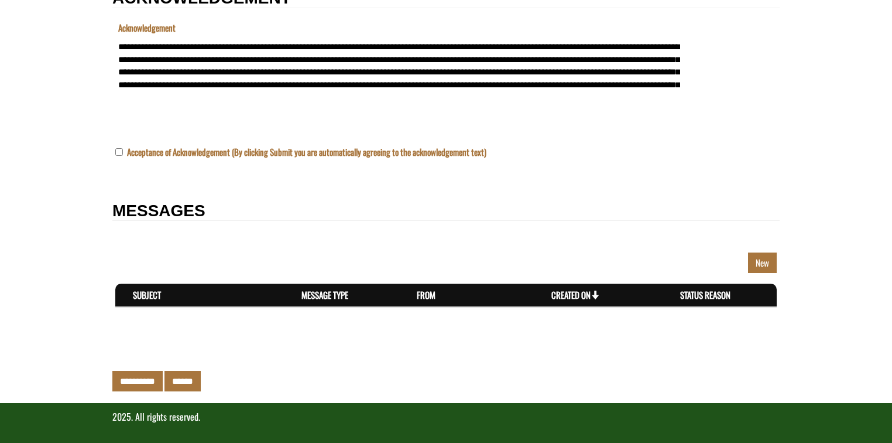
click at [189, 379] on input "******" at bounding box center [182, 381] width 36 height 20
type input "**********"
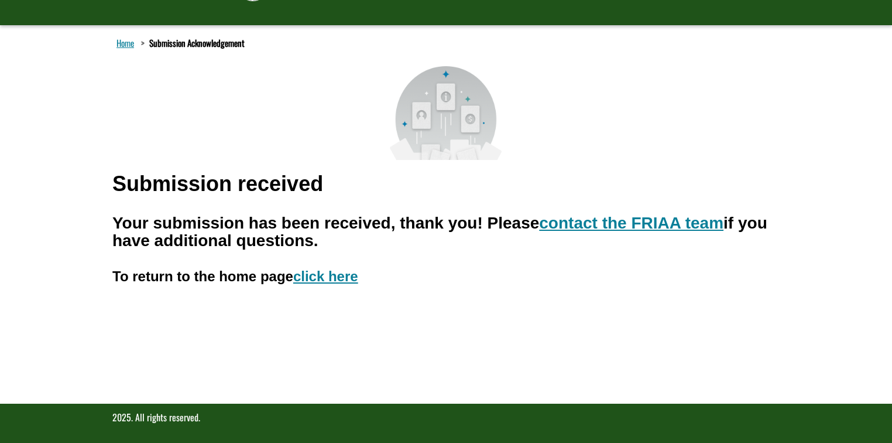
scroll to position [82, 0]
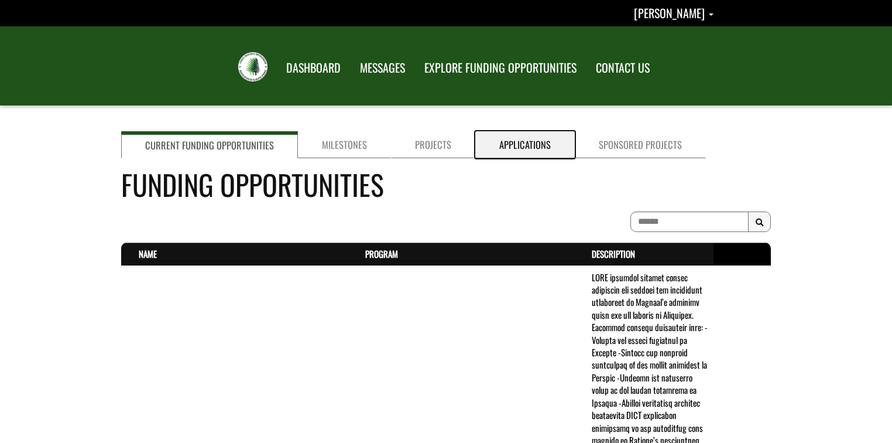
click at [527, 148] on link "Applications" at bounding box center [525, 144] width 100 height 27
